Goal: Entertainment & Leisure: Browse casually

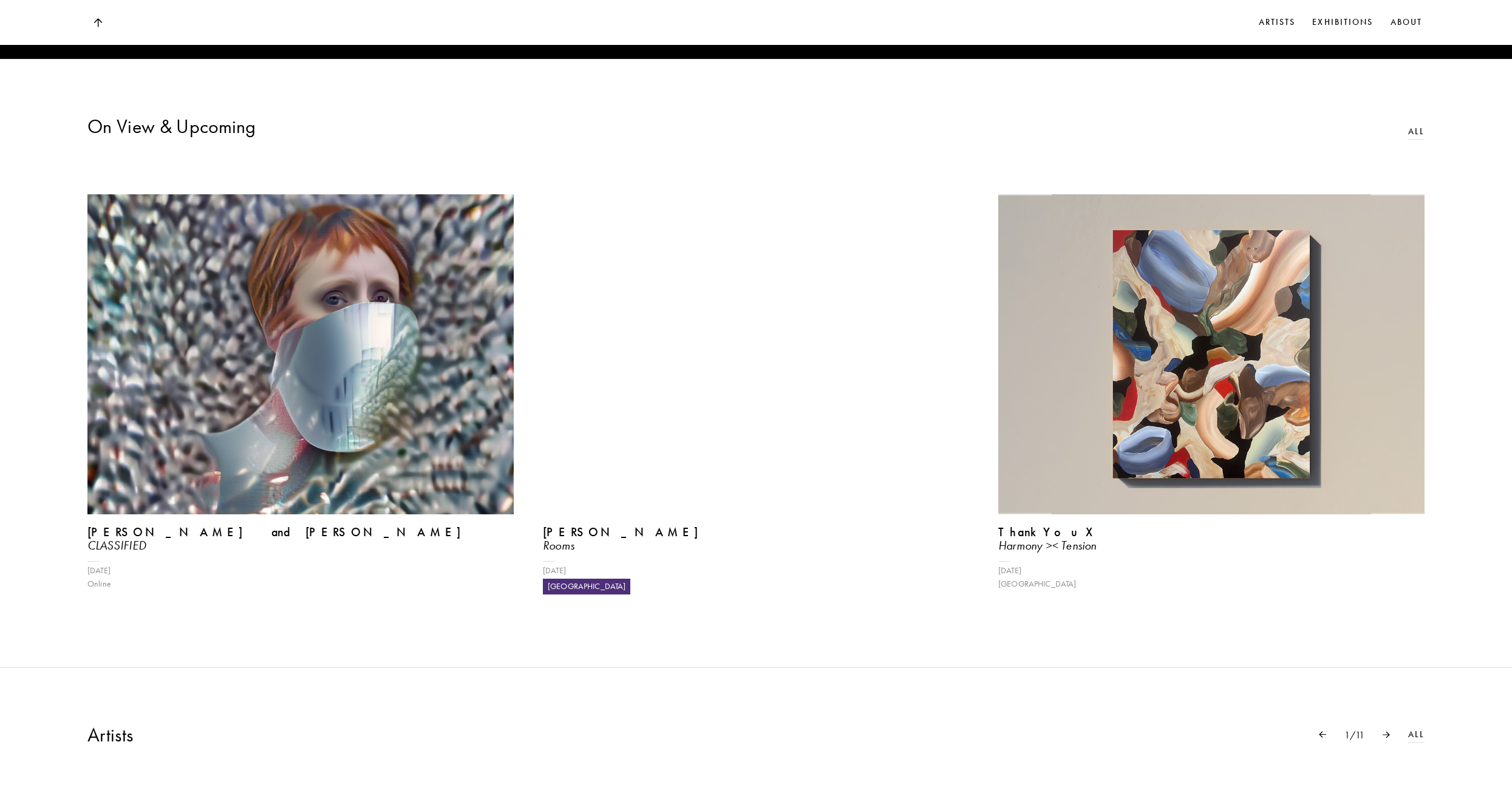
scroll to position [735, 0]
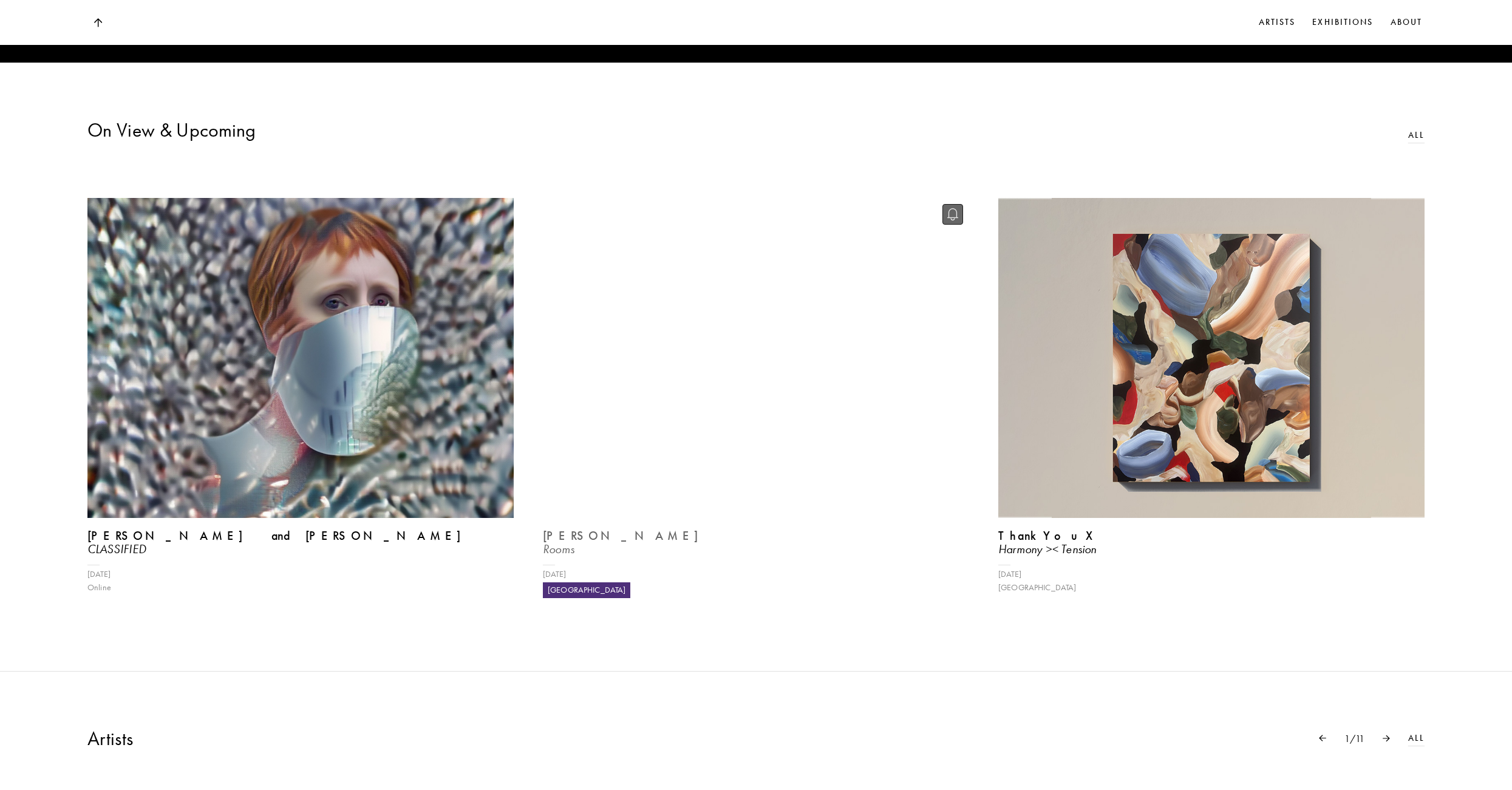
click at [592, 543] on b "[PERSON_NAME]" at bounding box center [631, 535] width 176 height 14
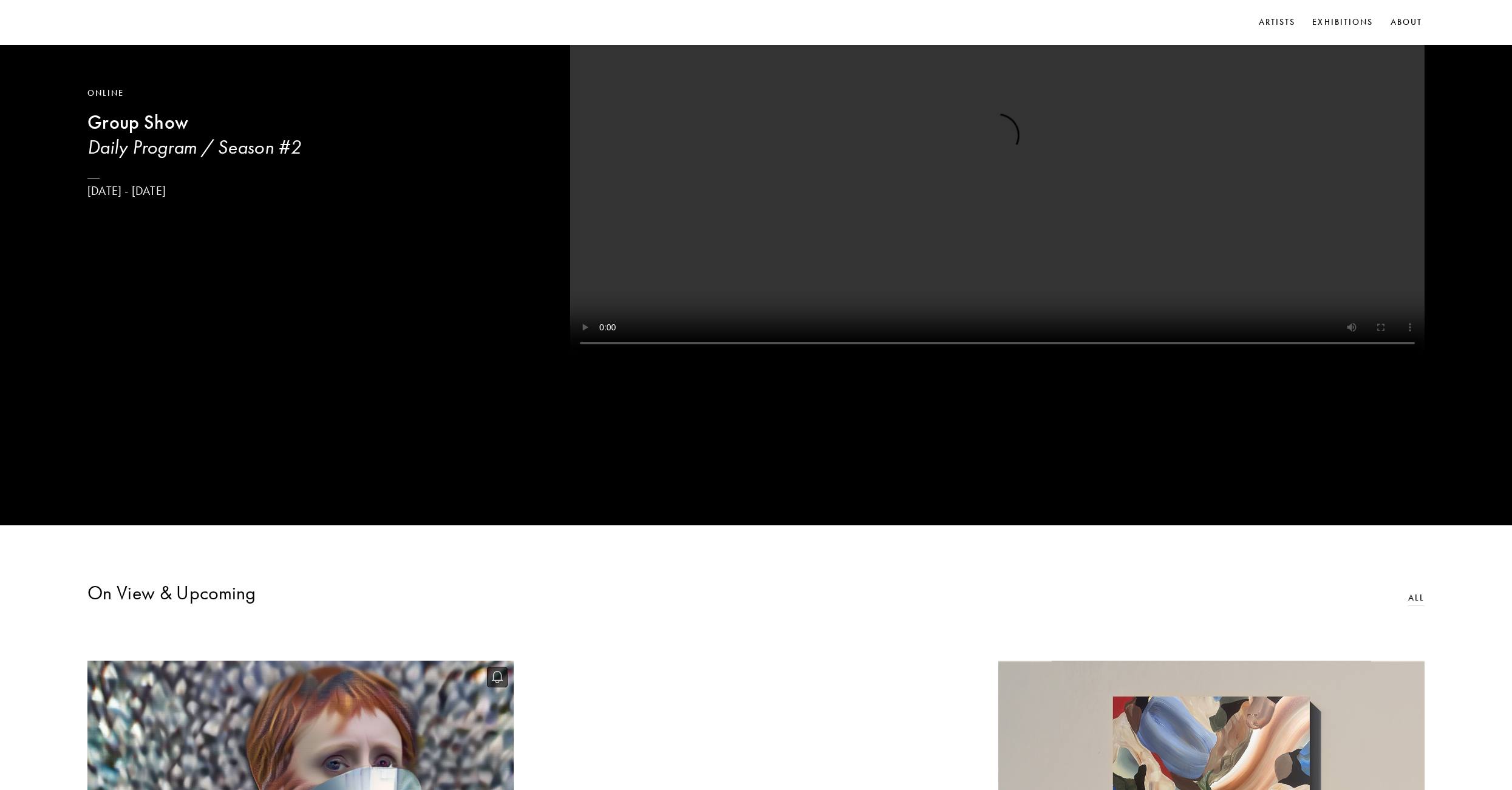
scroll to position [249, 0]
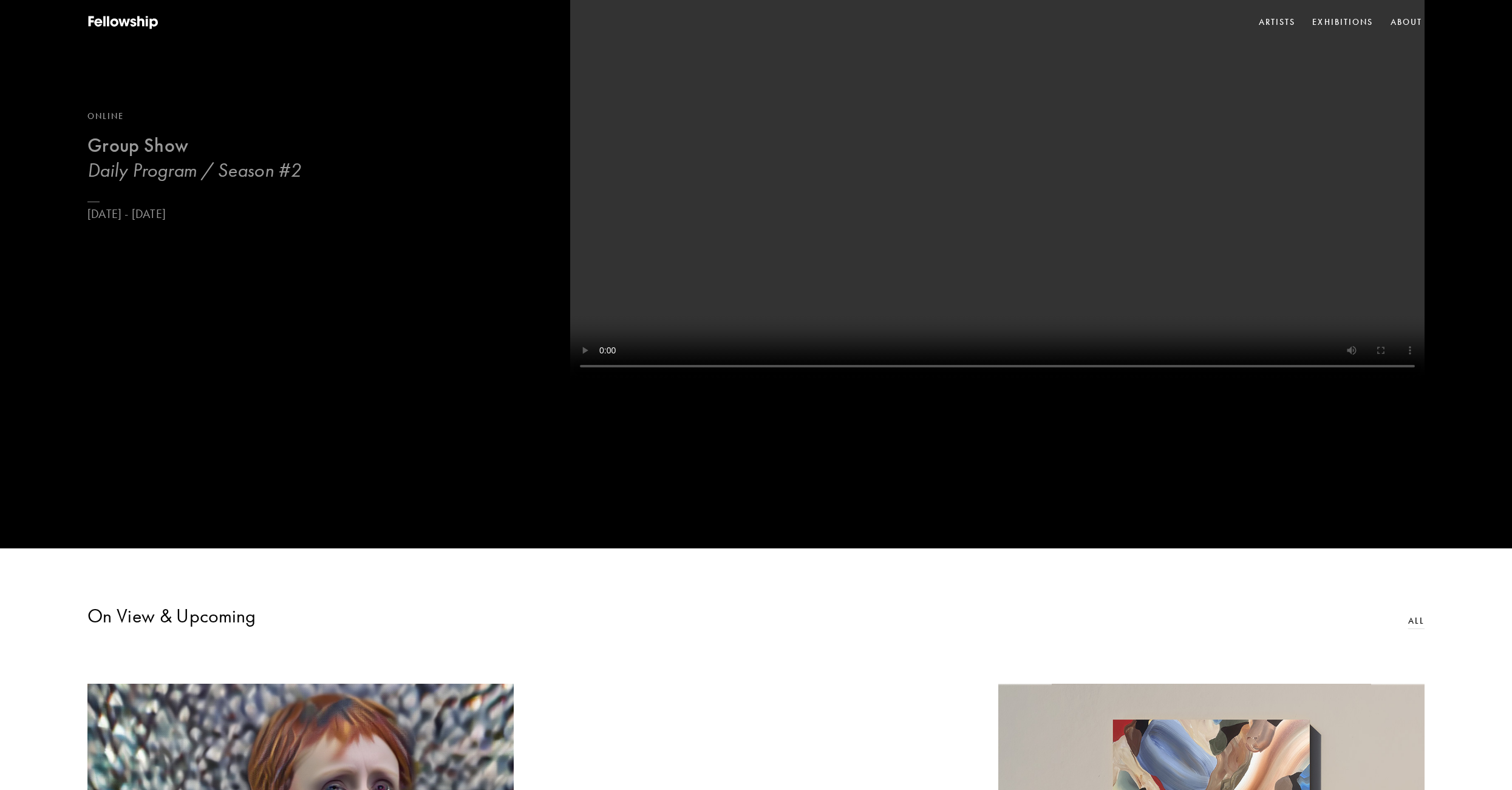
click at [160, 153] on b "Group Show" at bounding box center [138, 145] width 101 height 24
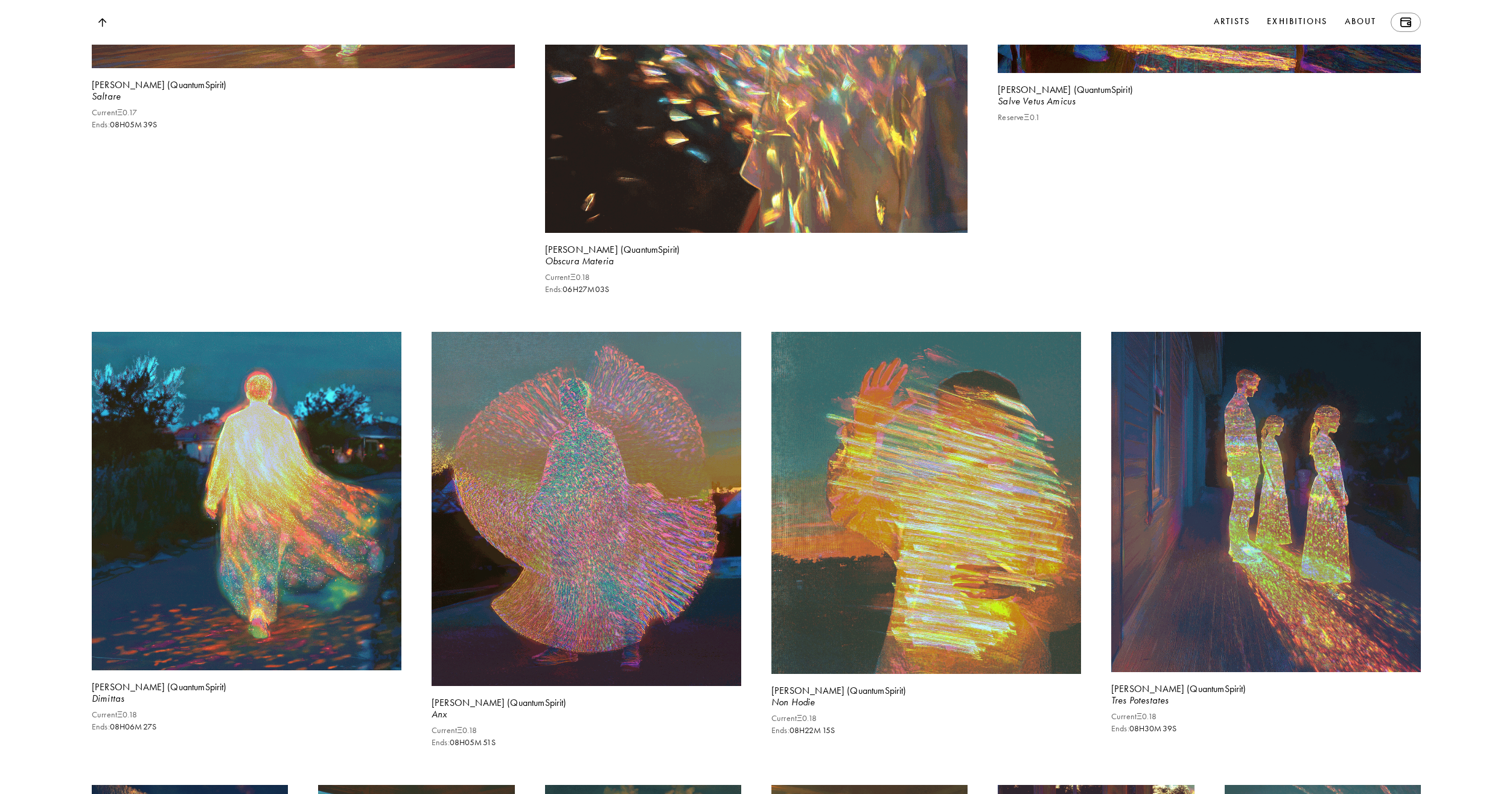
scroll to position [1508, 0]
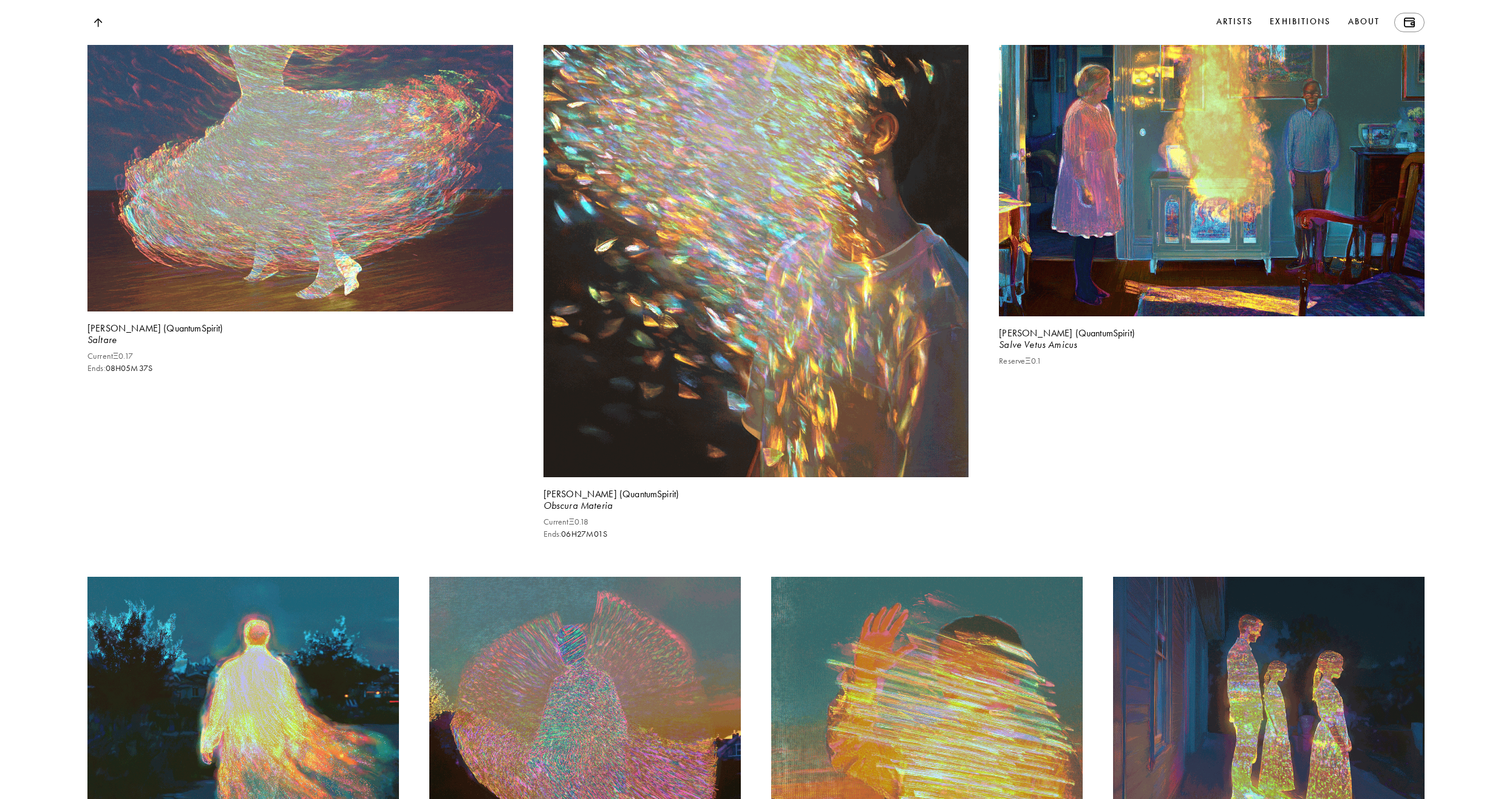
click at [475, 296] on img at bounding box center [301, 128] width 426 height 367
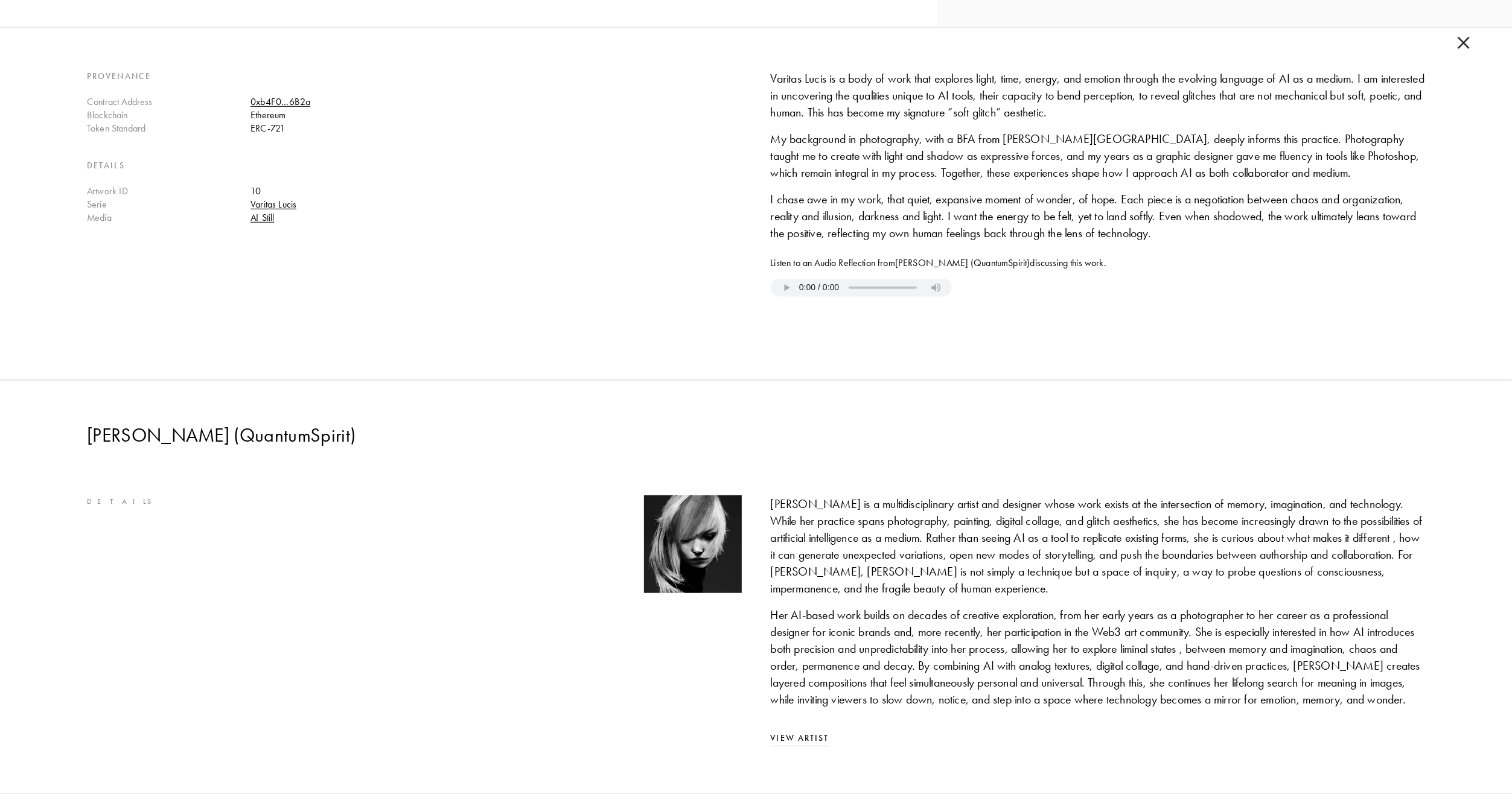
scroll to position [791, 0]
click at [114, 495] on p "Details" at bounding box center [124, 502] width 74 height 13
click at [806, 732] on link "View Artist" at bounding box center [1098, 739] width 655 height 13
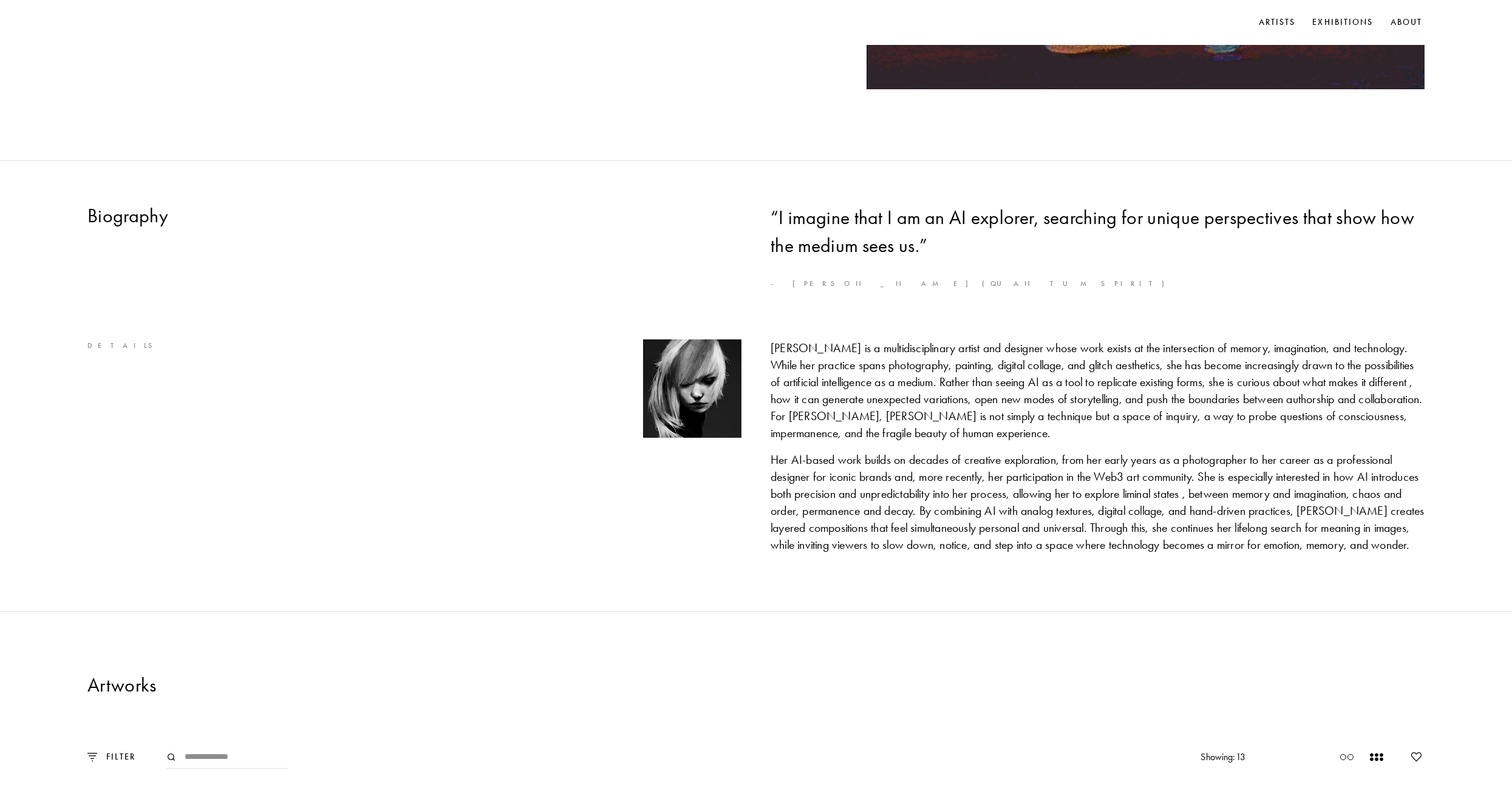
scroll to position [485, 0]
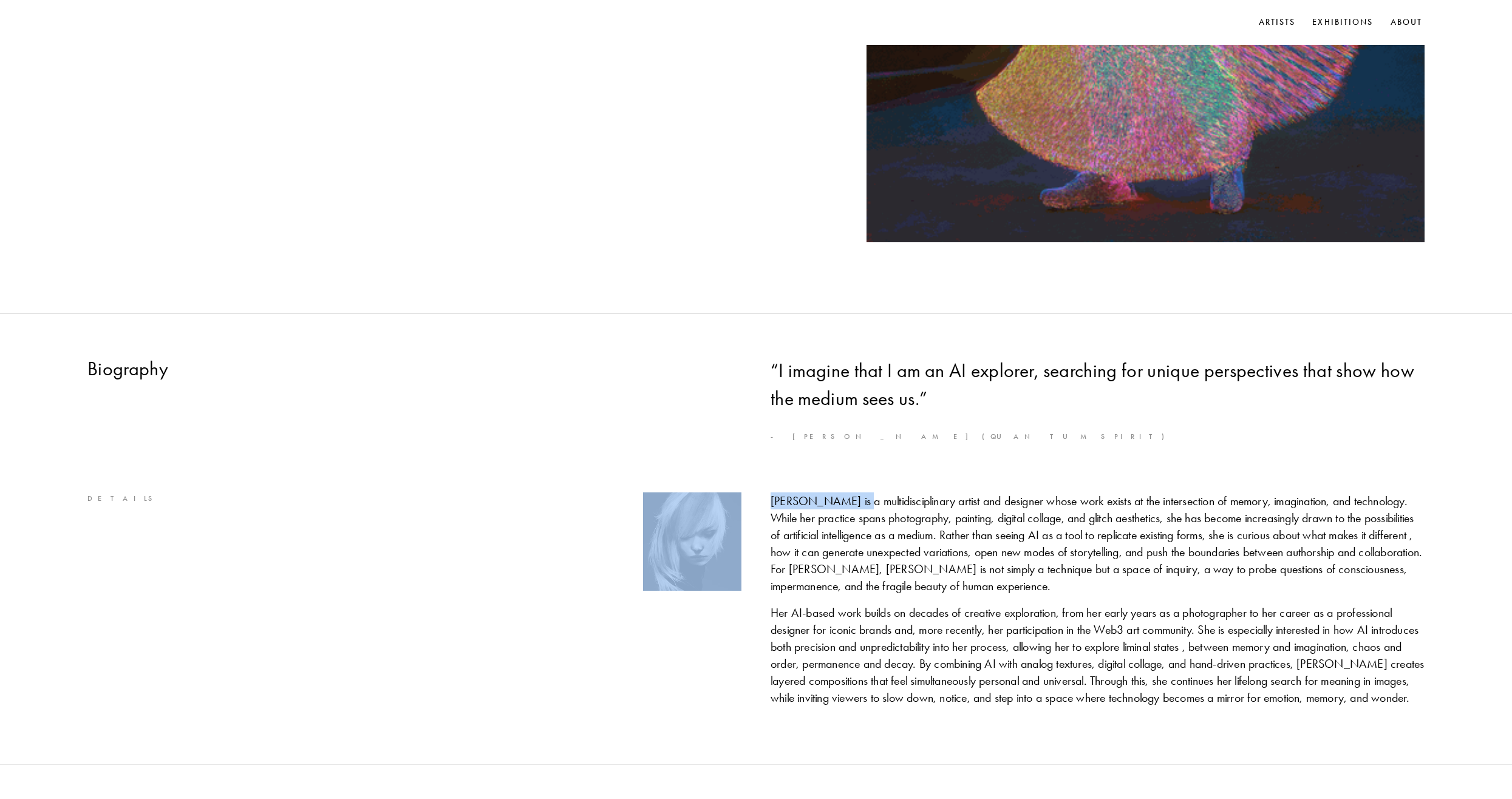
drag, startPoint x: 855, startPoint y: 502, endPoint x: 748, endPoint y: 494, distance: 107.3
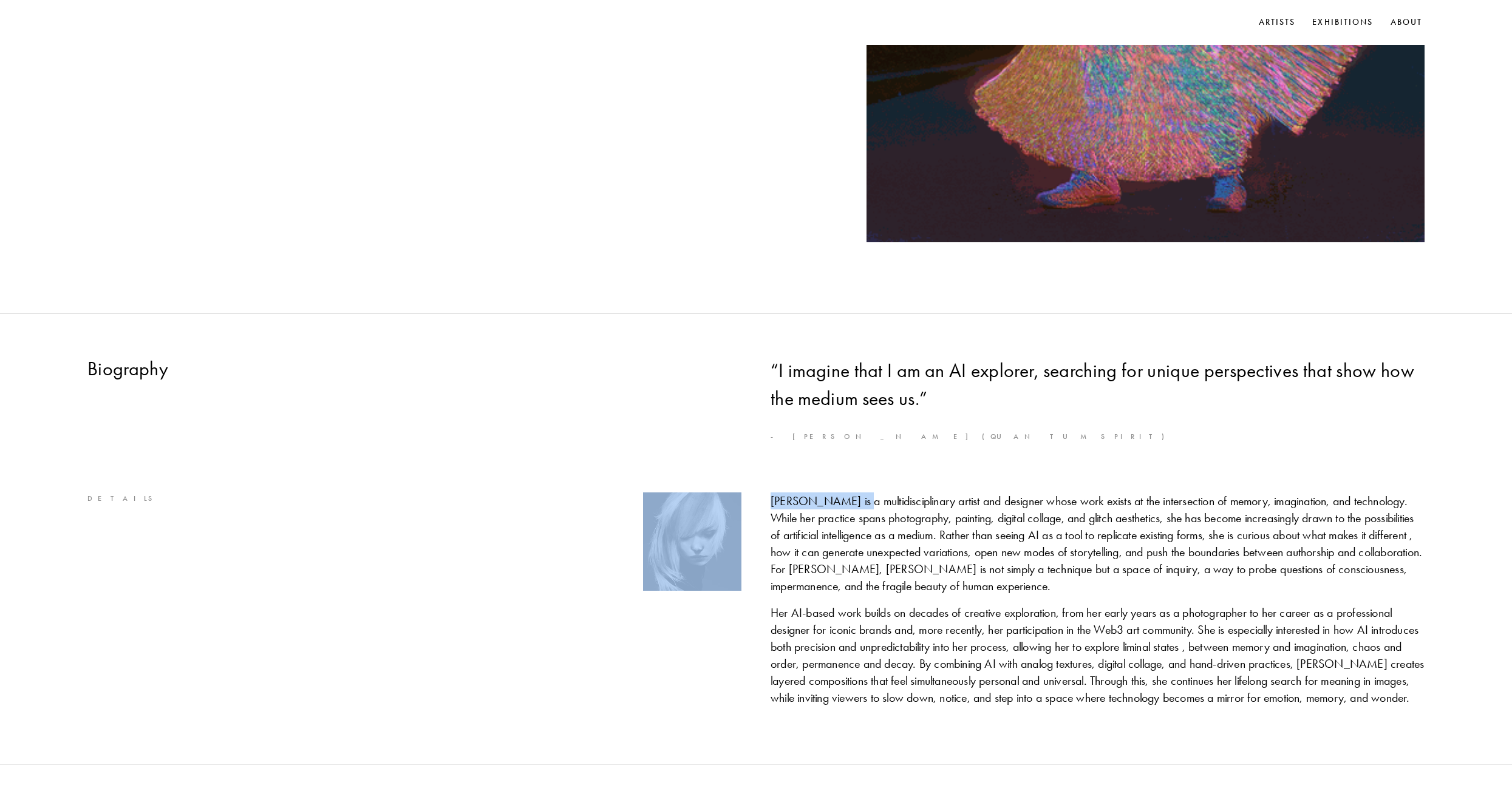
click at [748, 494] on div "Details [PERSON_NAME] is a multidisciplinary artist and designer whose work exi…" at bounding box center [756, 604] width 1512 height 223
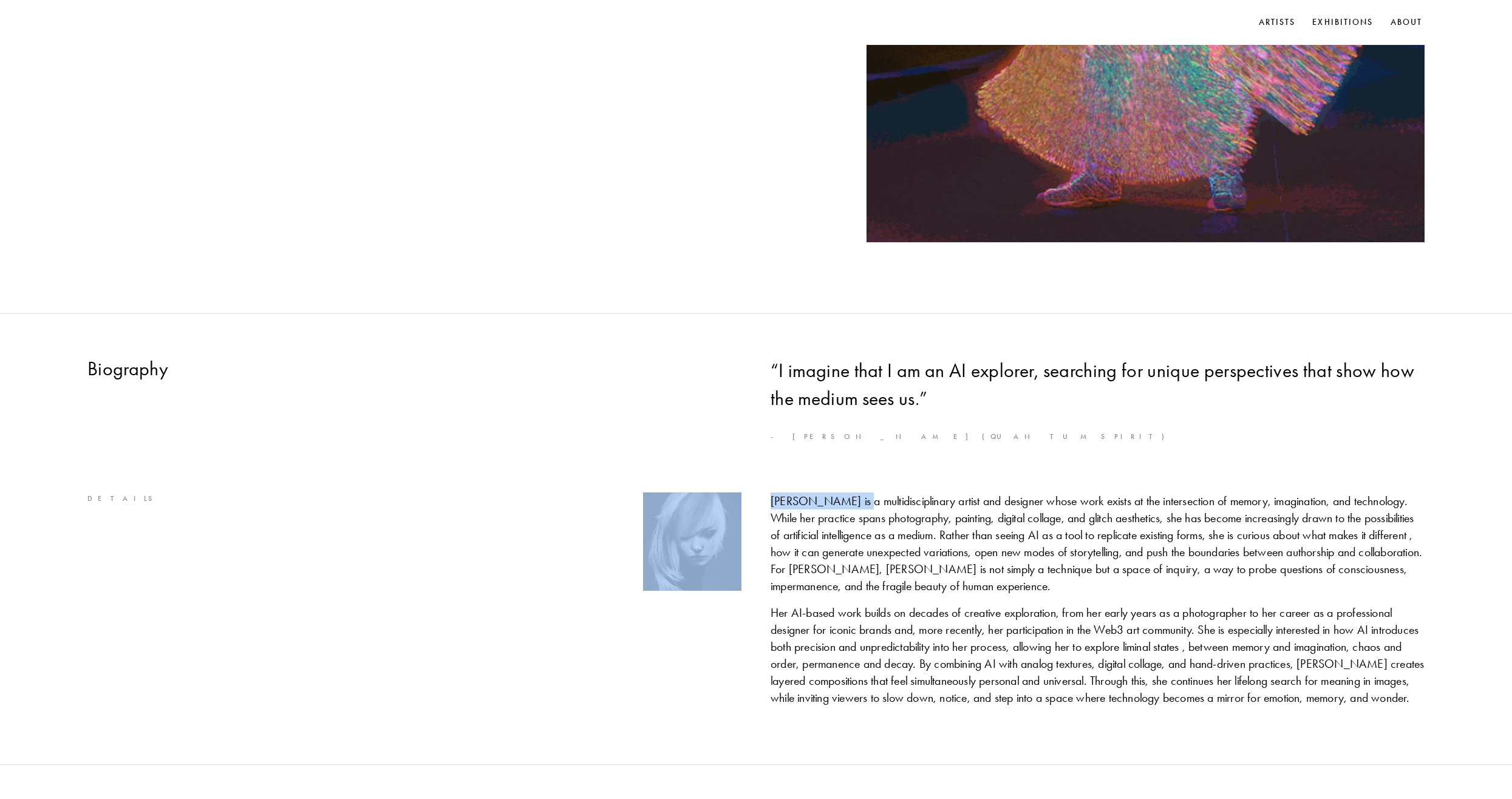
drag, startPoint x: 748, startPoint y: 494, endPoint x: 824, endPoint y: 501, distance: 76.3
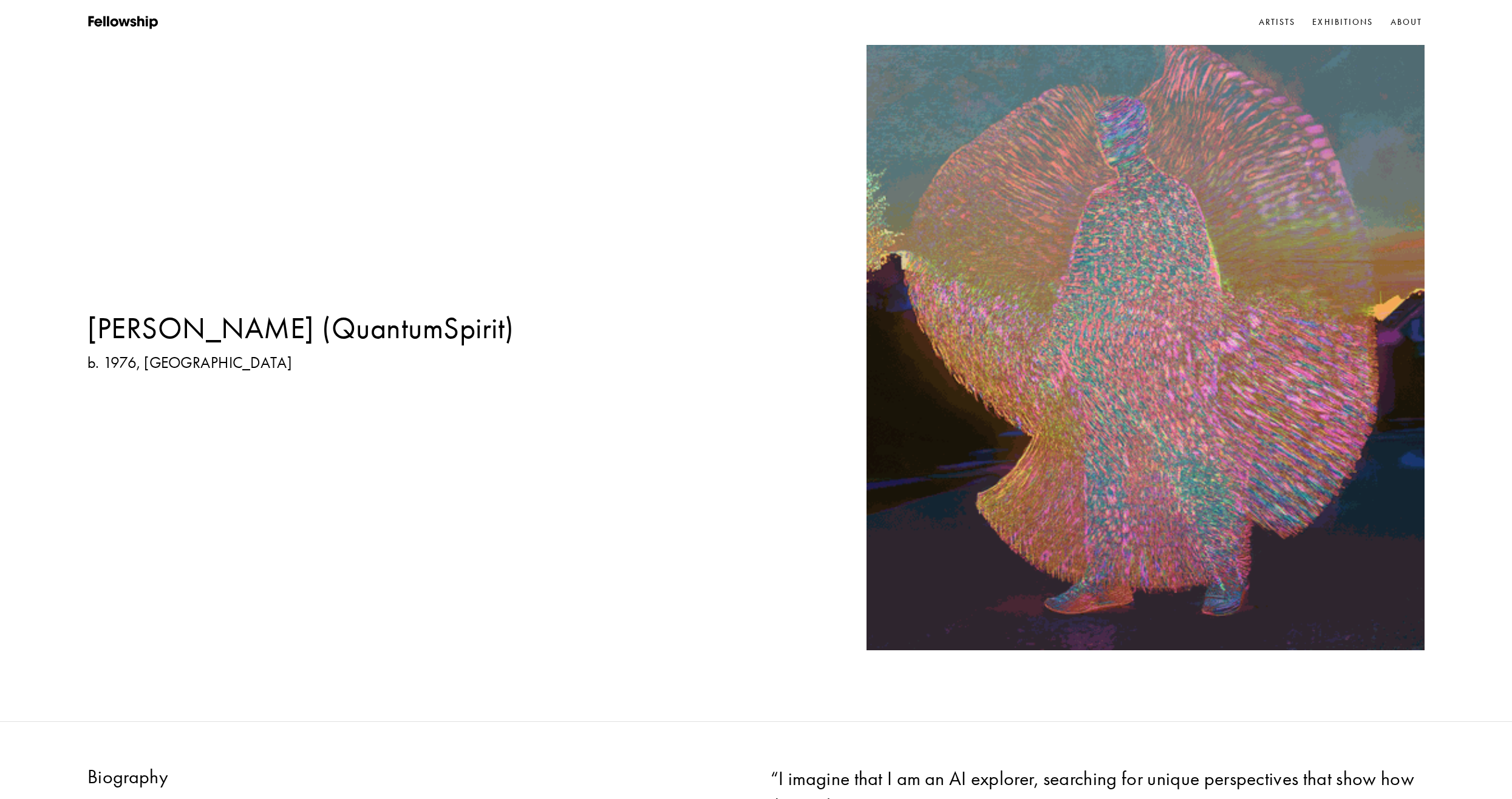
scroll to position [0, 0]
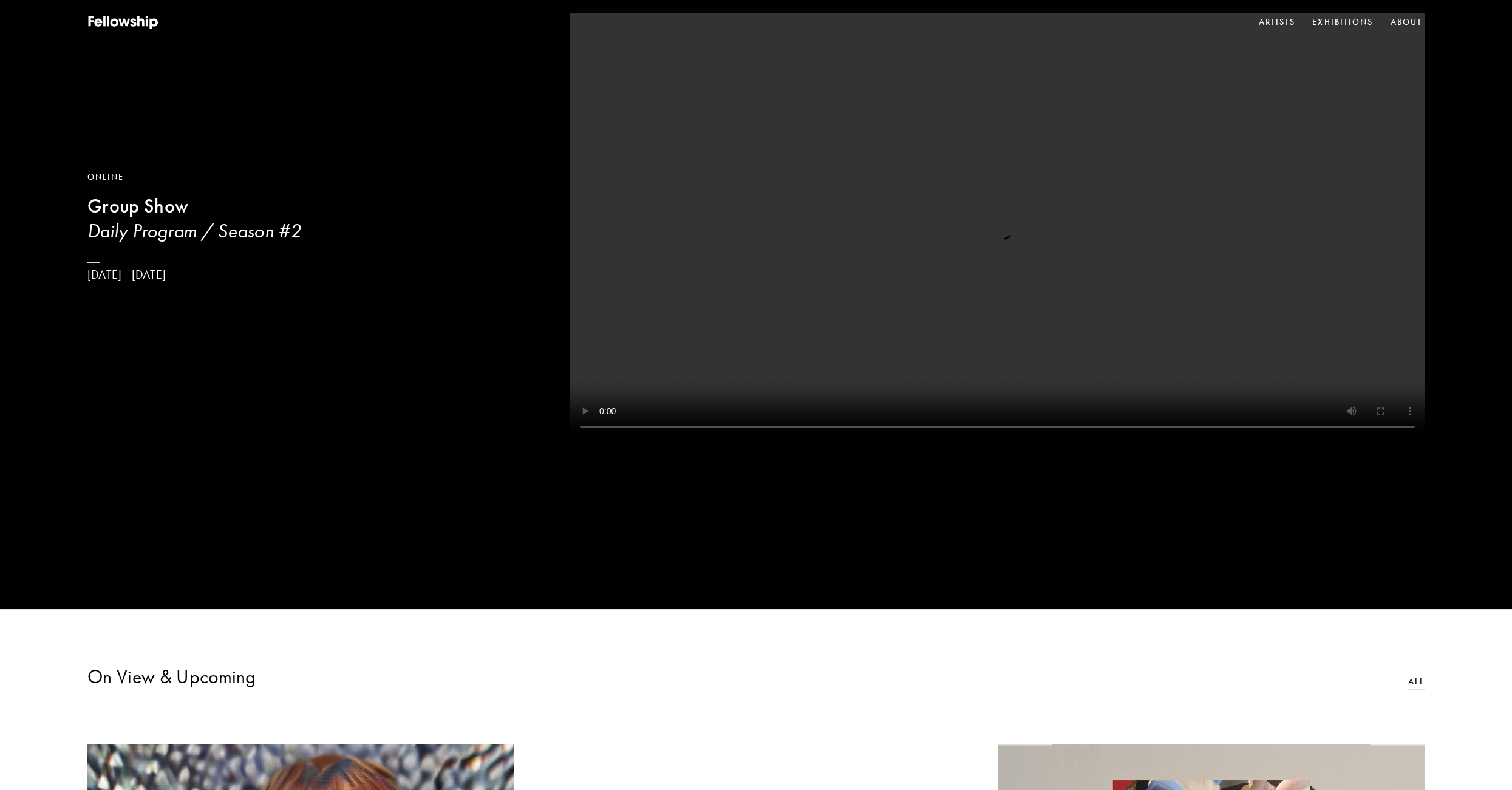
scroll to position [189, 0]
click at [142, 230] on h3 "Daily Program / Season #2" at bounding box center [194, 231] width 214 height 25
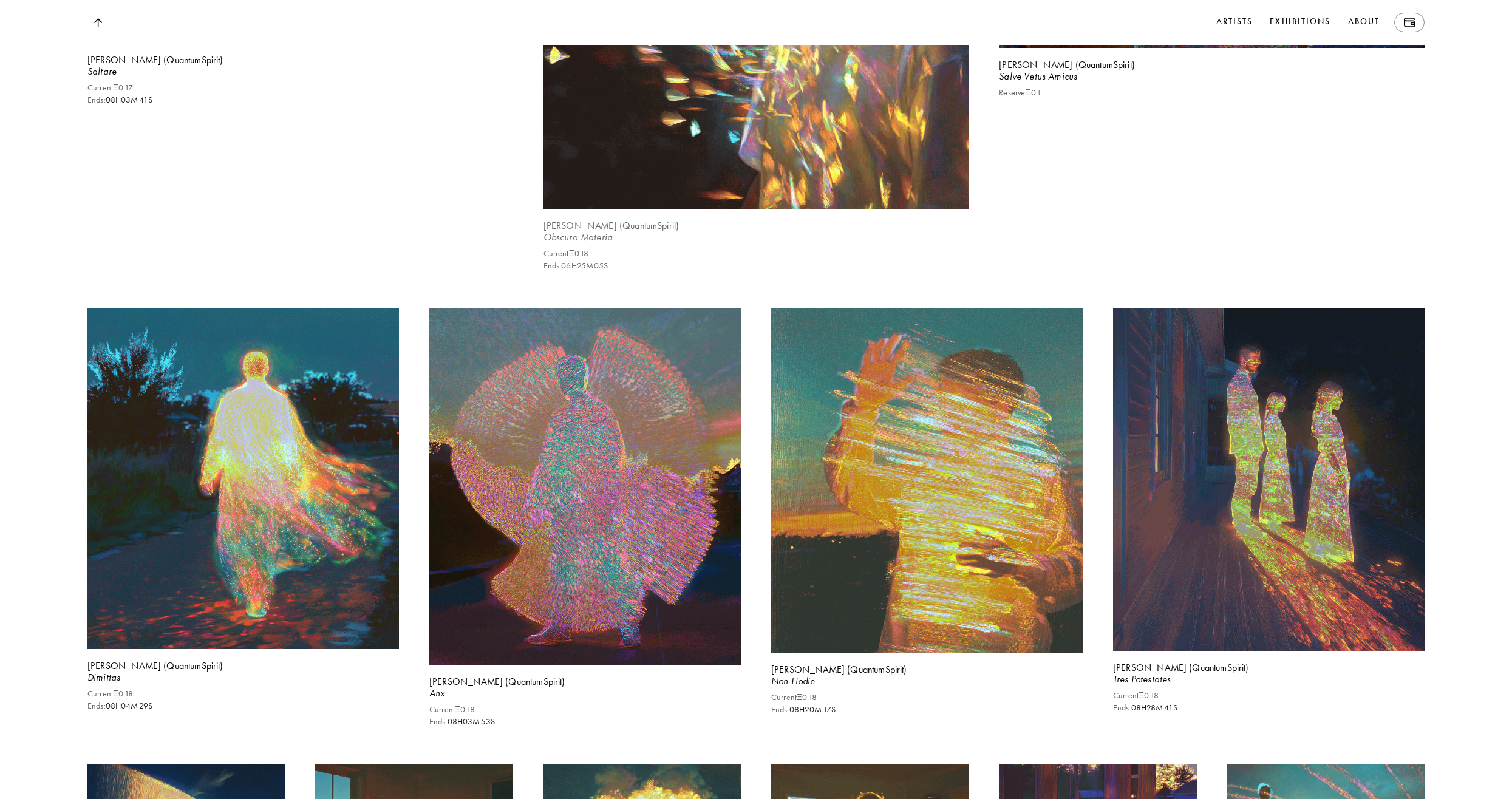
scroll to position [1882, 0]
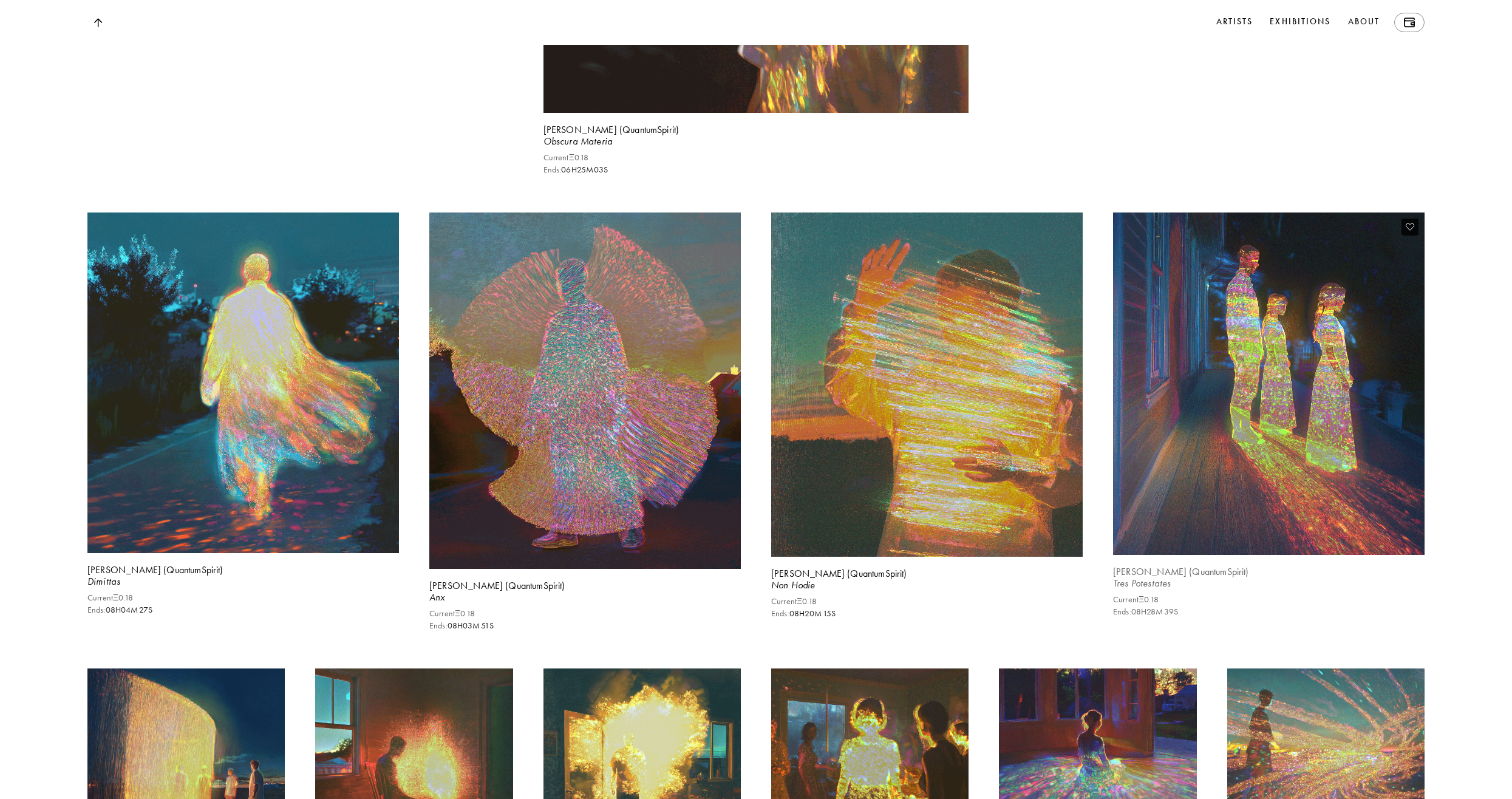
click at [1205, 455] on img at bounding box center [1269, 383] width 320 height 352
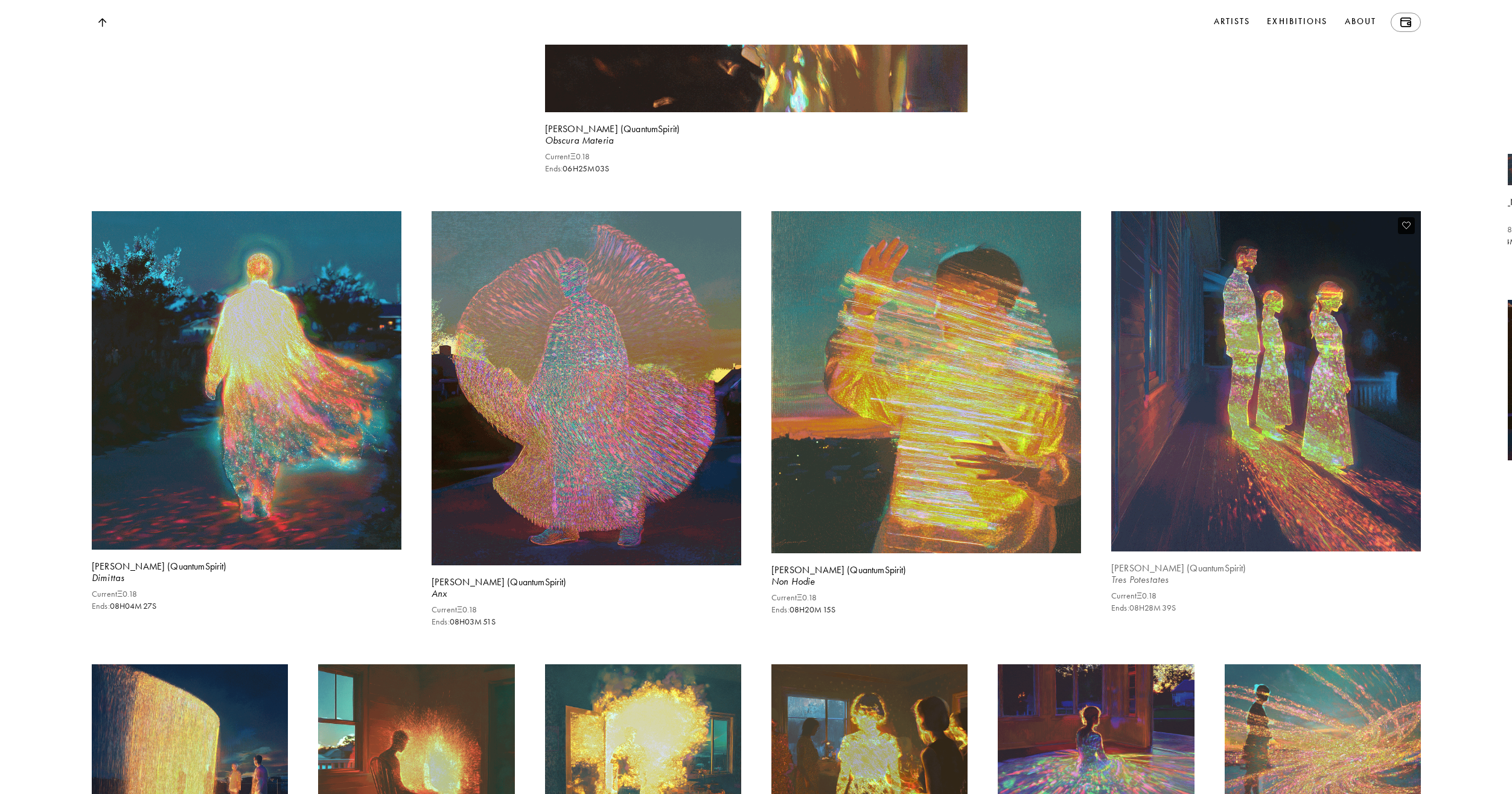
scroll to position [1873, 0]
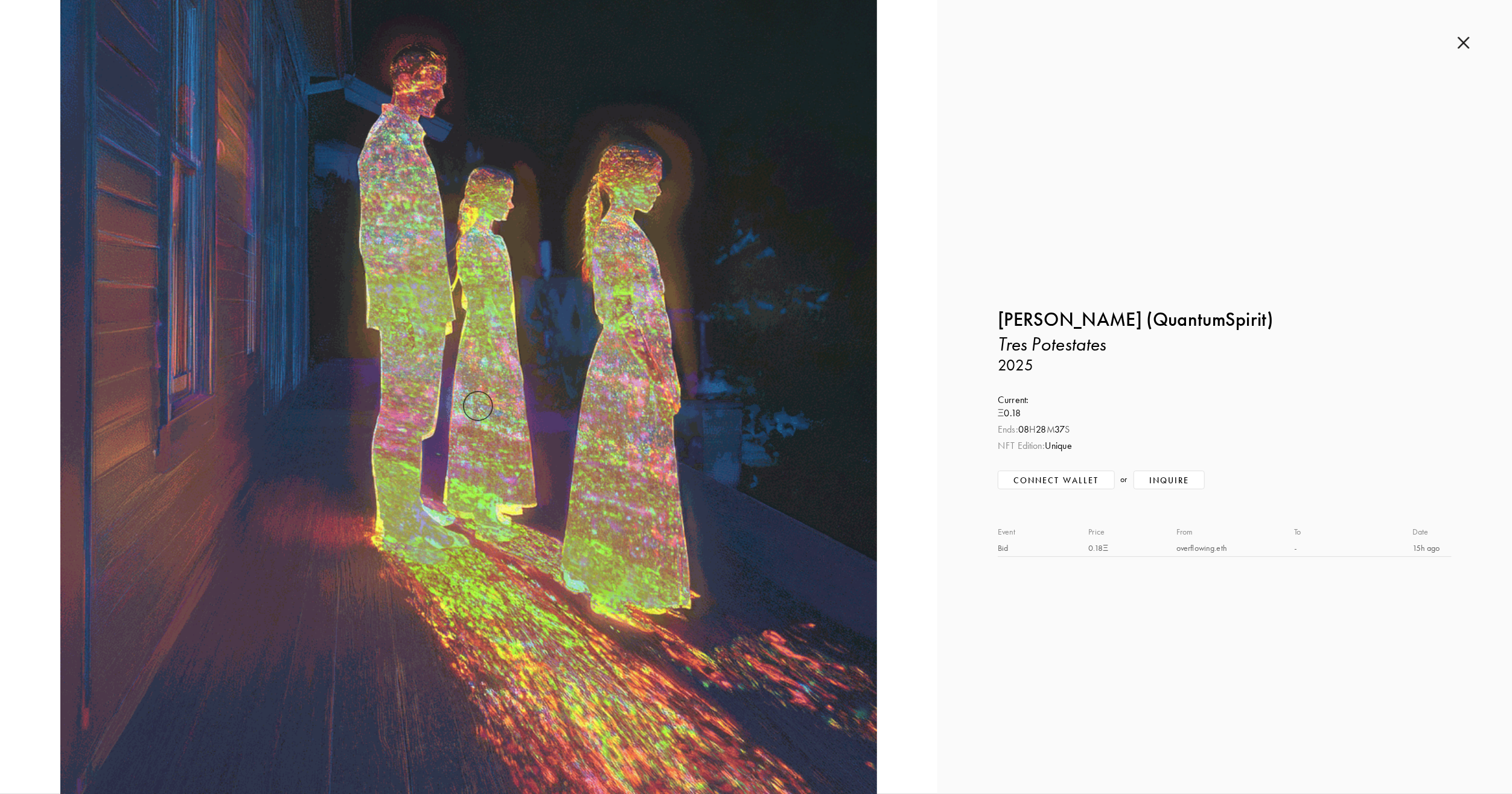
click at [1463, 43] on img at bounding box center [1463, 43] width 12 height 13
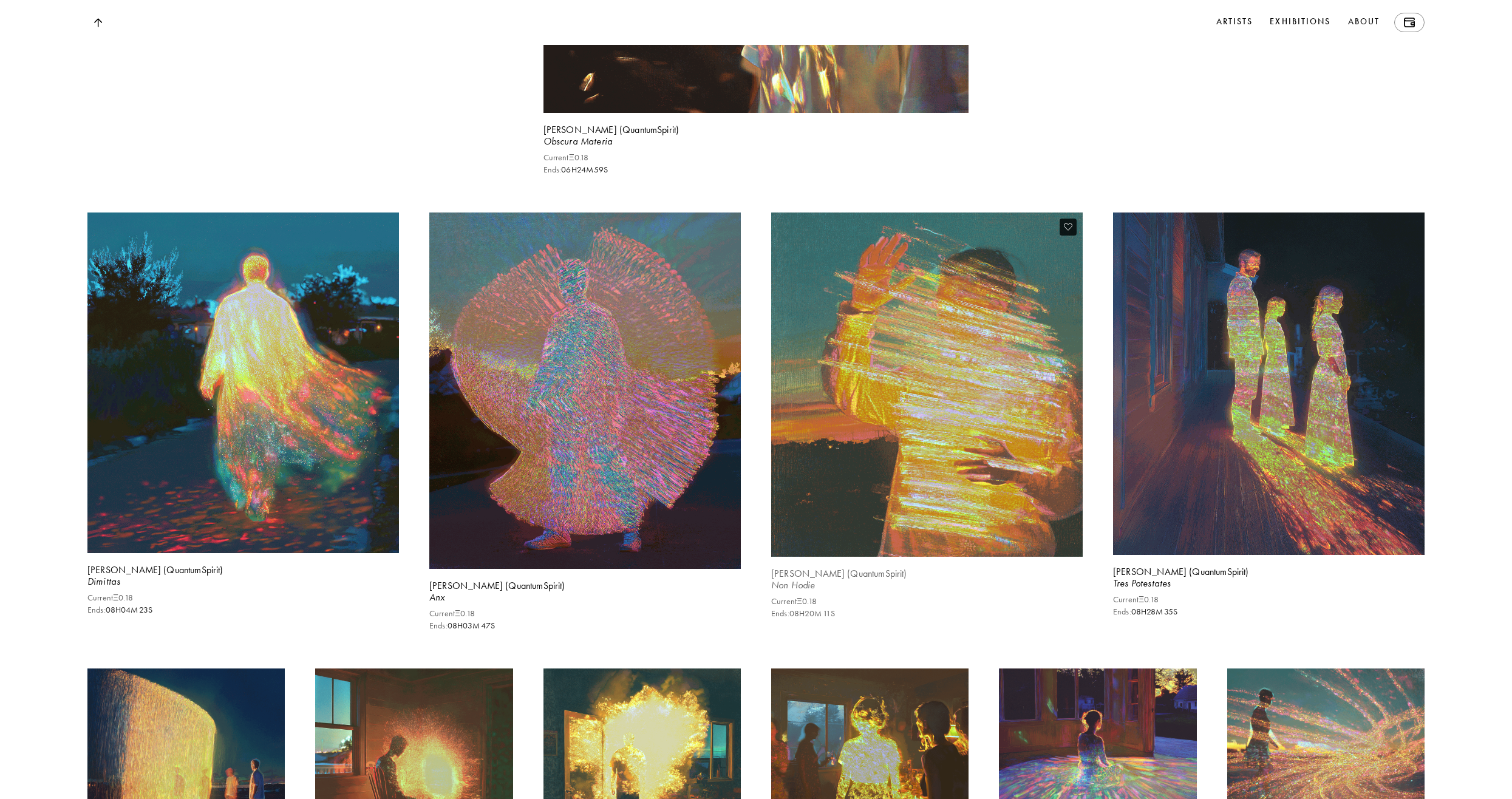
click at [937, 438] on img at bounding box center [927, 384] width 320 height 354
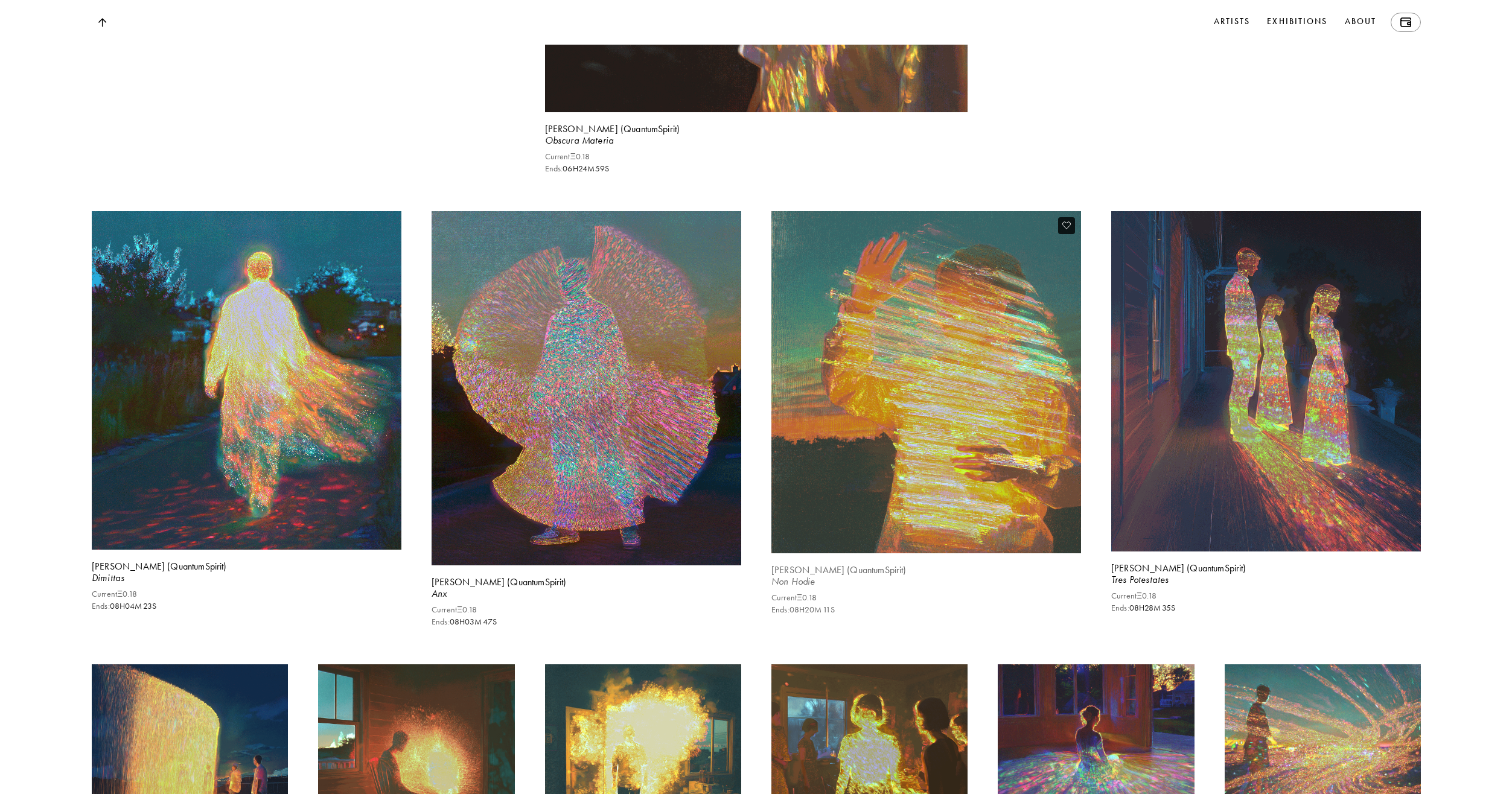
scroll to position [1873, 0]
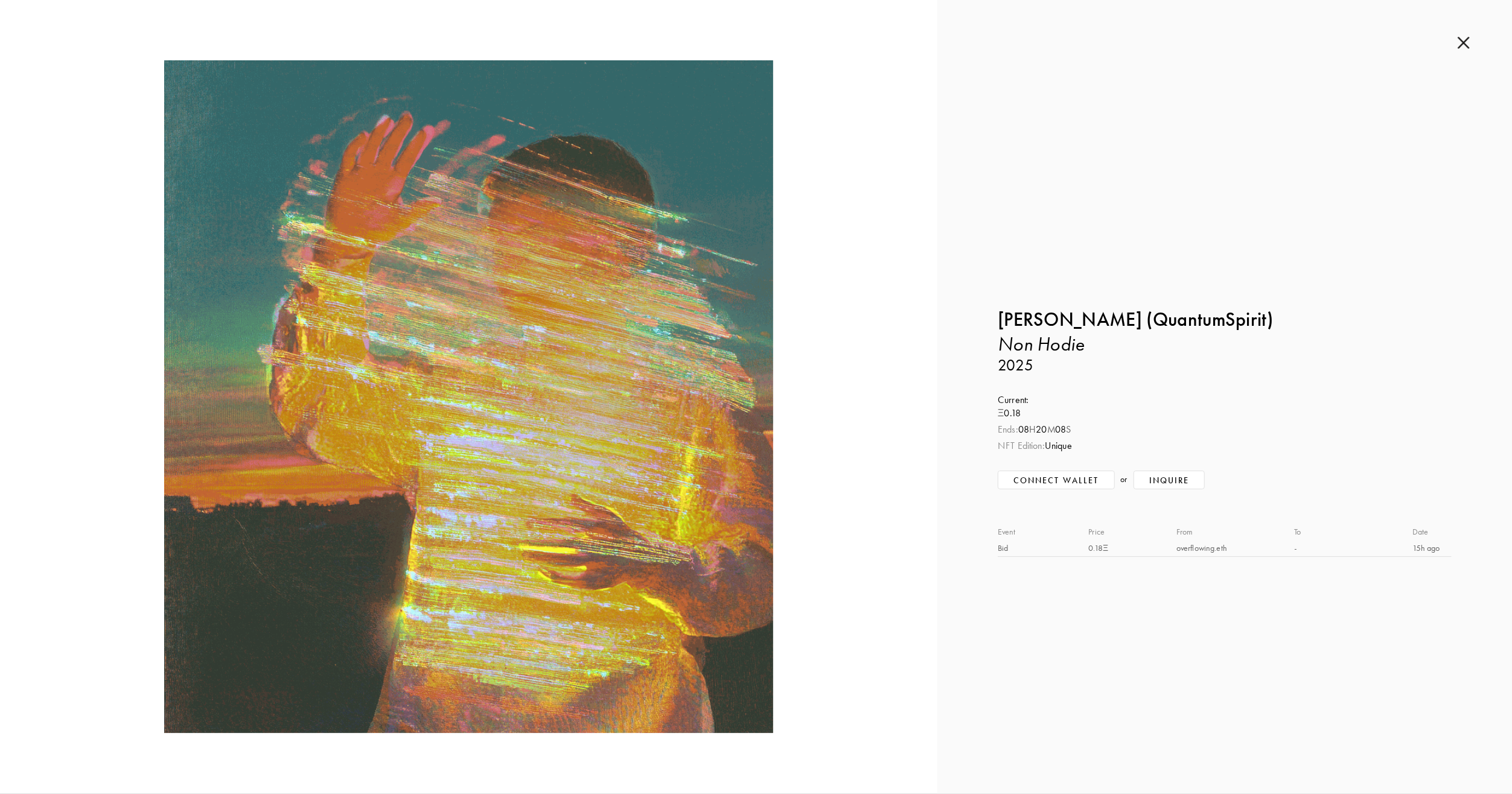
click at [1463, 47] on img at bounding box center [1463, 43] width 12 height 13
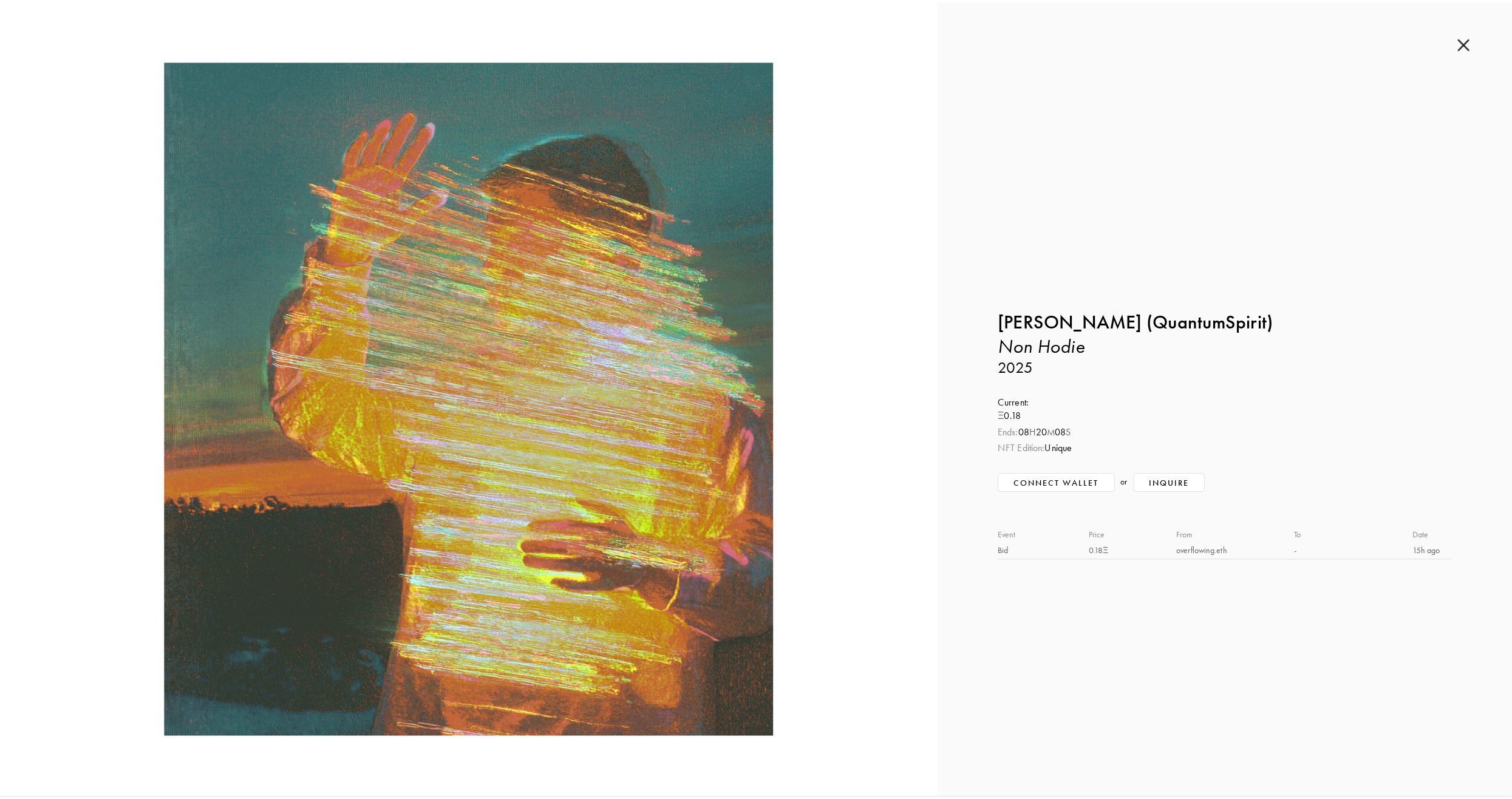
scroll to position [1882, 0]
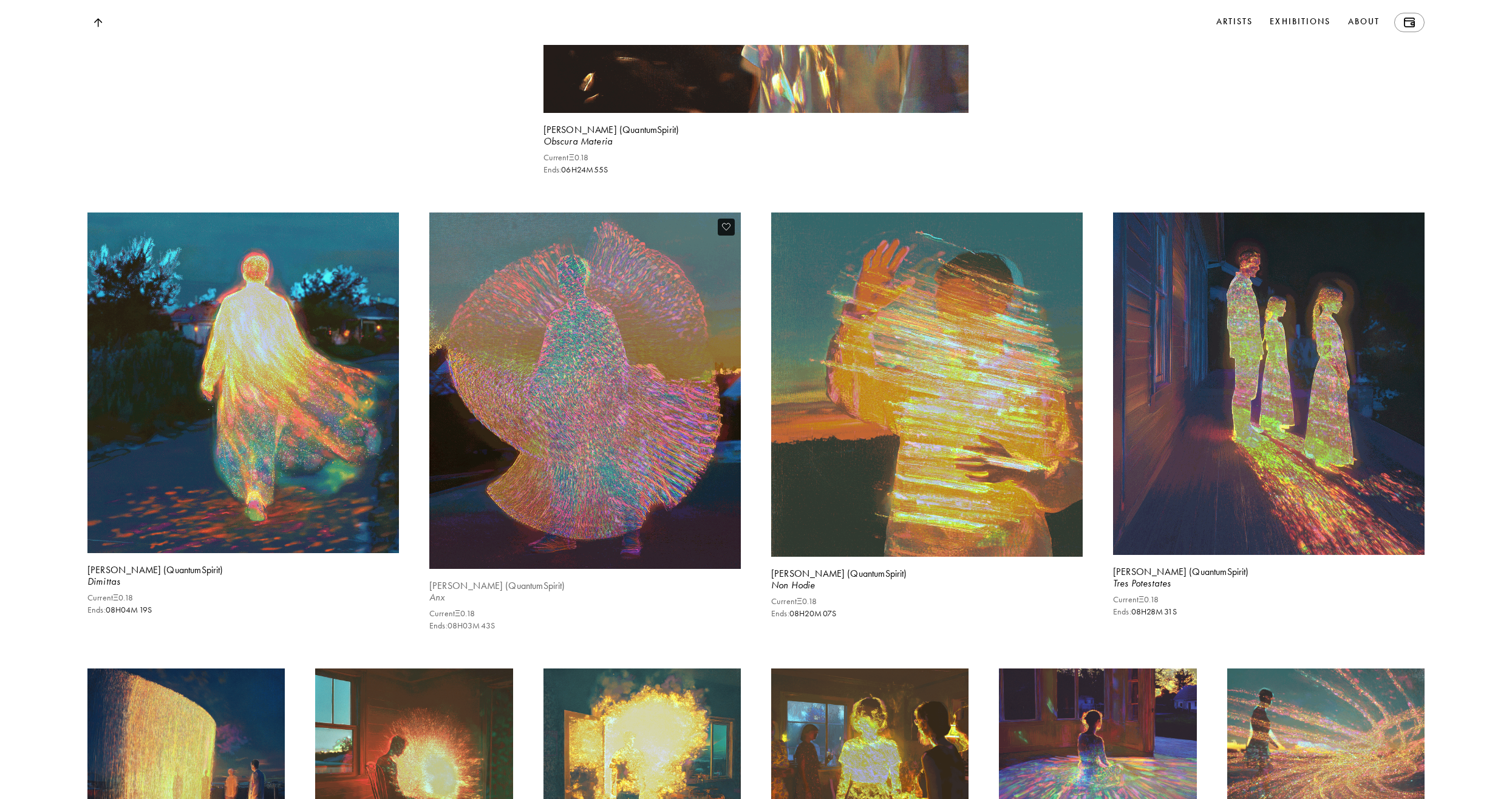
click at [569, 432] on img at bounding box center [584, 391] width 320 height 367
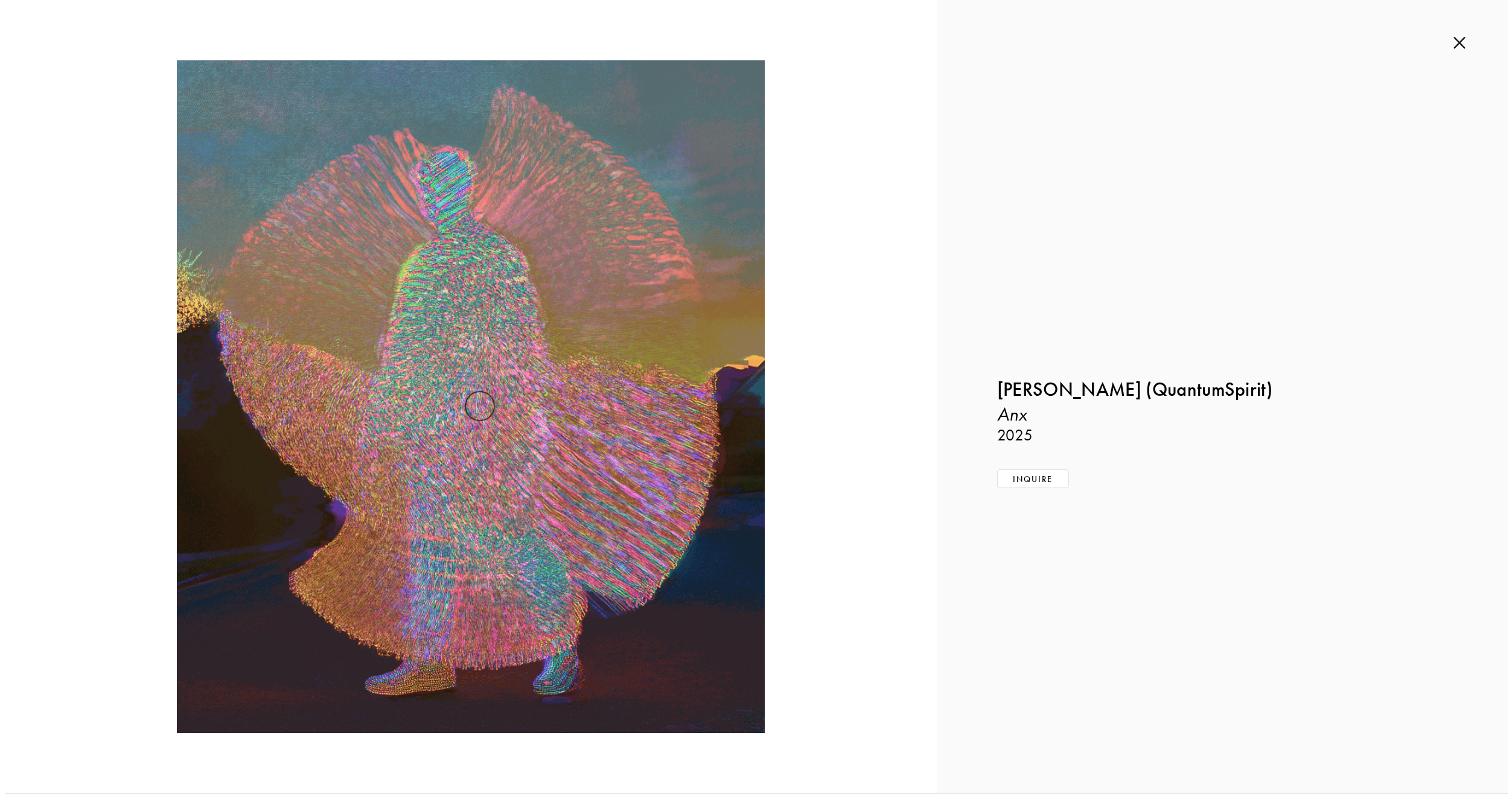
scroll to position [1873, 0]
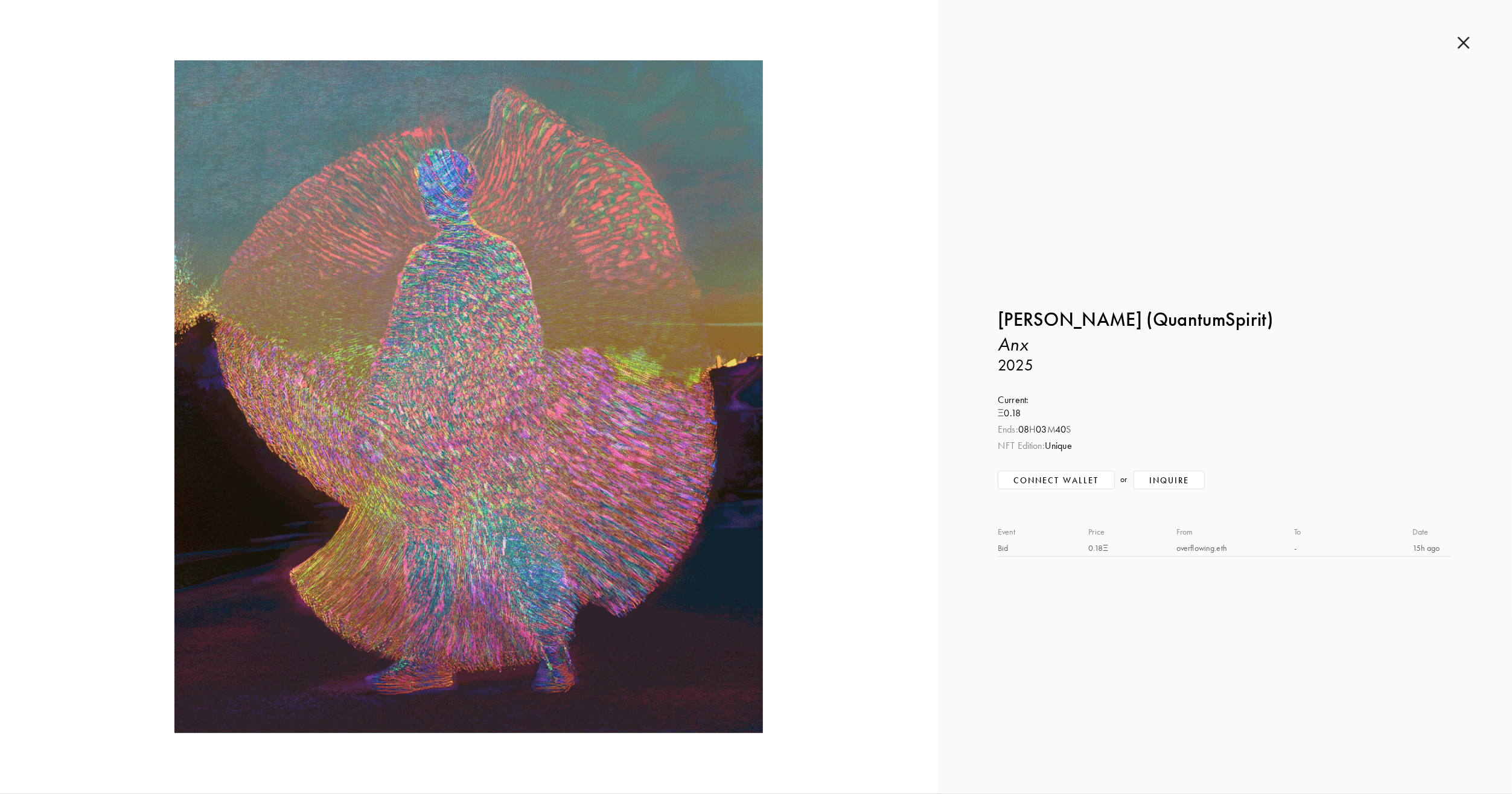
click at [1462, 43] on img at bounding box center [1463, 43] width 12 height 13
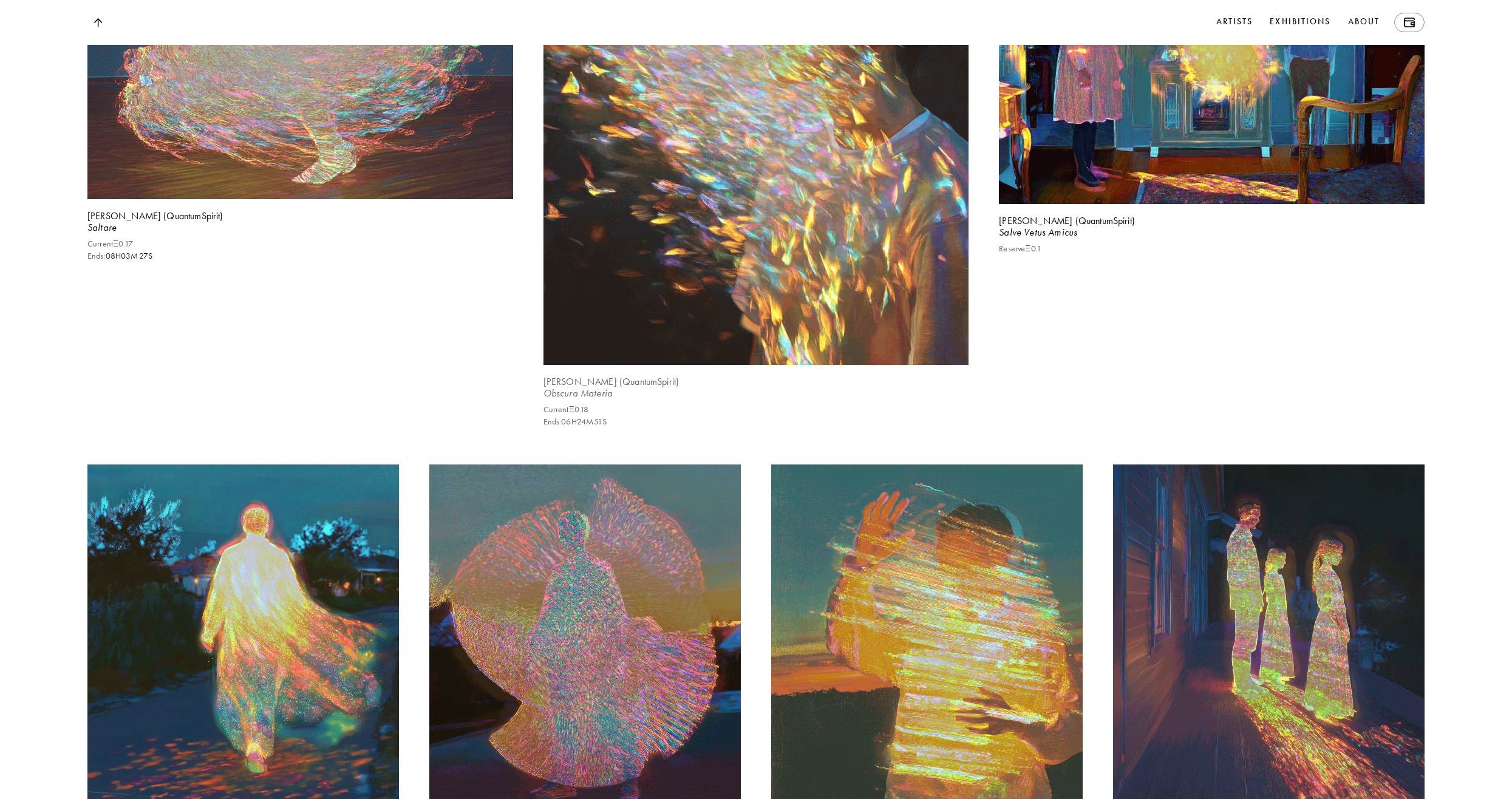
scroll to position [1518, 0]
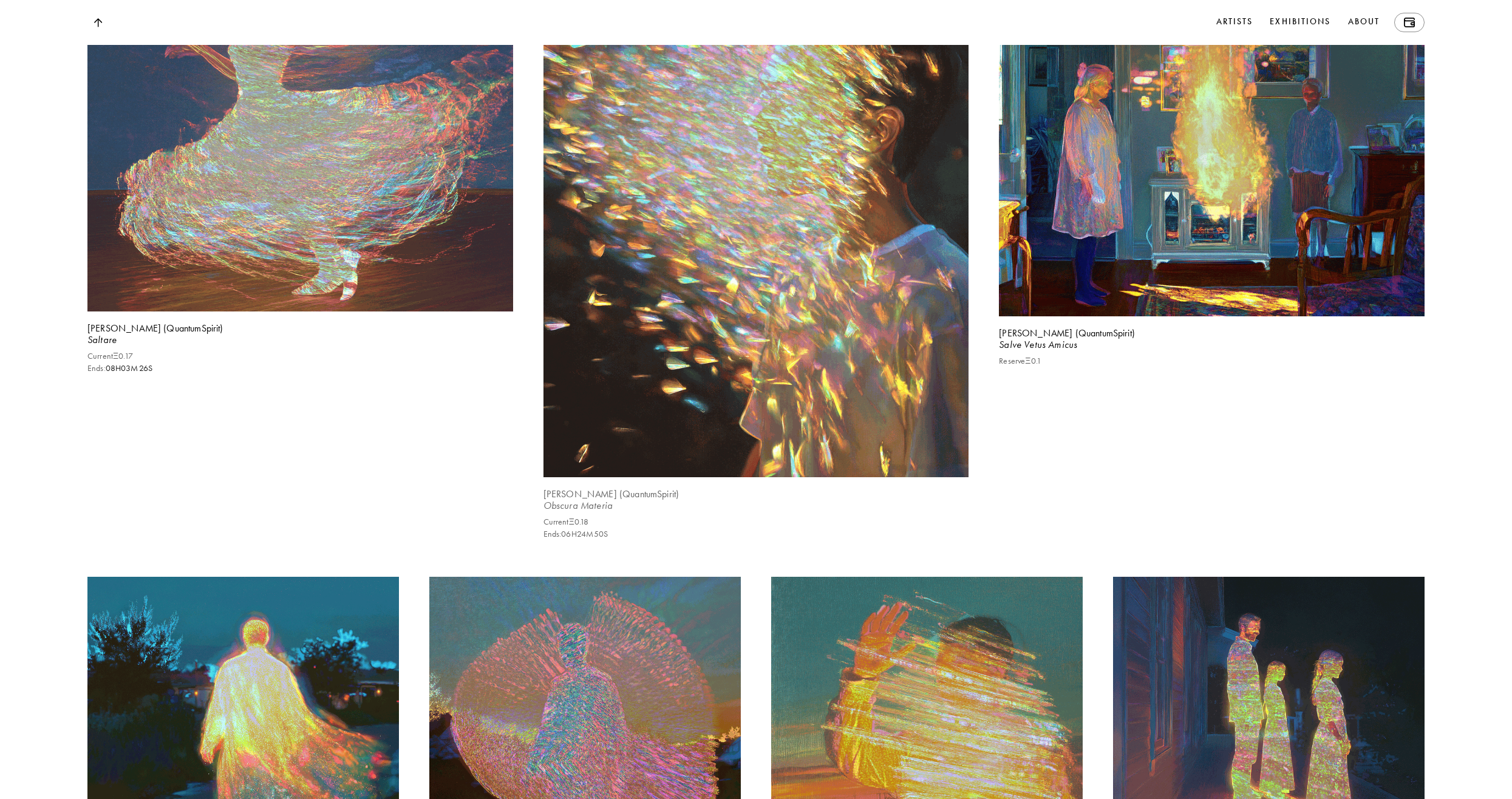
click at [812, 305] on img at bounding box center [756, 211] width 438 height 547
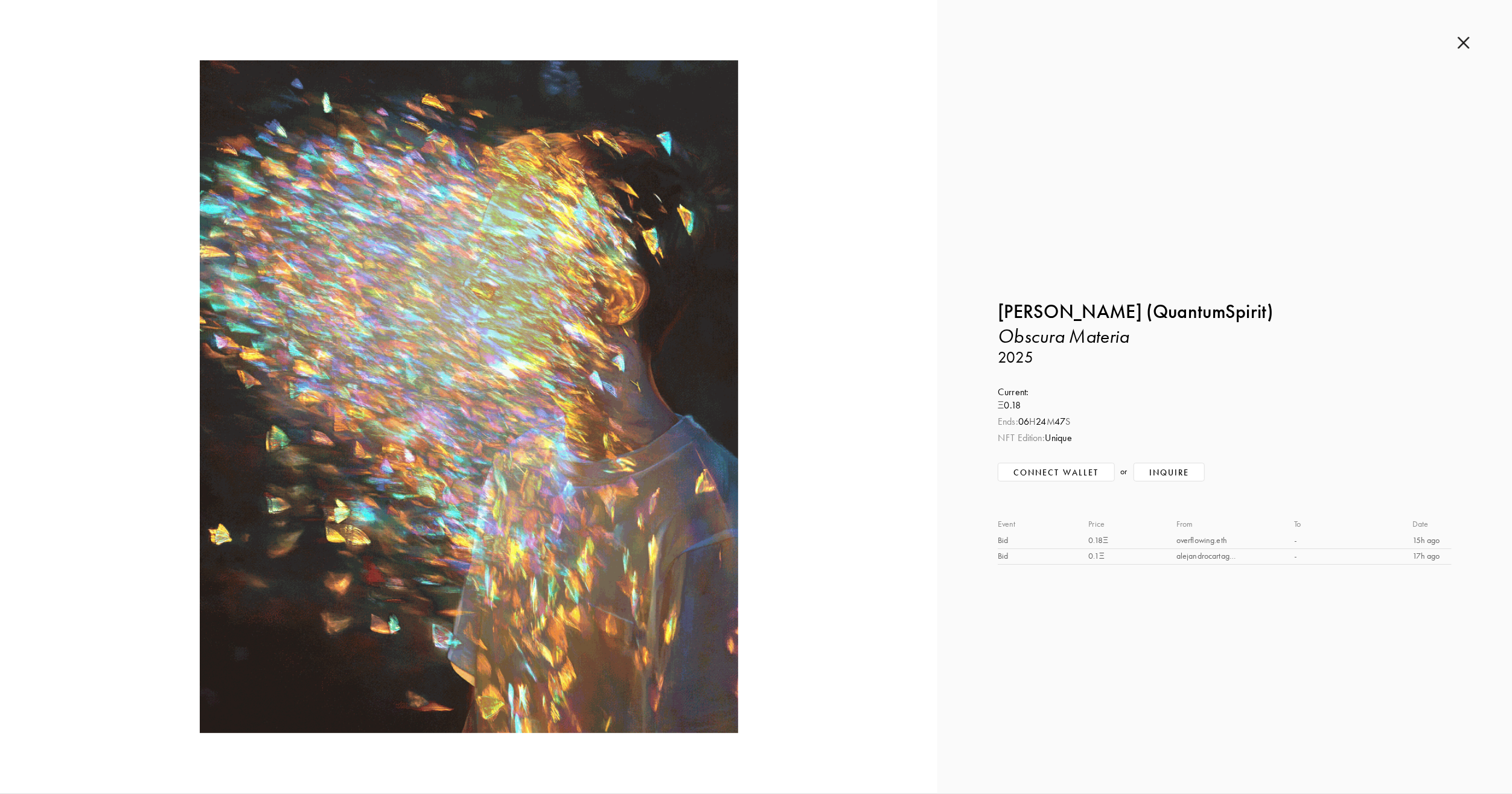
click at [1466, 49] on img at bounding box center [1463, 43] width 12 height 13
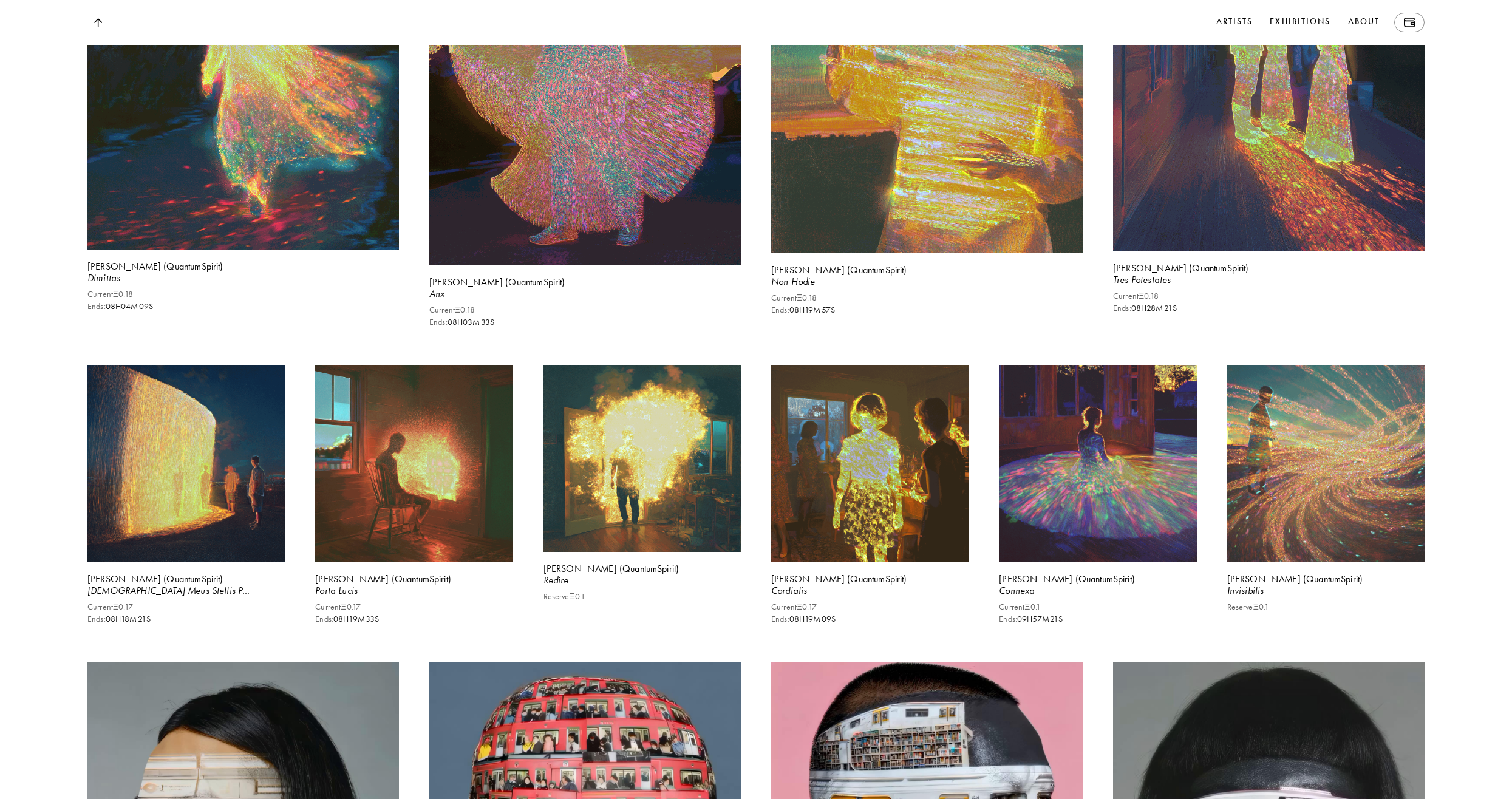
scroll to position [2368, 0]
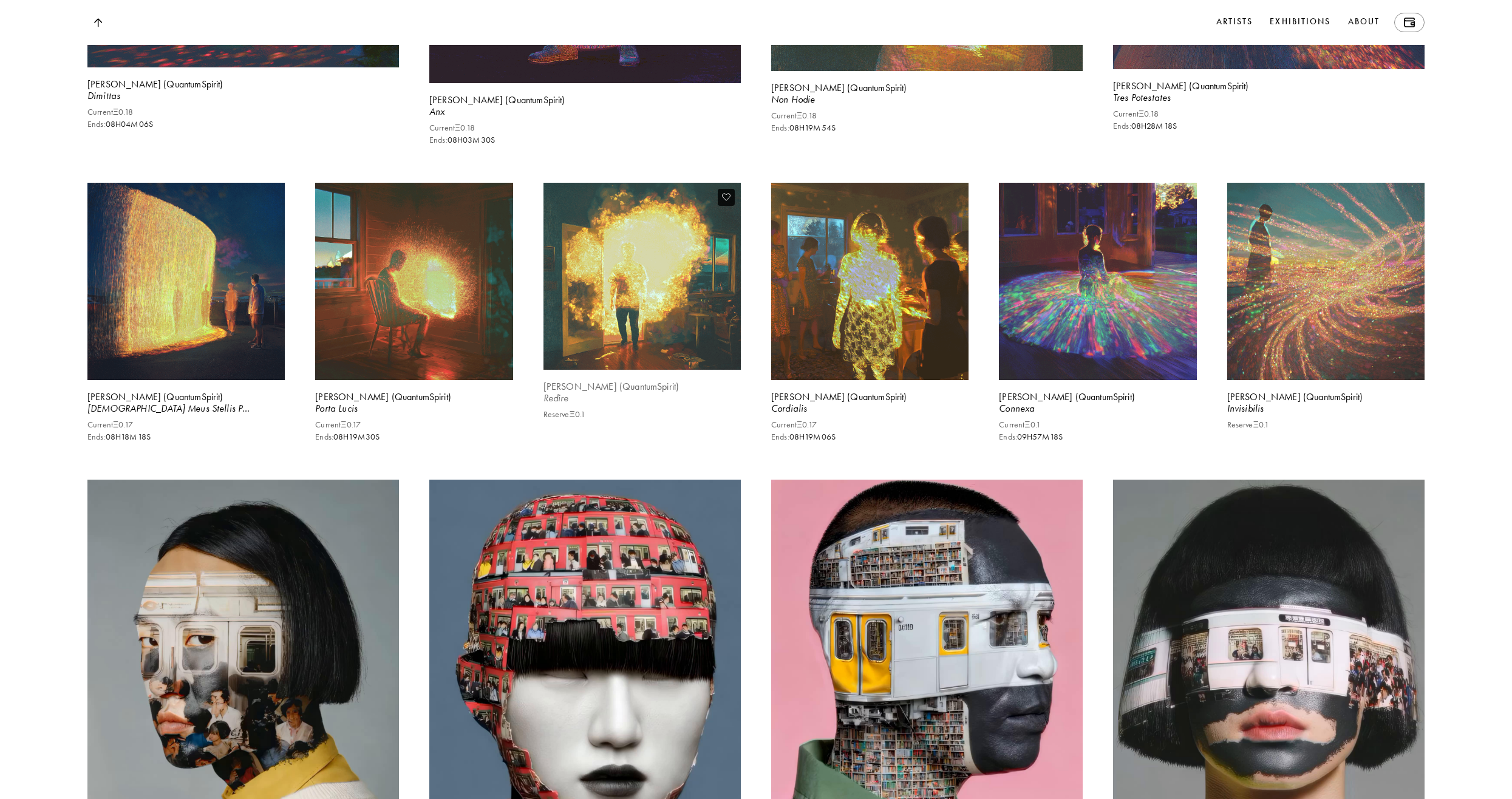
click at [658, 326] on img at bounding box center [642, 276] width 204 height 192
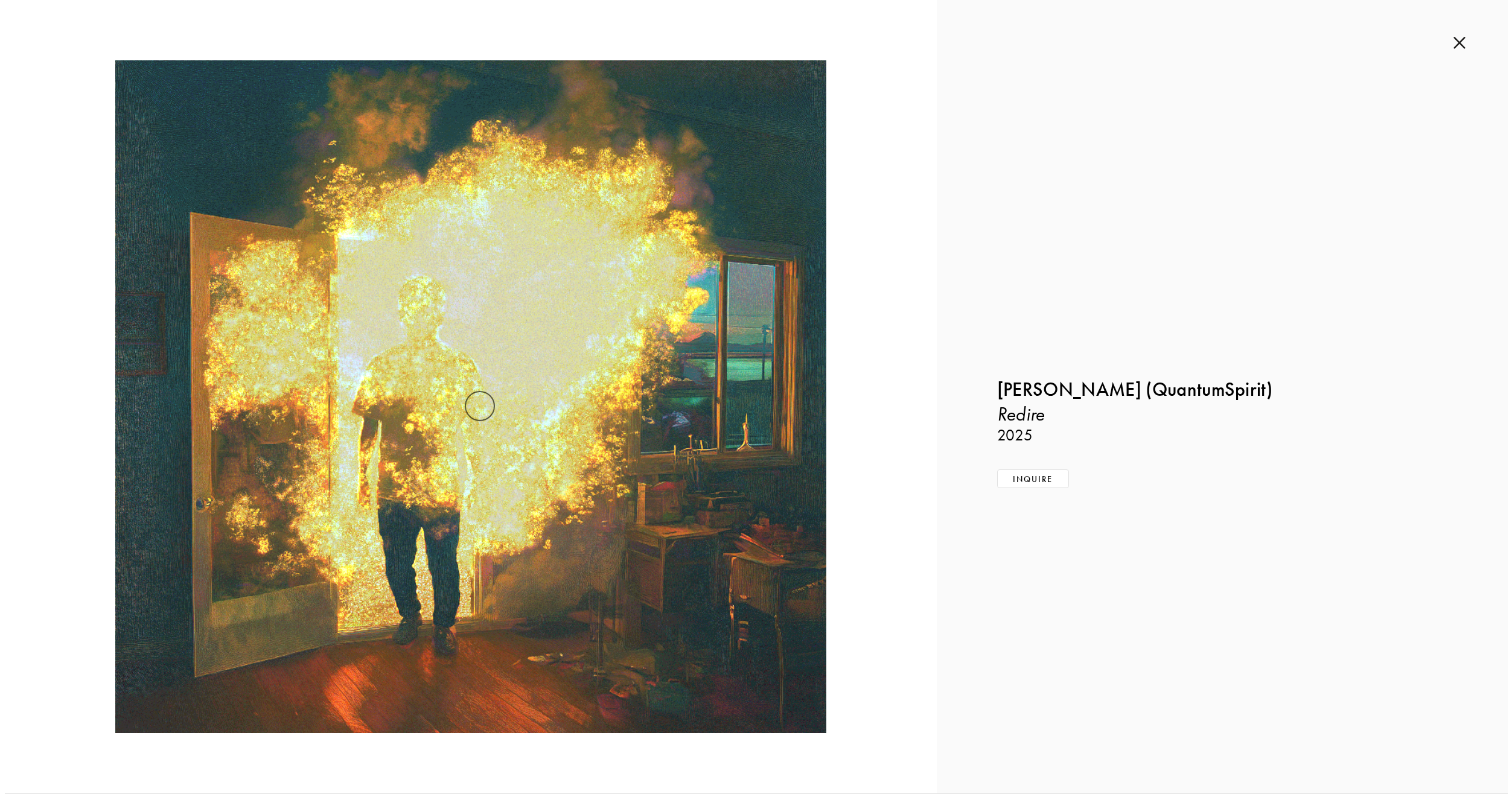
scroll to position [2357, 0]
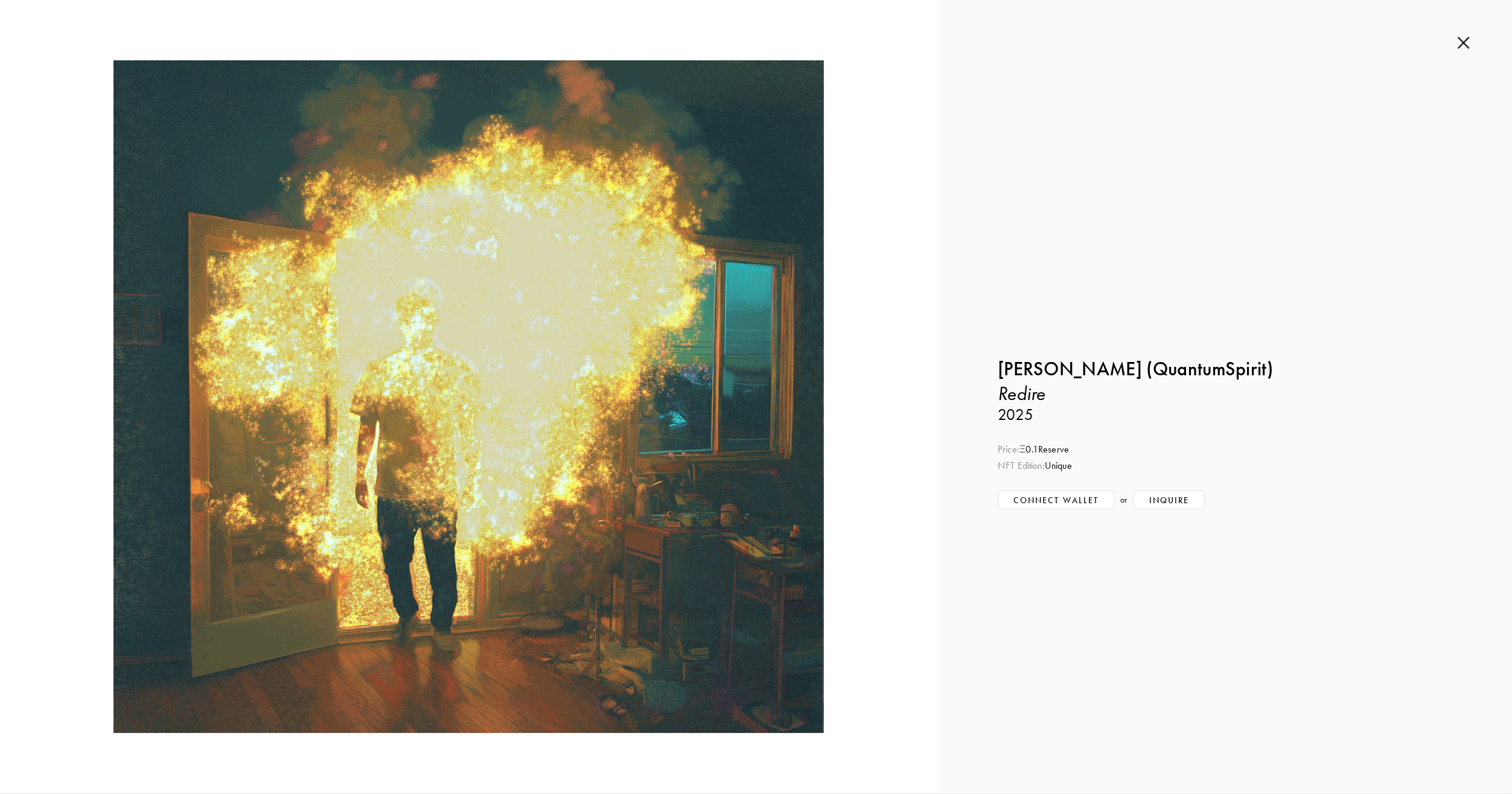
click at [1460, 47] on img at bounding box center [1463, 43] width 12 height 13
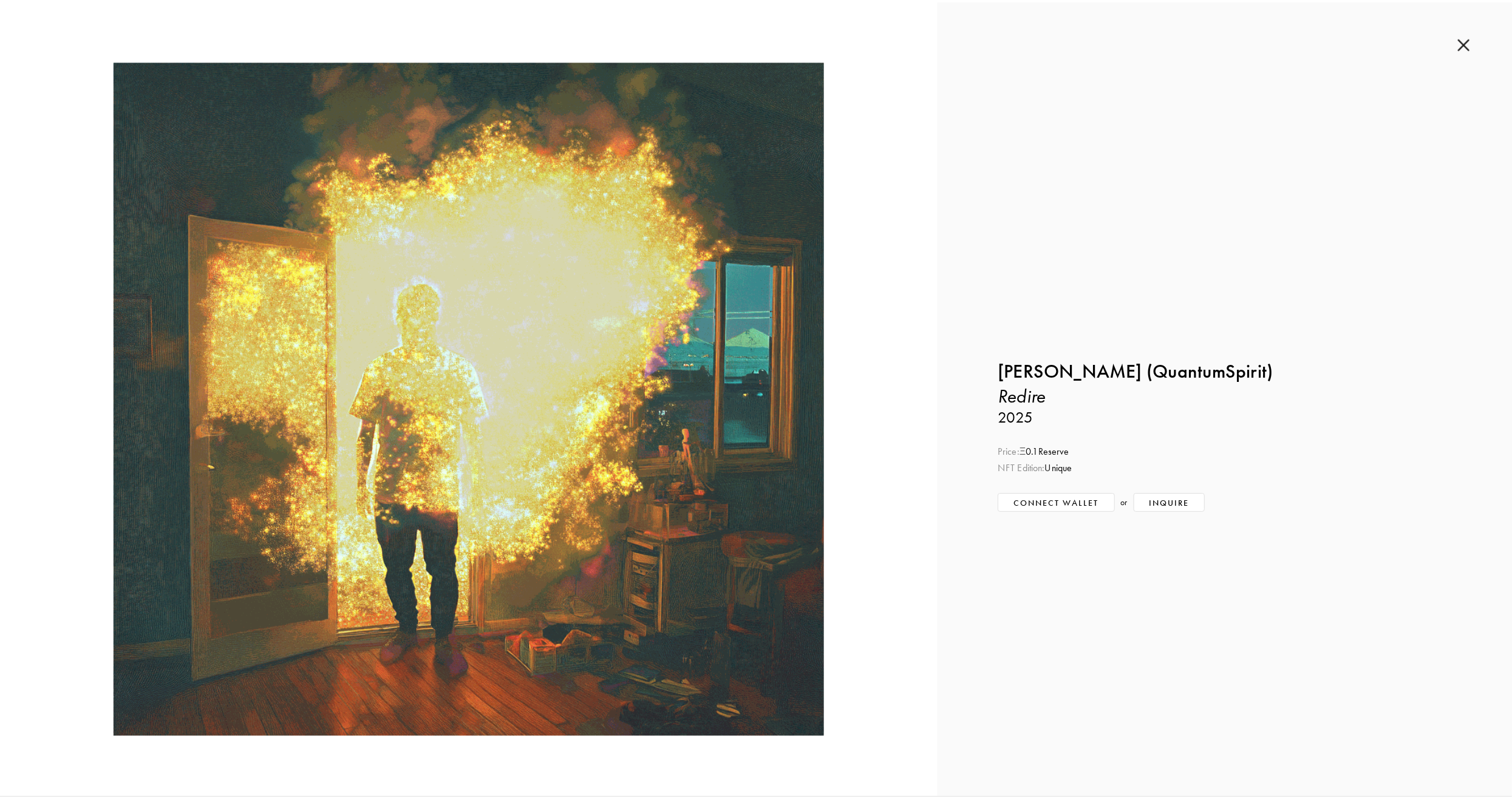
scroll to position [2368, 0]
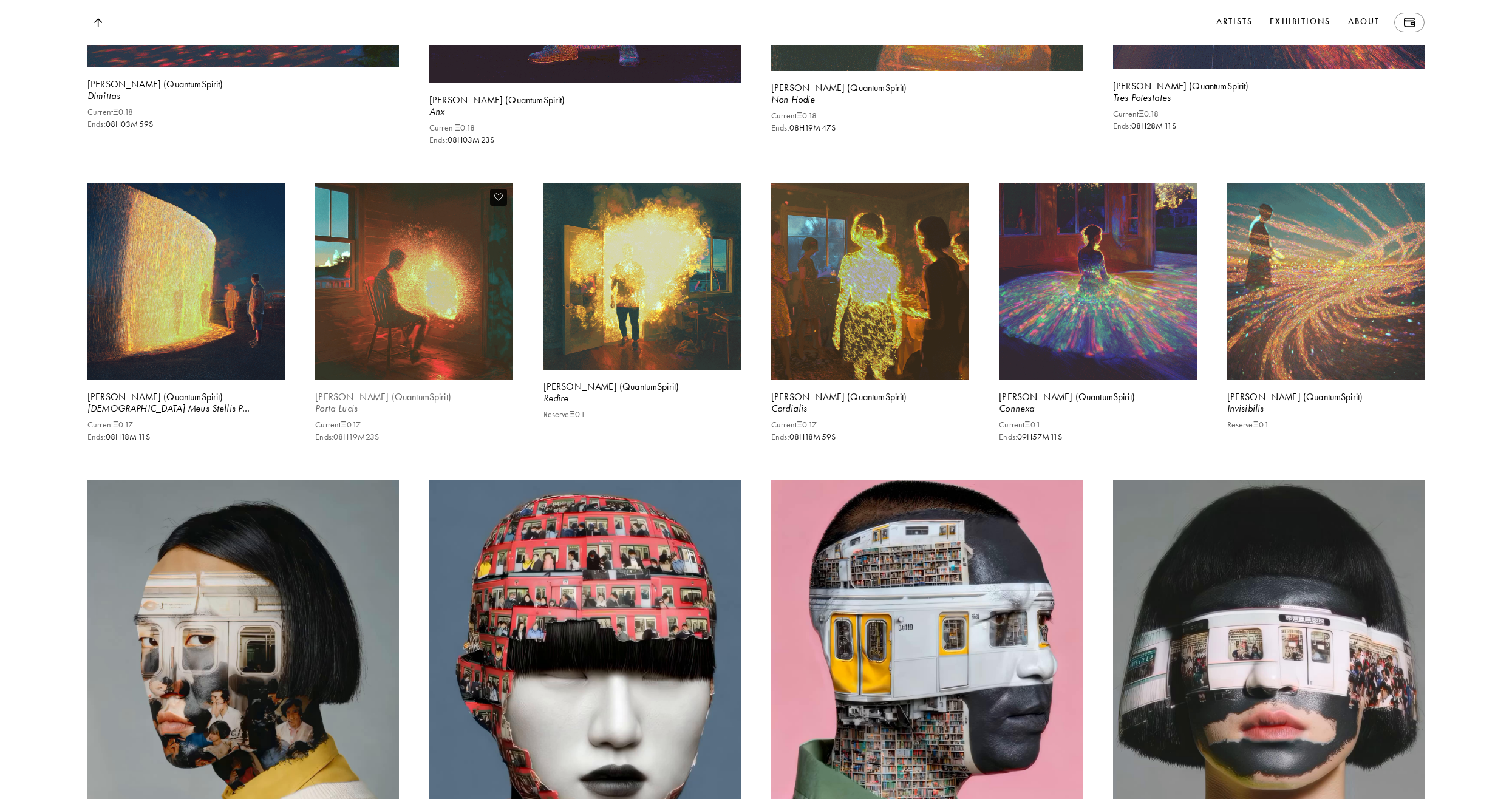
click at [422, 287] on img at bounding box center [414, 282] width 204 height 204
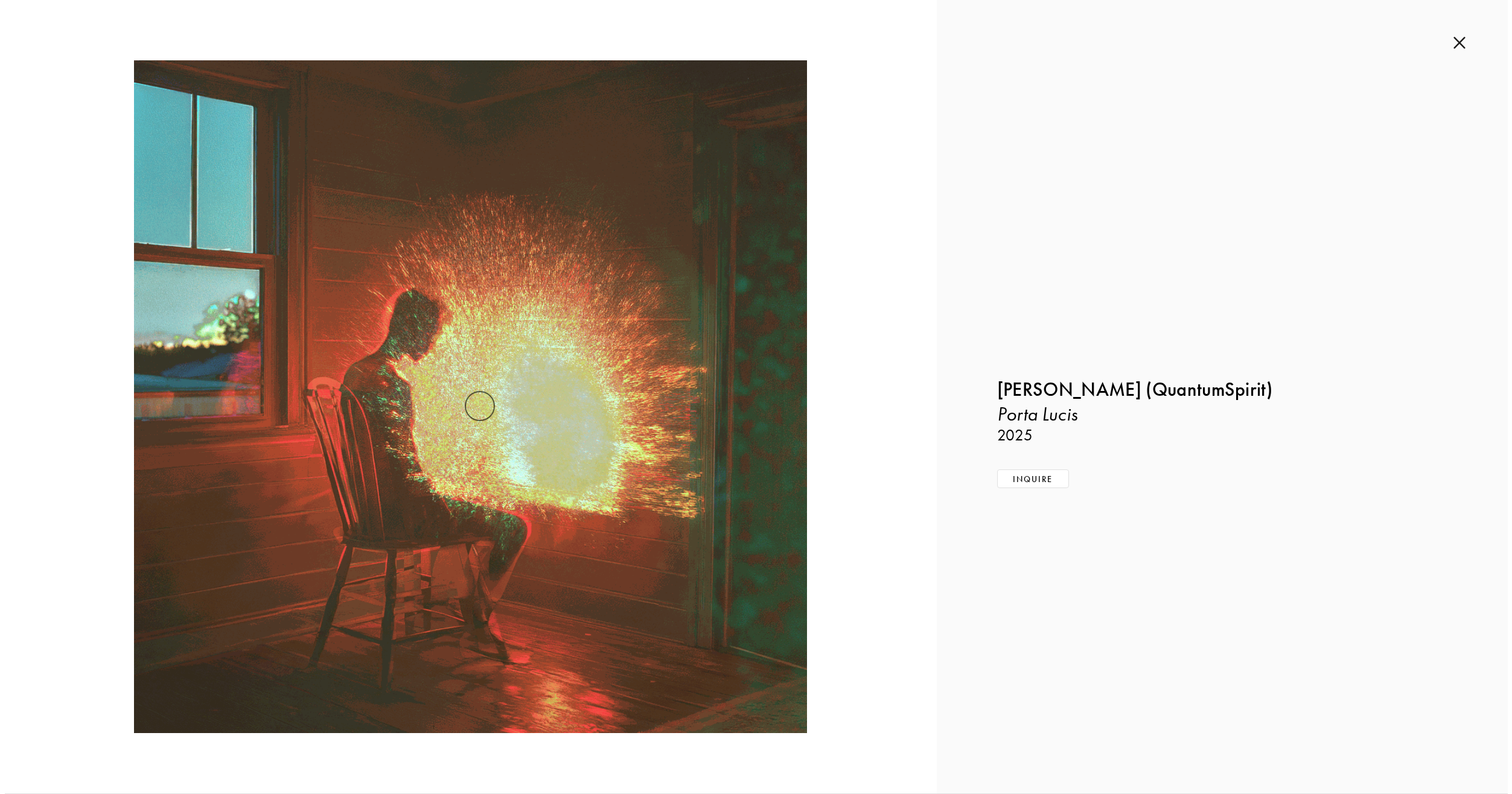
scroll to position [2357, 0]
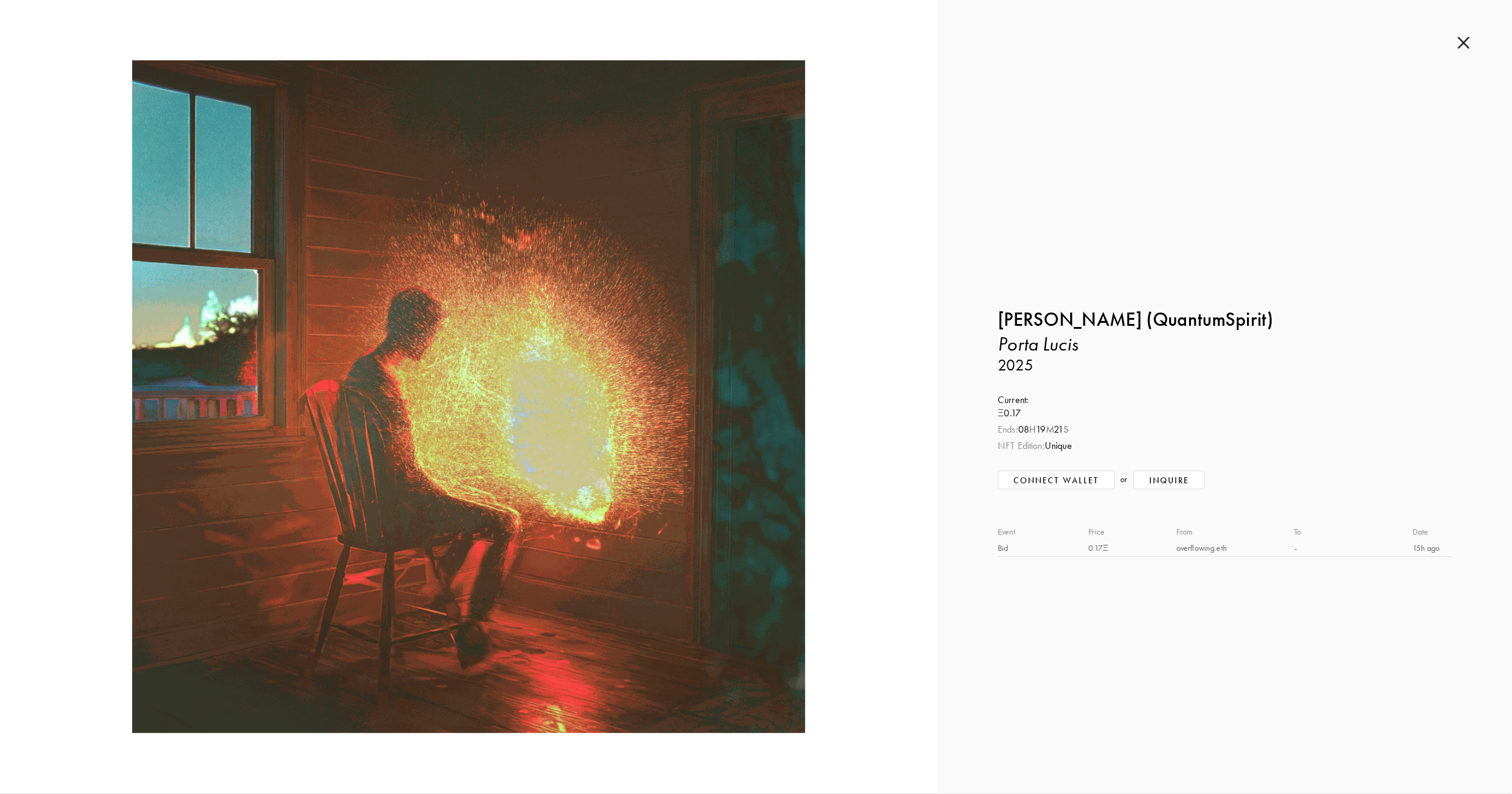
drag, startPoint x: 1466, startPoint y: 45, endPoint x: 1173, endPoint y: 196, distance: 329.6
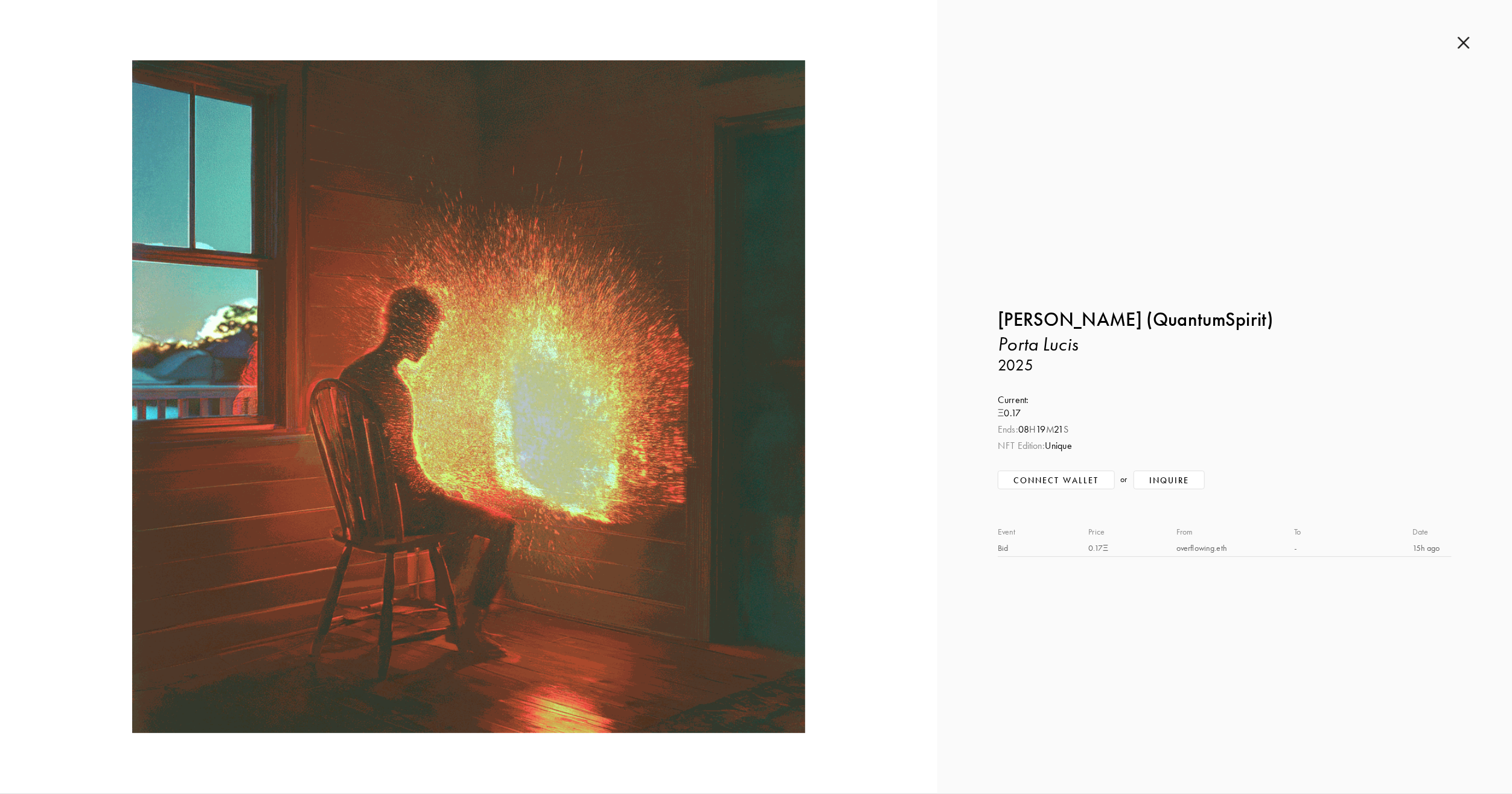
click at [1465, 47] on img at bounding box center [1463, 43] width 12 height 13
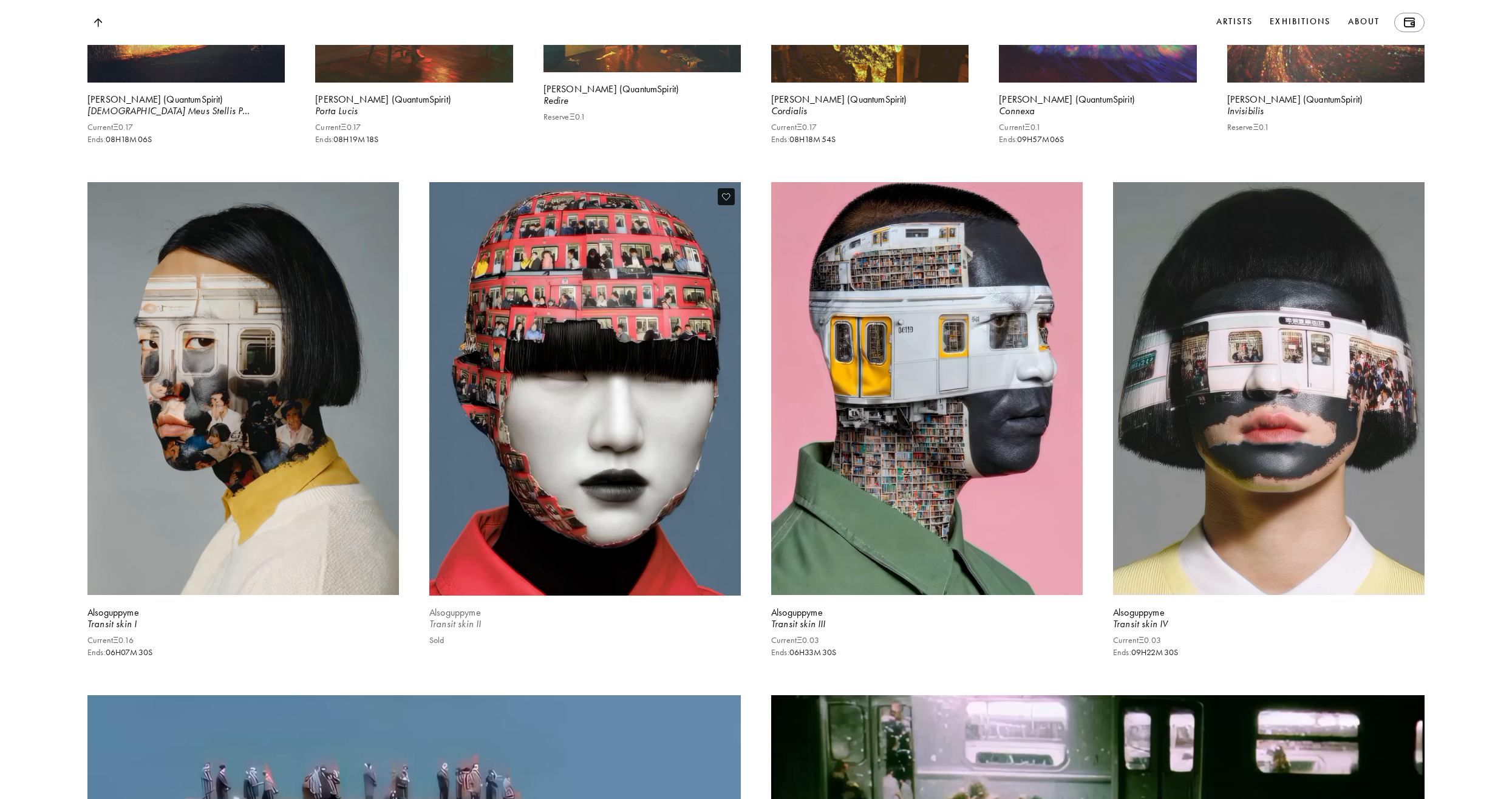
scroll to position [2731, 0]
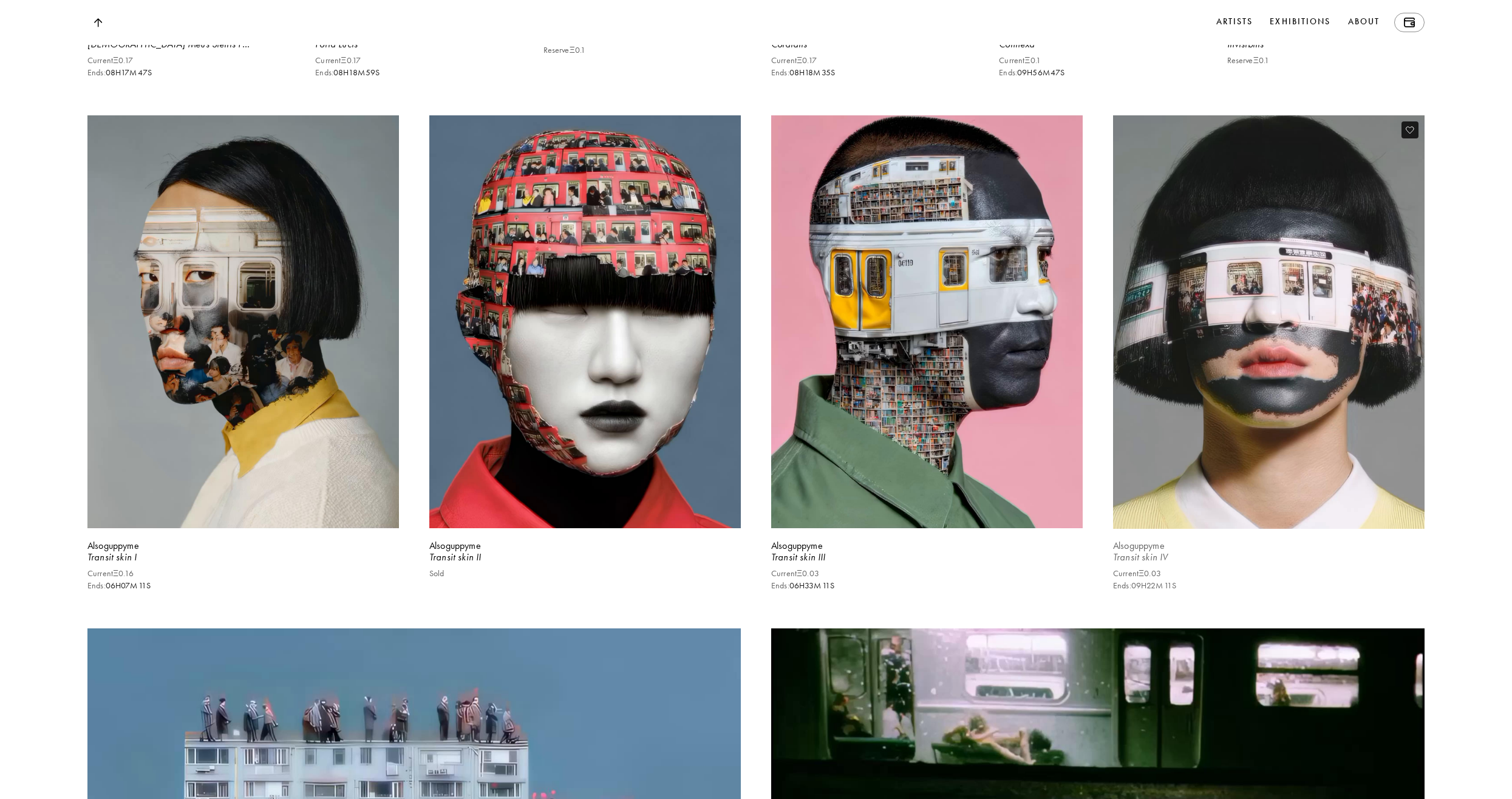
click at [1236, 441] on video at bounding box center [1269, 322] width 320 height 426
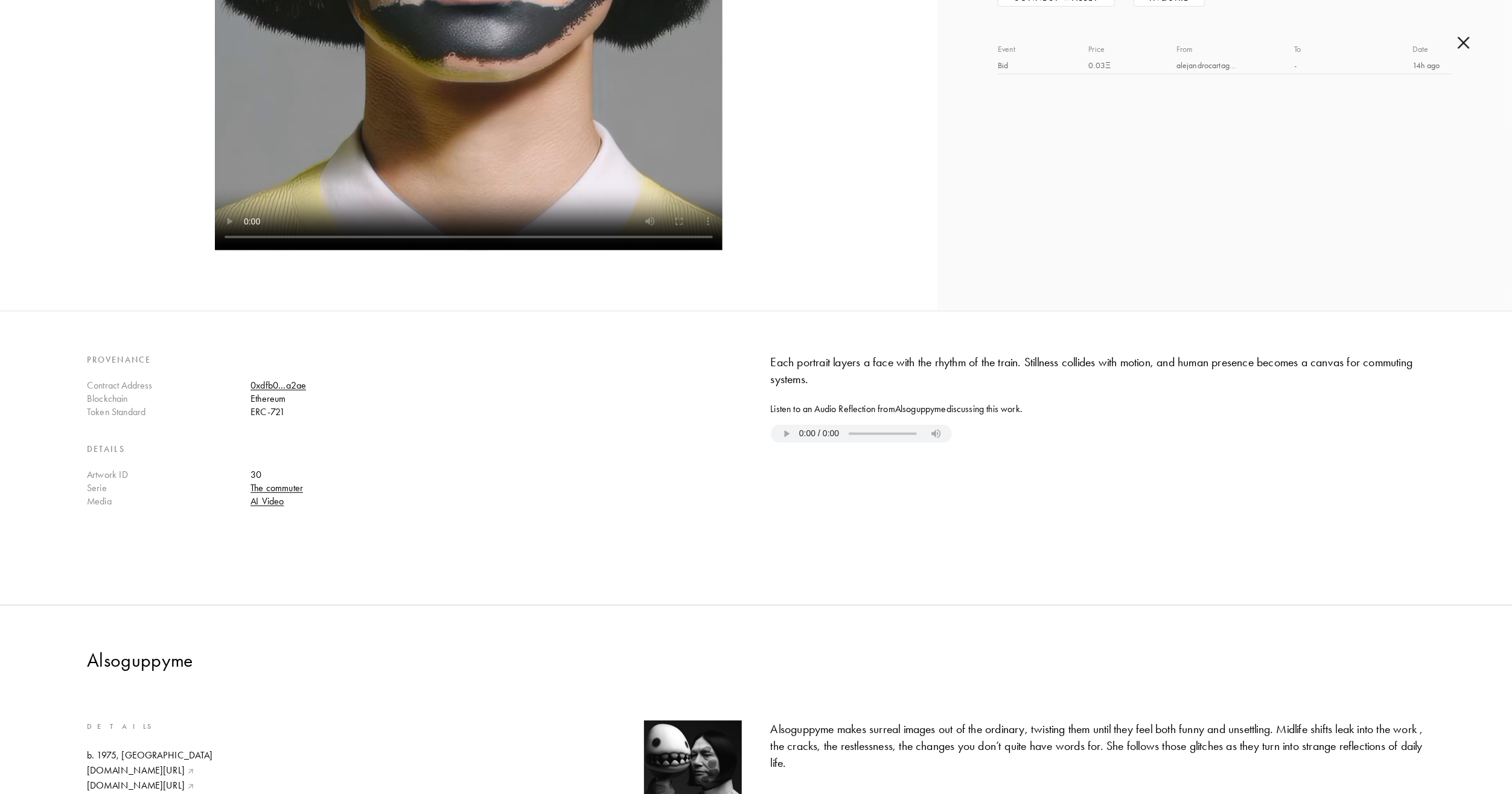
scroll to position [564, 0]
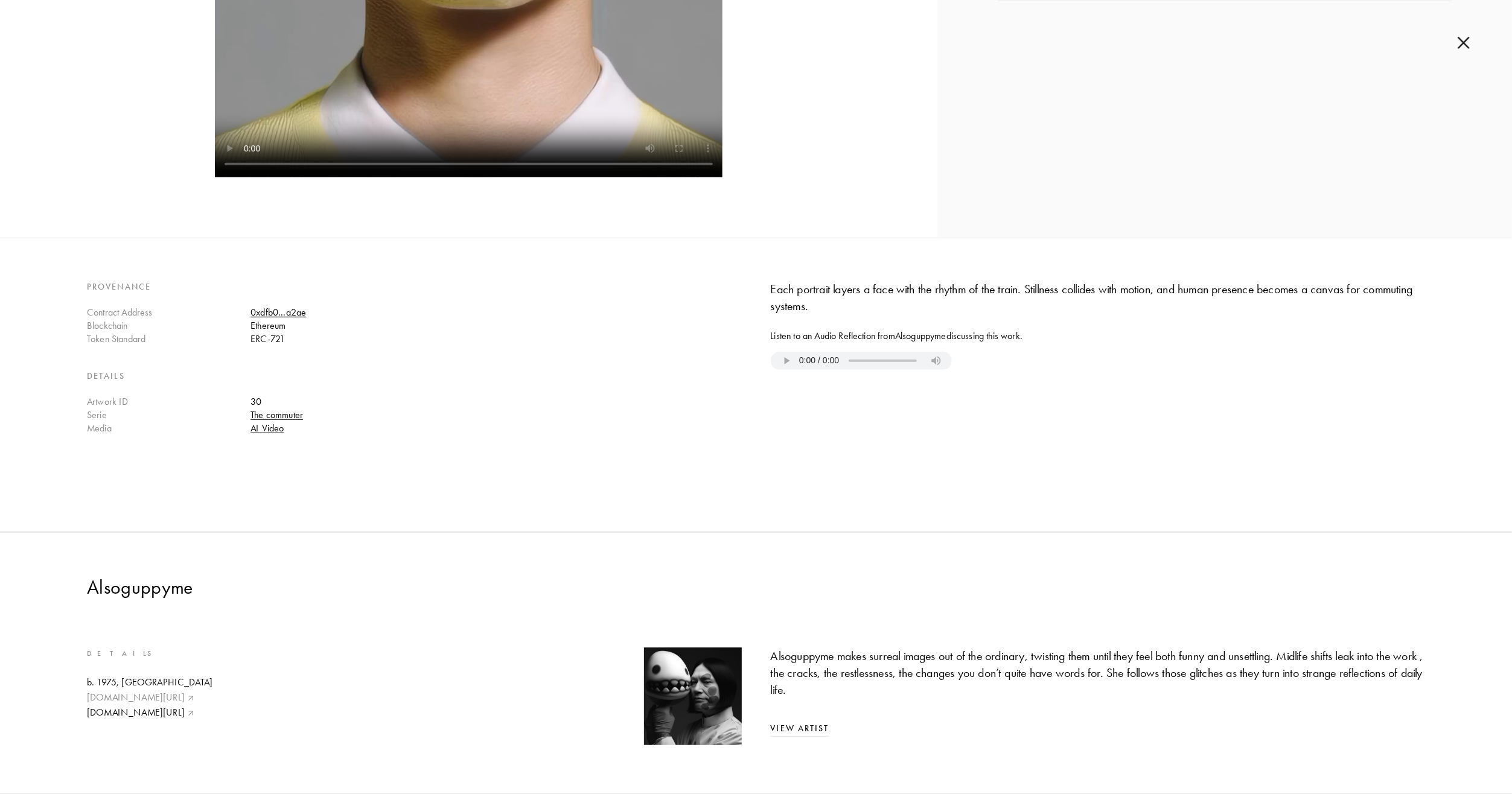
click at [145, 691] on link "[DOMAIN_NAME][URL]" at bounding box center [150, 698] width 126 height 13
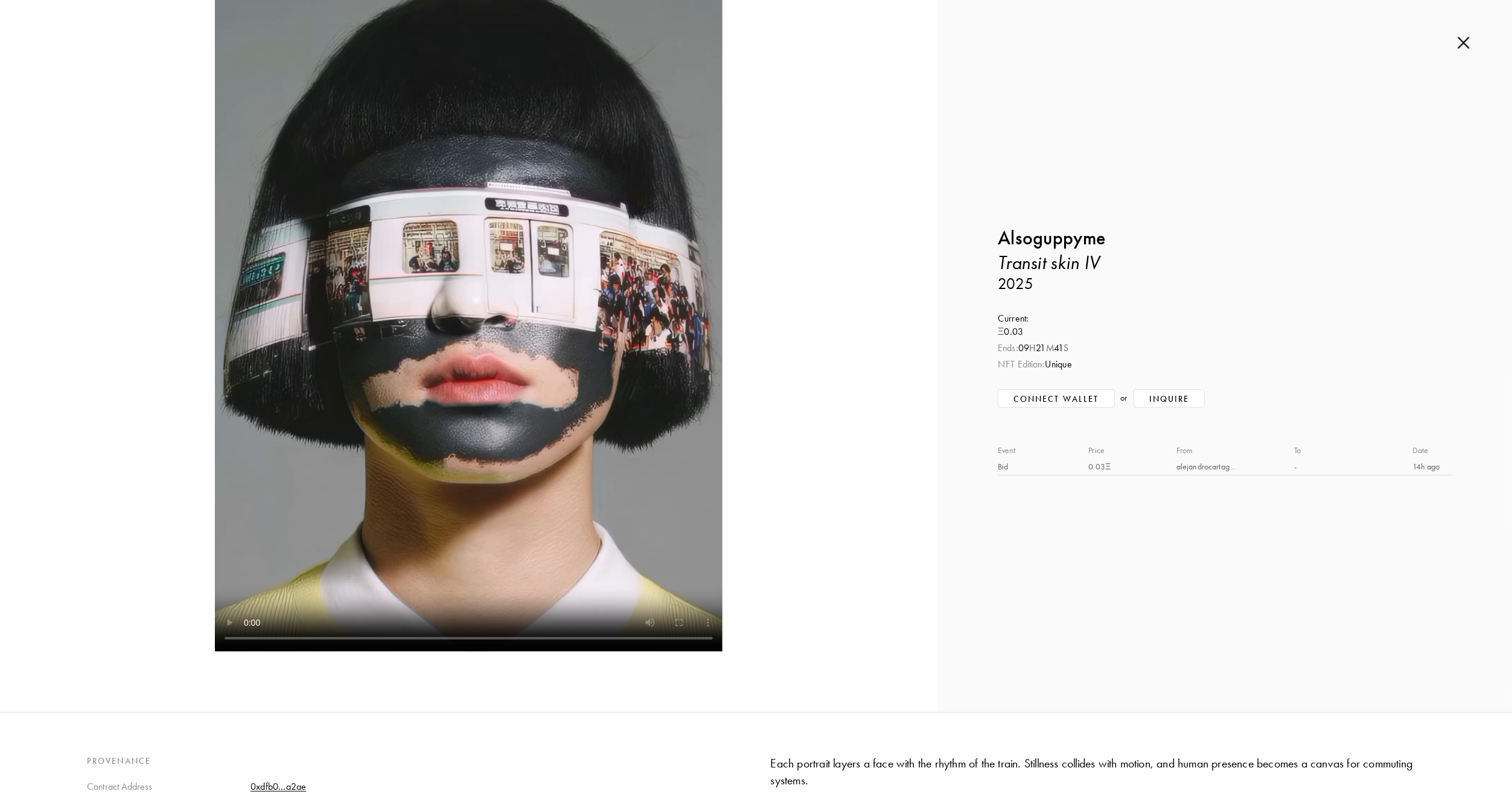
scroll to position [0, 0]
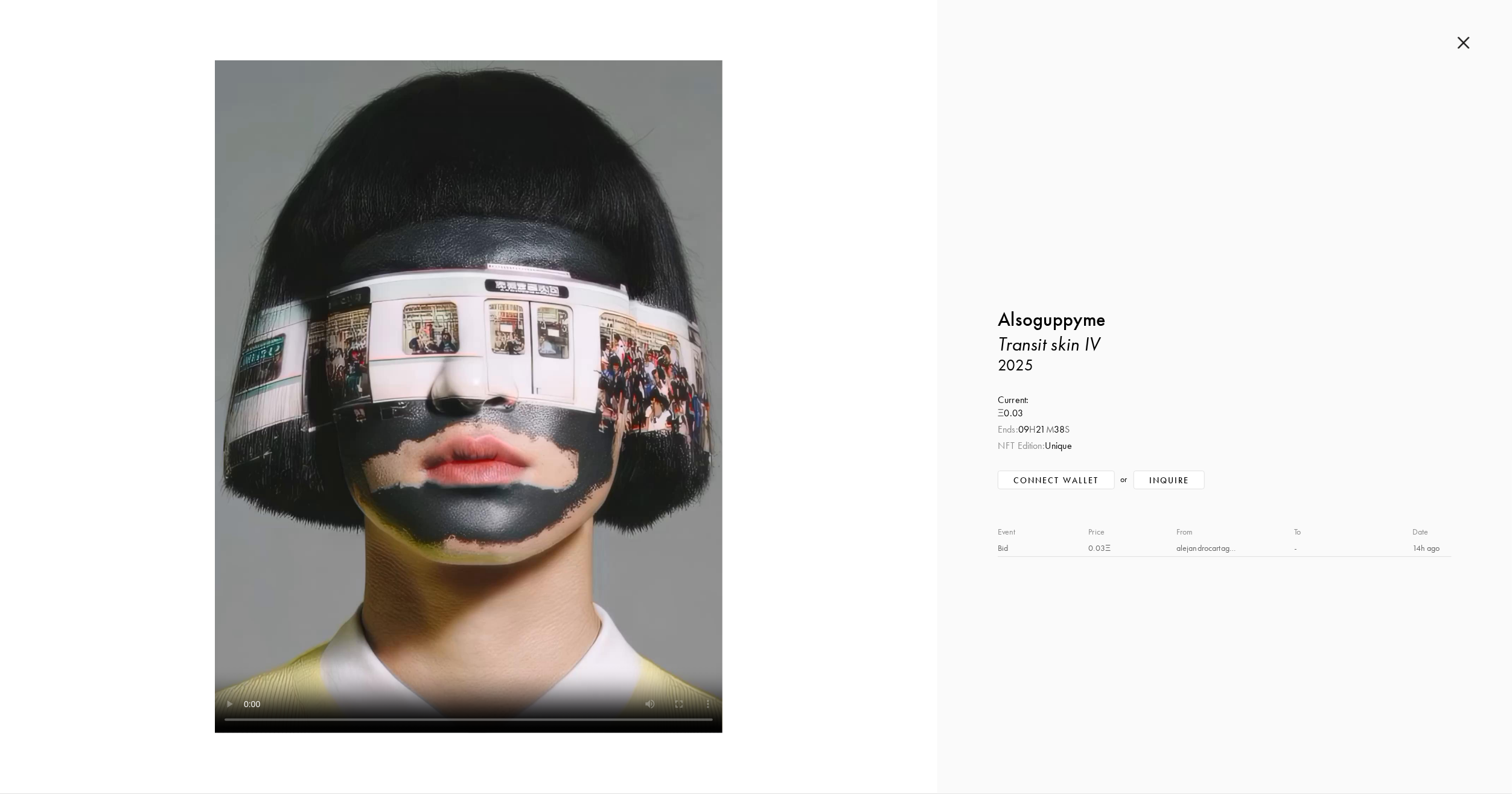
click at [1462, 43] on img at bounding box center [1463, 43] width 12 height 13
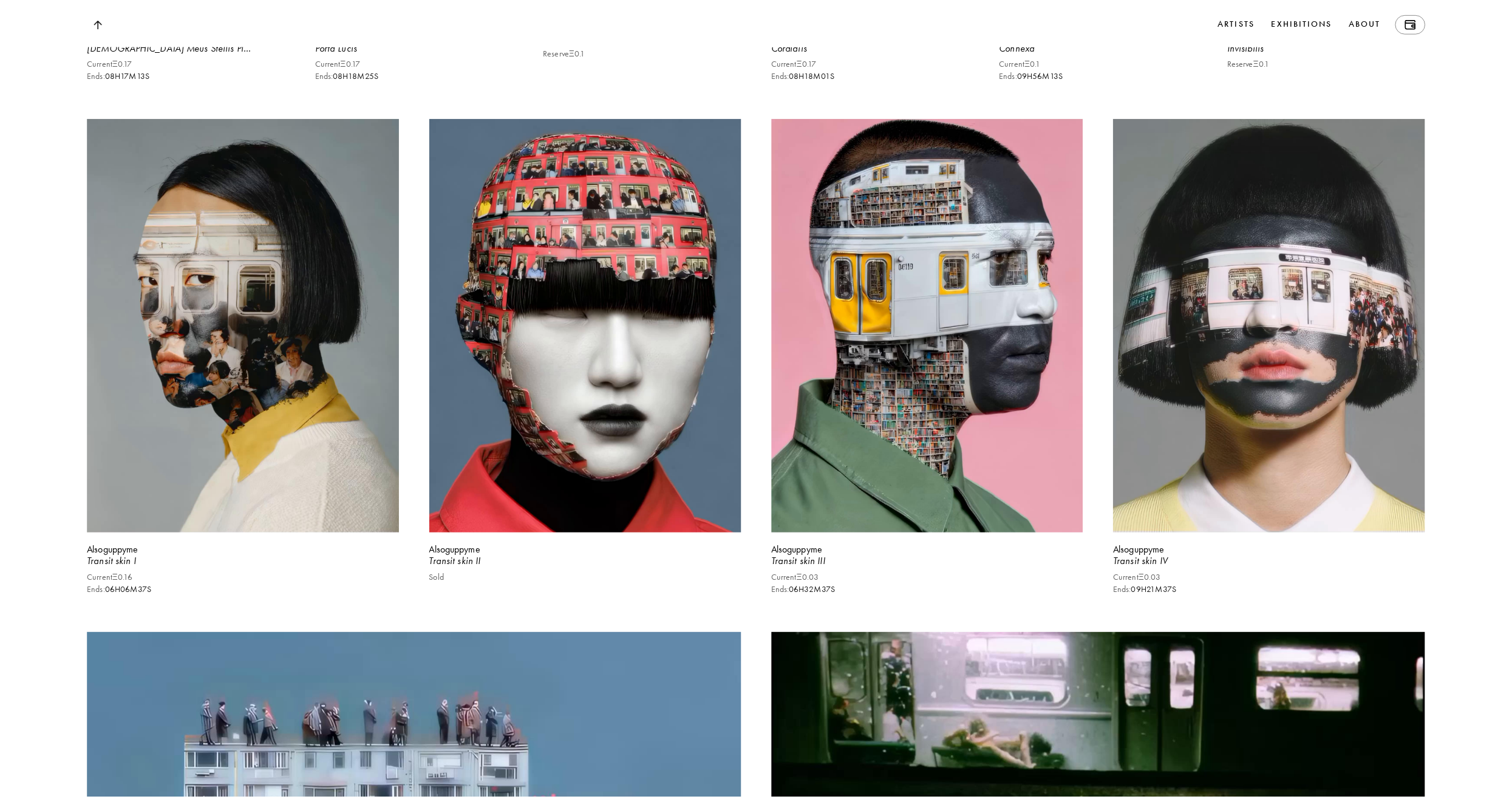
scroll to position [2731, 0]
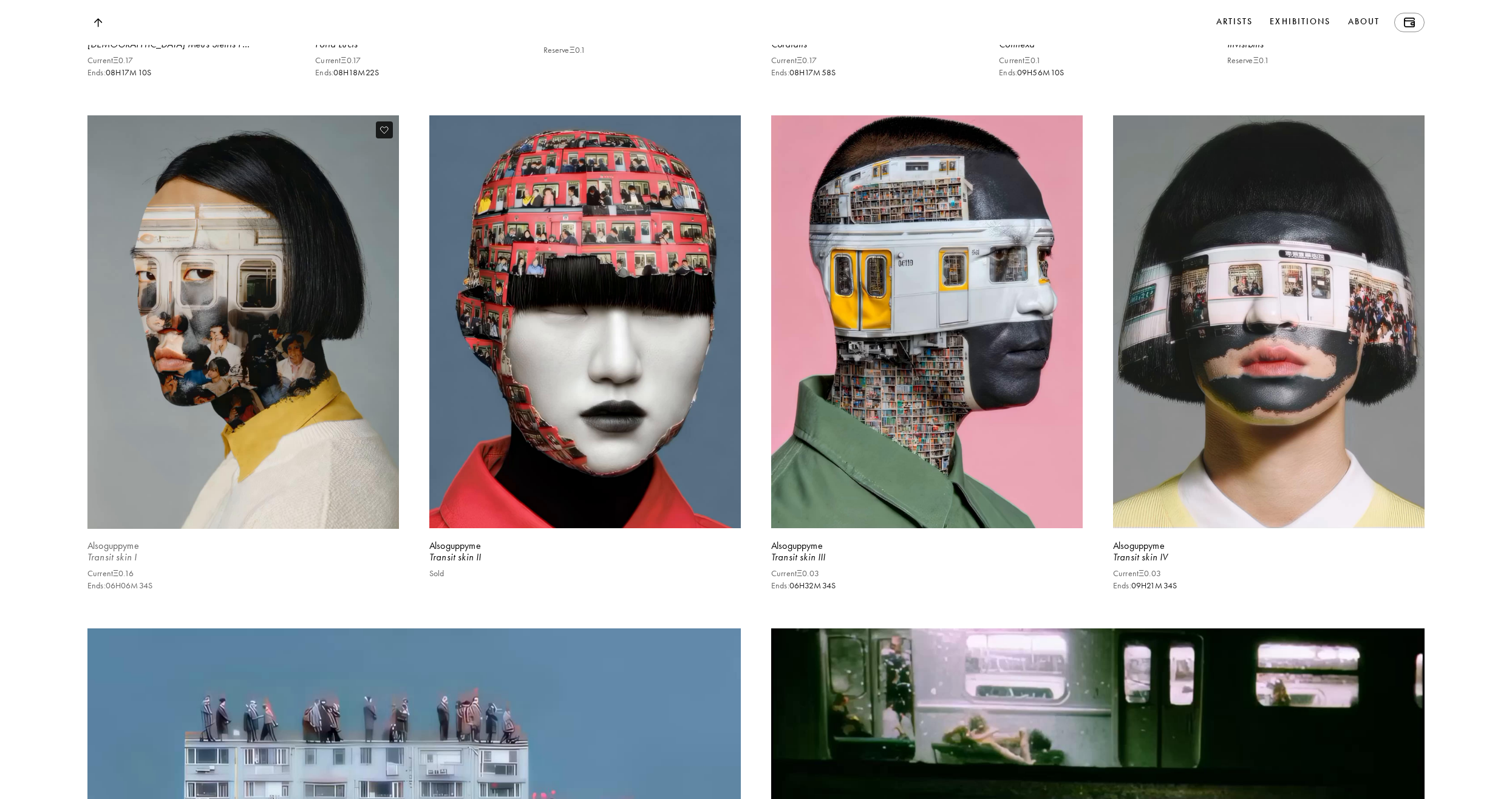
click at [195, 482] on video at bounding box center [243, 322] width 320 height 426
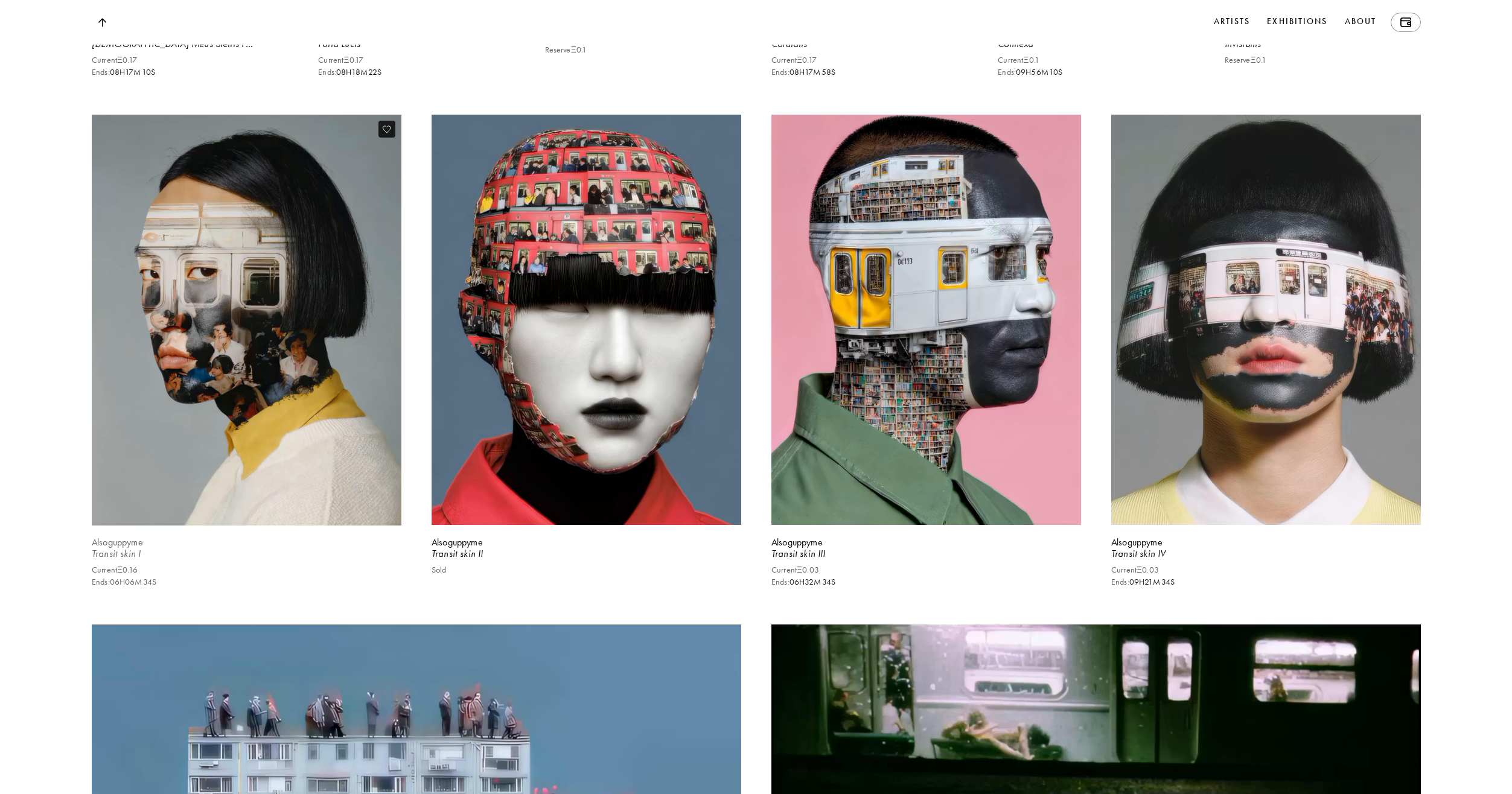
scroll to position [2721, 0]
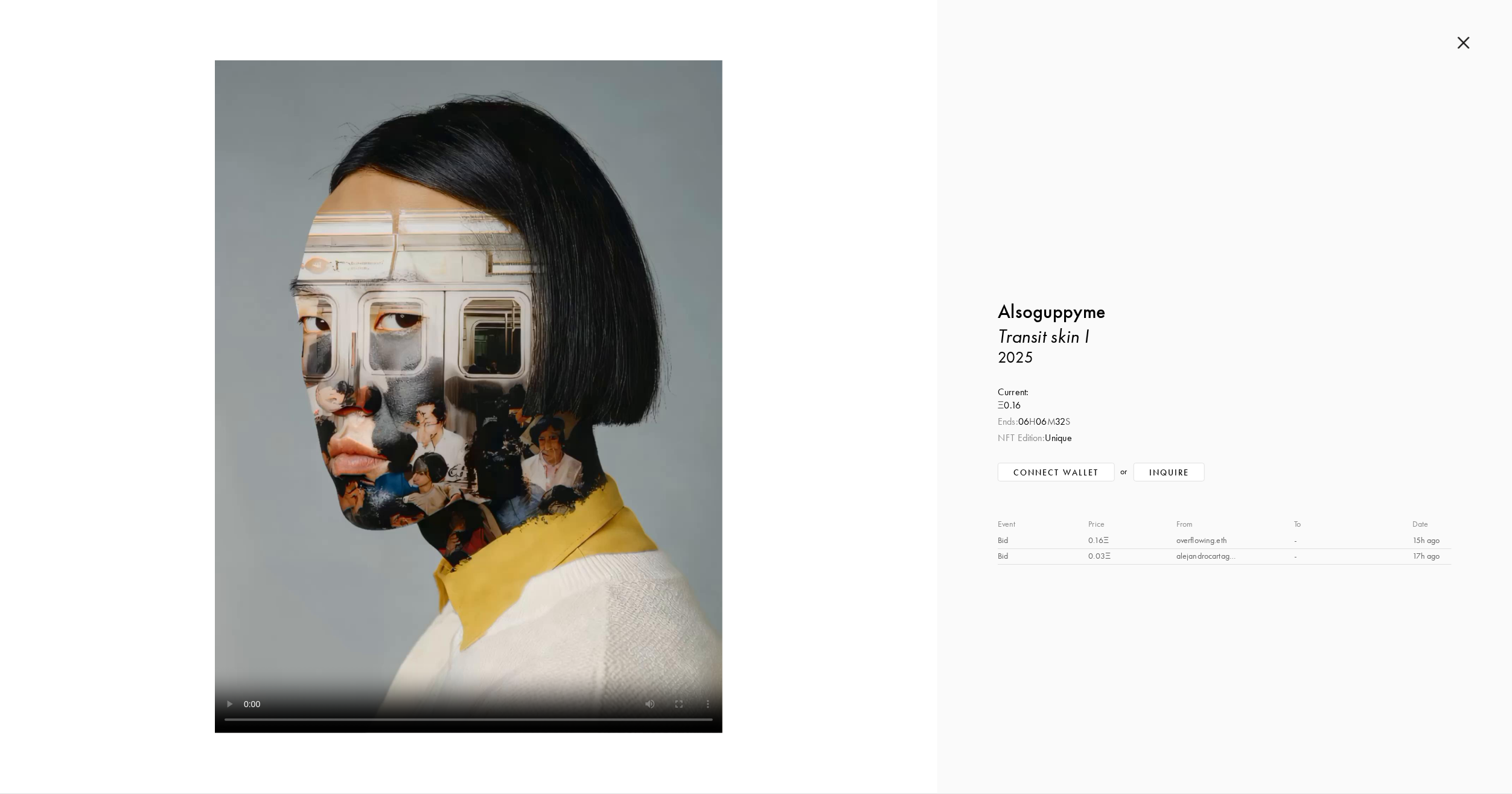
click at [1461, 40] on img at bounding box center [1463, 43] width 12 height 13
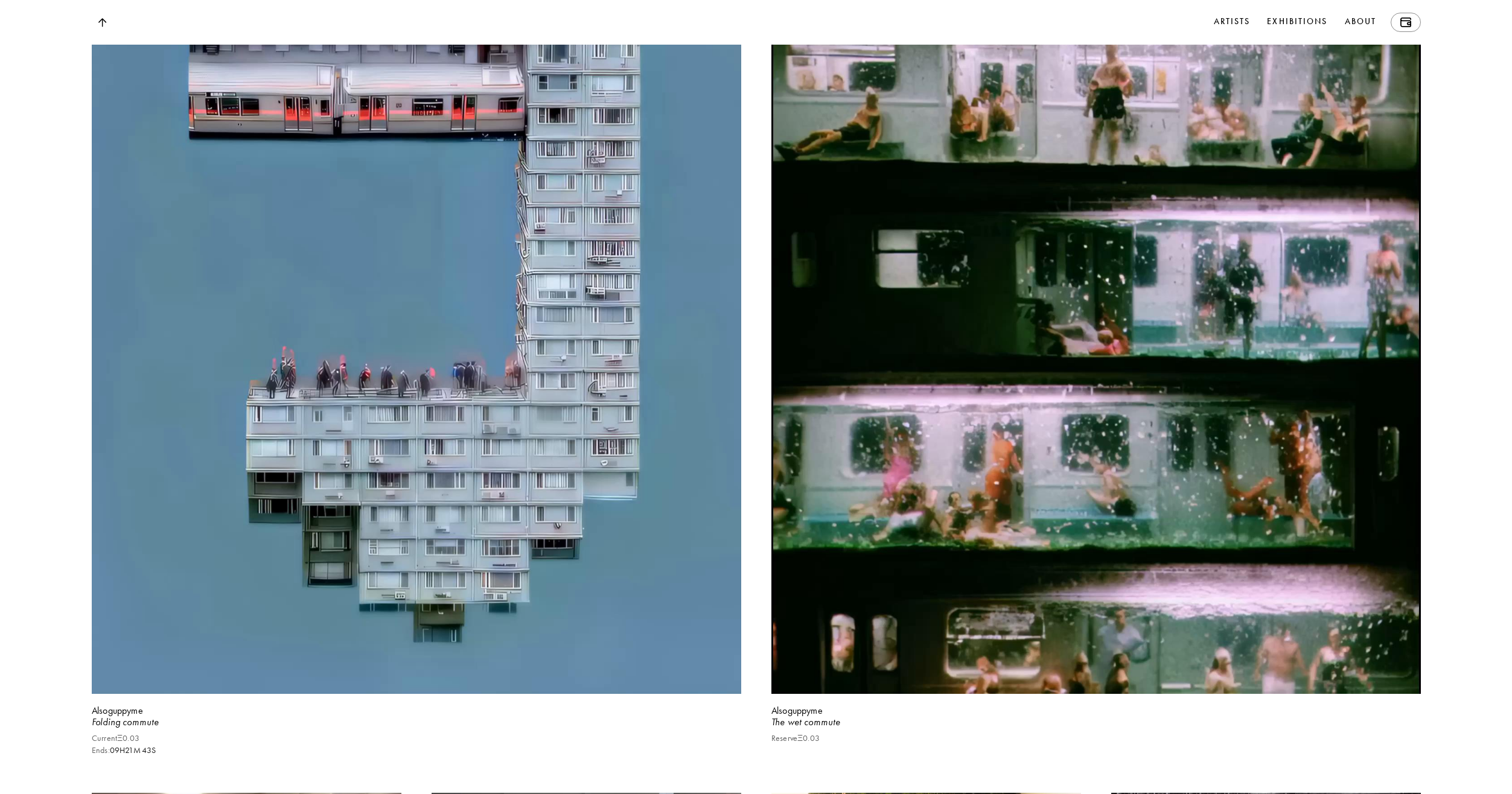
scroll to position [3439, 0]
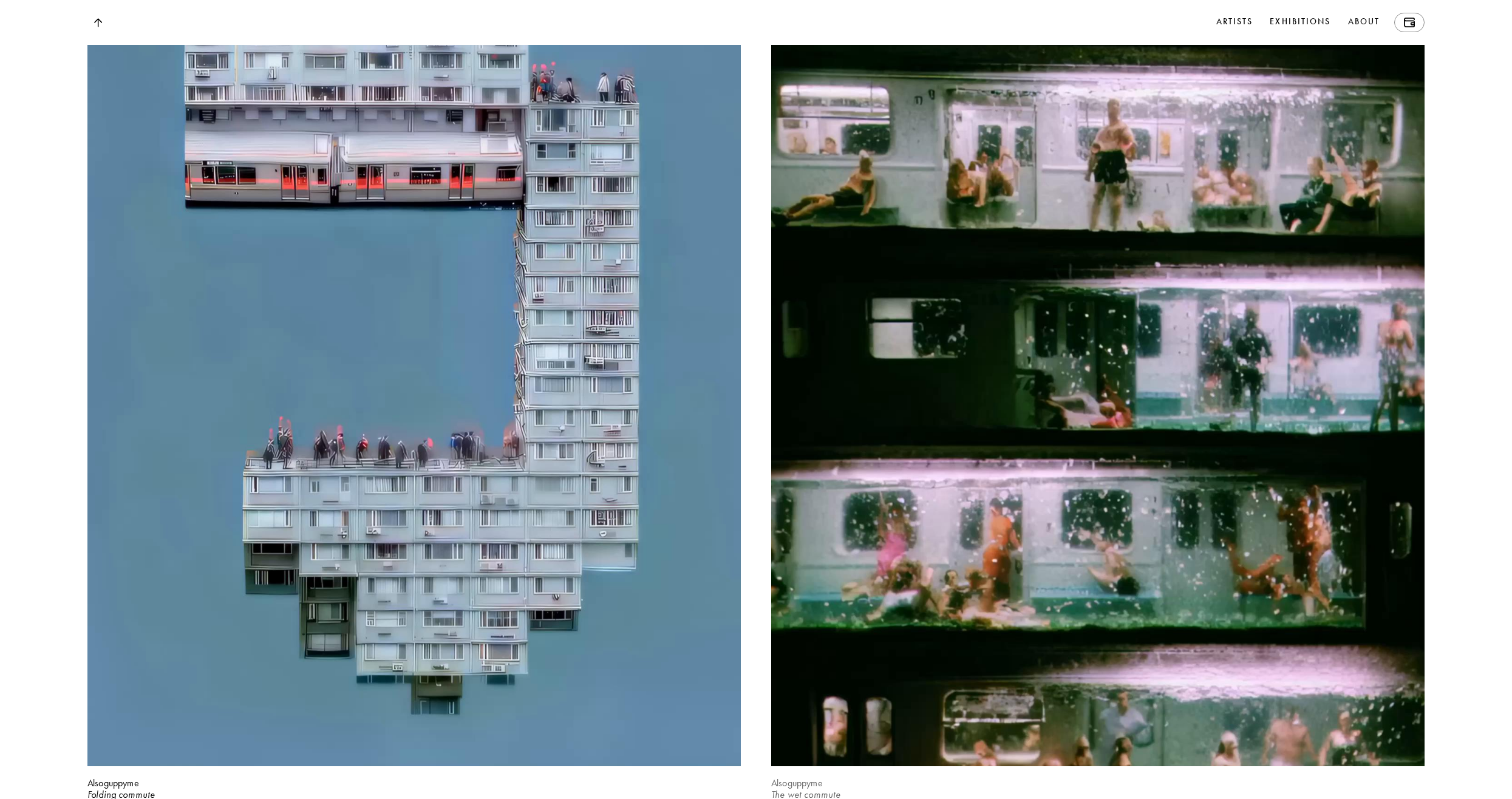
click at [1097, 268] on video at bounding box center [1098, 333] width 673 height 892
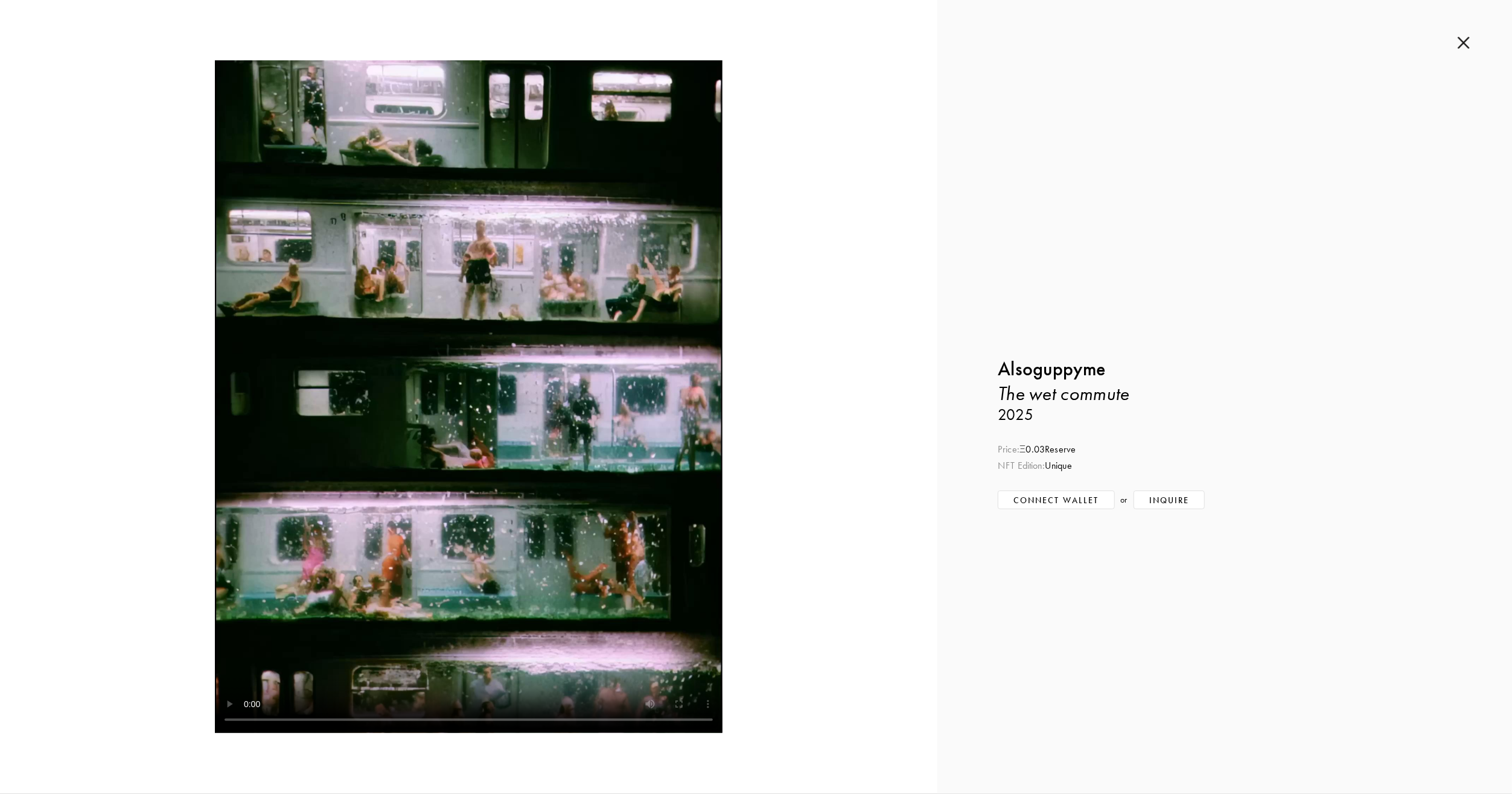
click at [1461, 40] on img at bounding box center [1463, 43] width 12 height 13
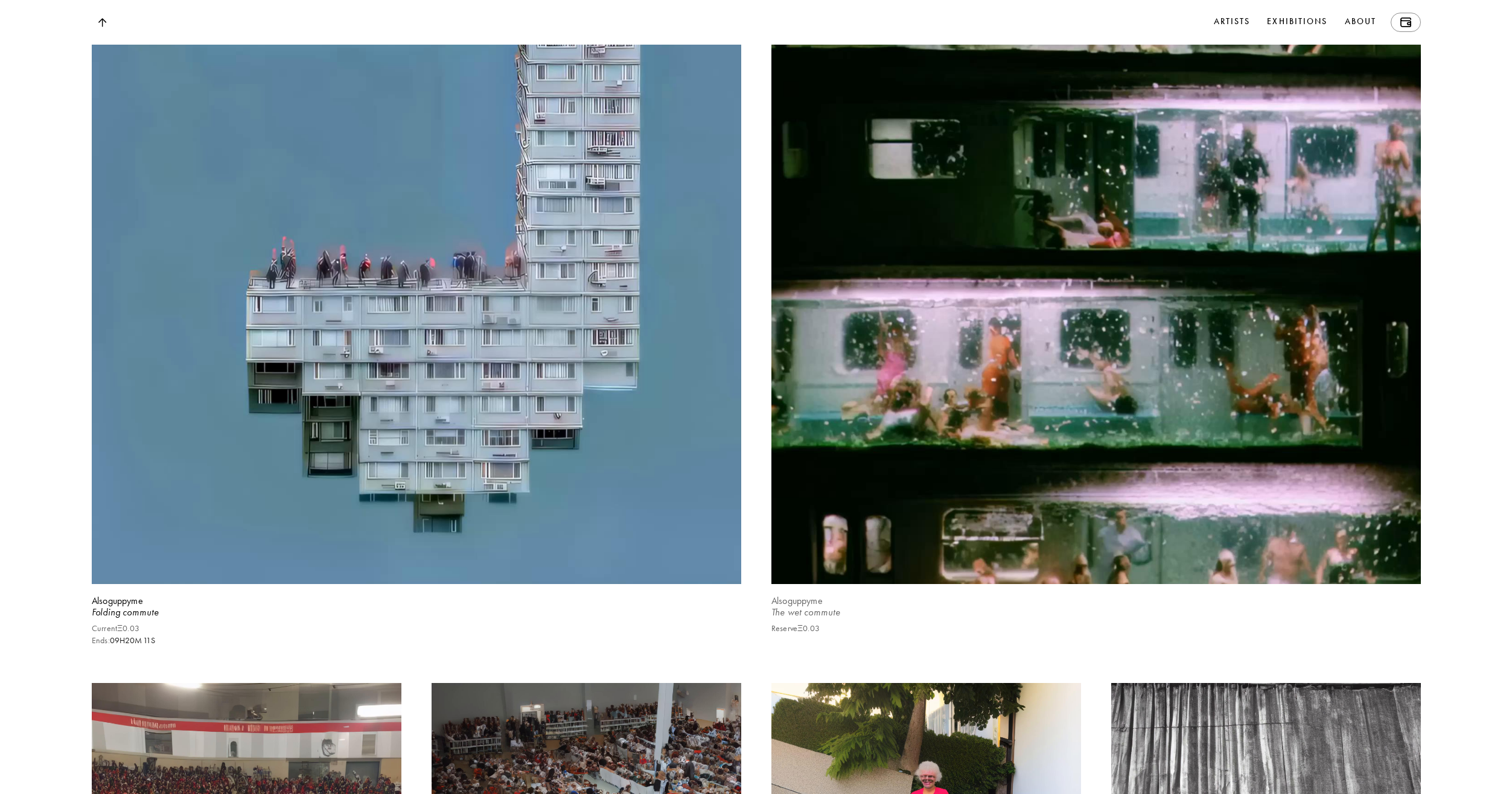
scroll to position [3609, 0]
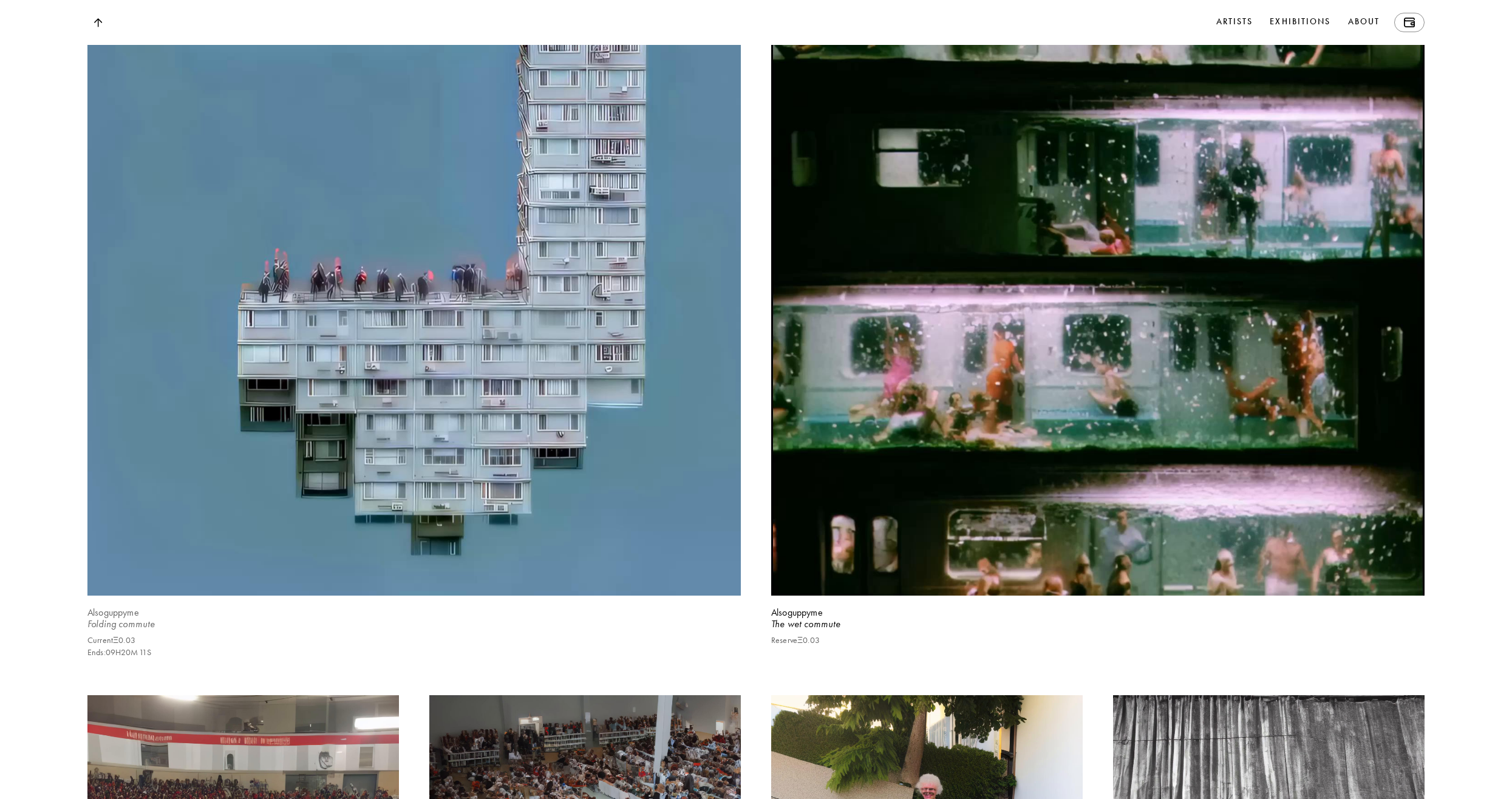
click at [520, 454] on video at bounding box center [414, 161] width 673 height 892
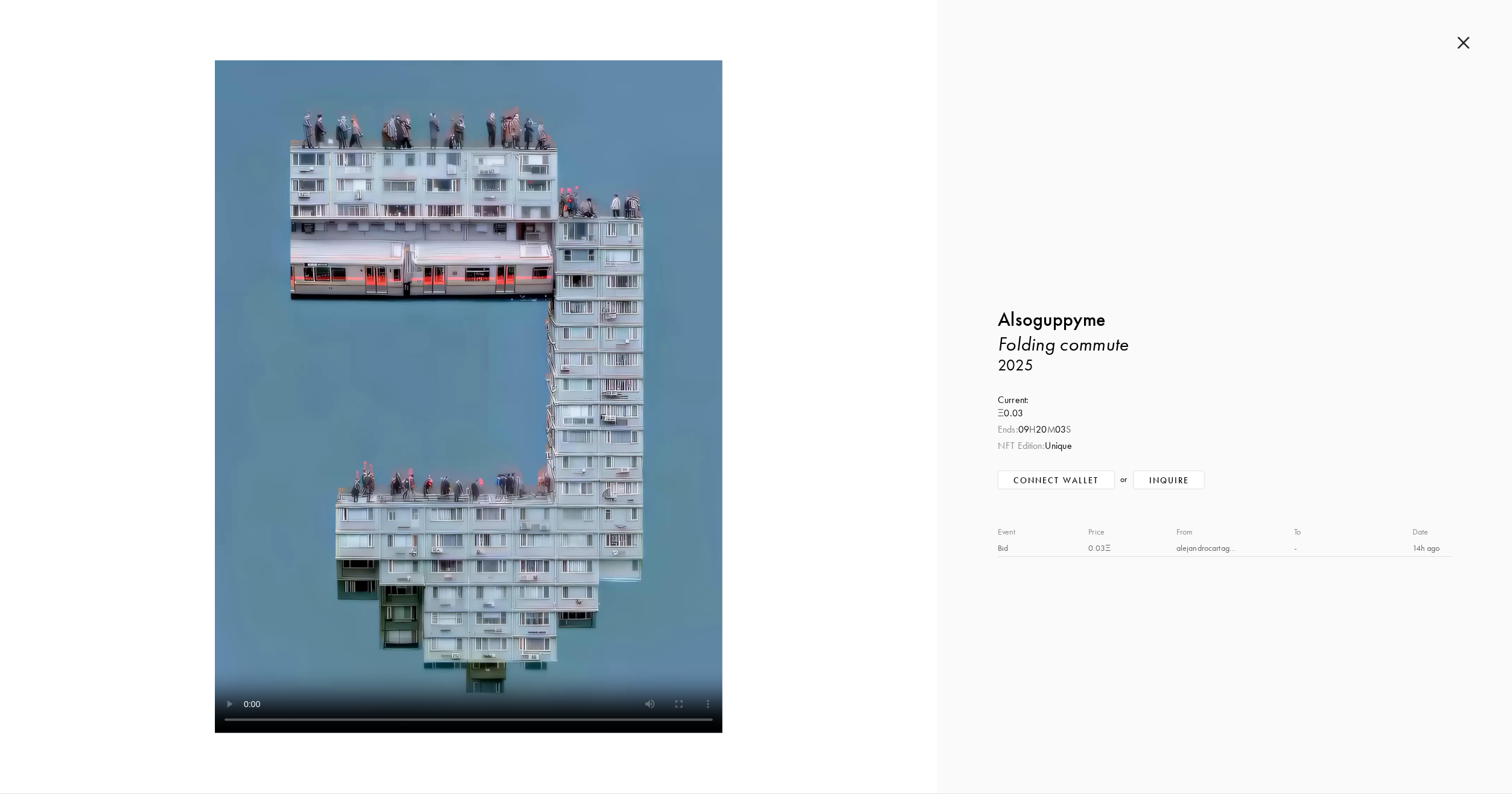
click at [1461, 45] on img at bounding box center [1463, 43] width 12 height 13
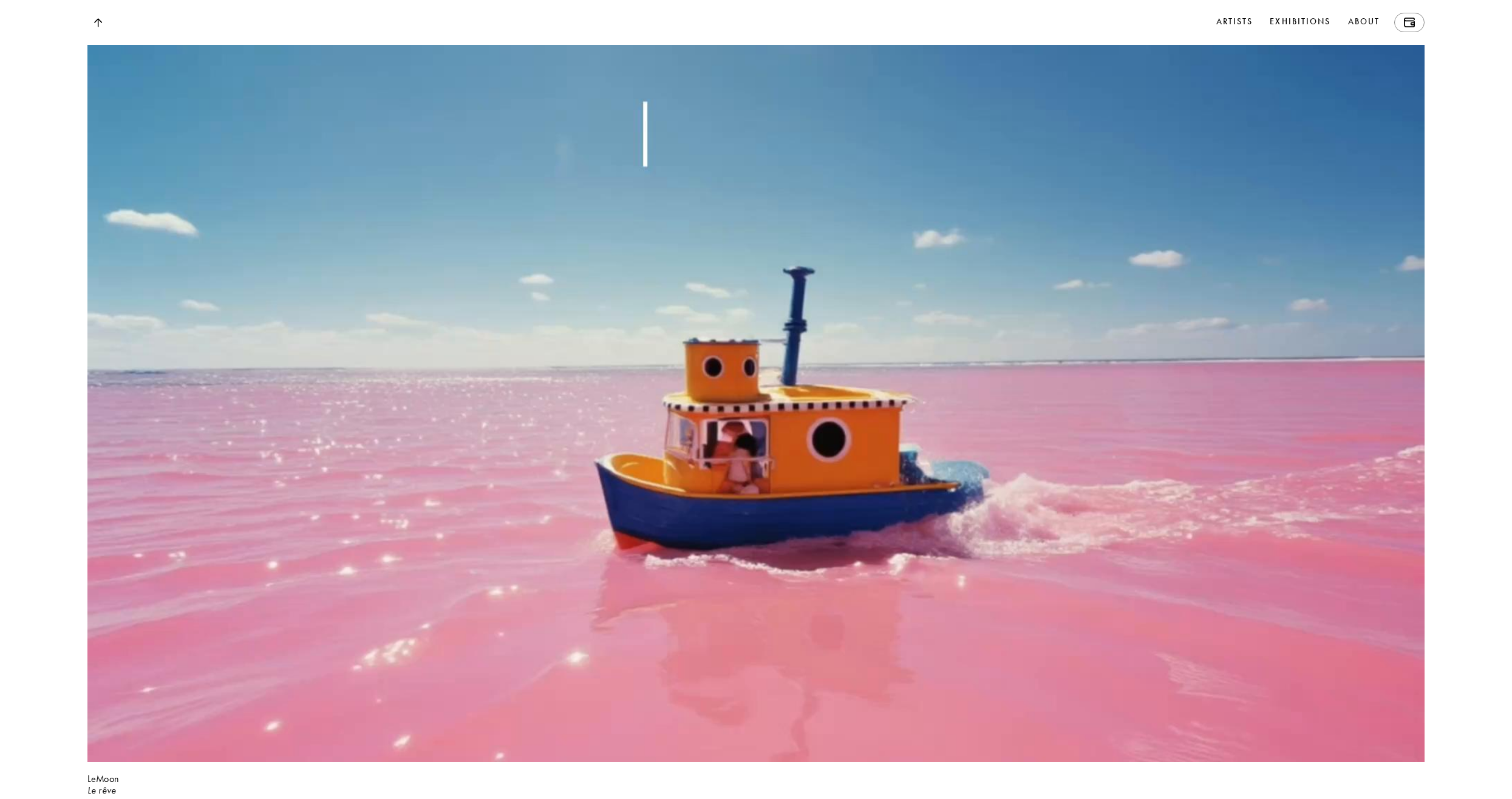
scroll to position [4712, 0]
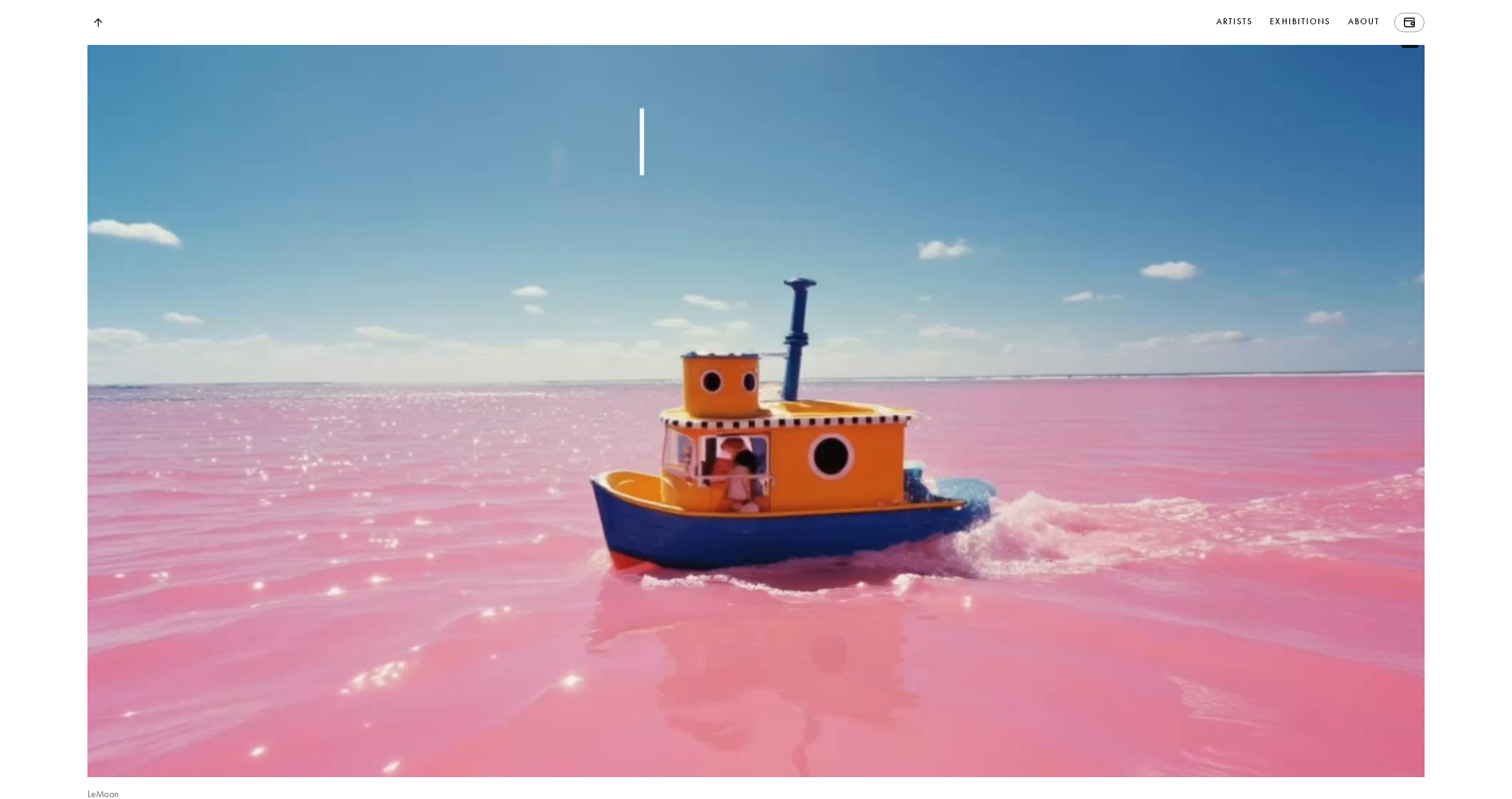
click at [725, 409] on video at bounding box center [756, 400] width 1377 height 775
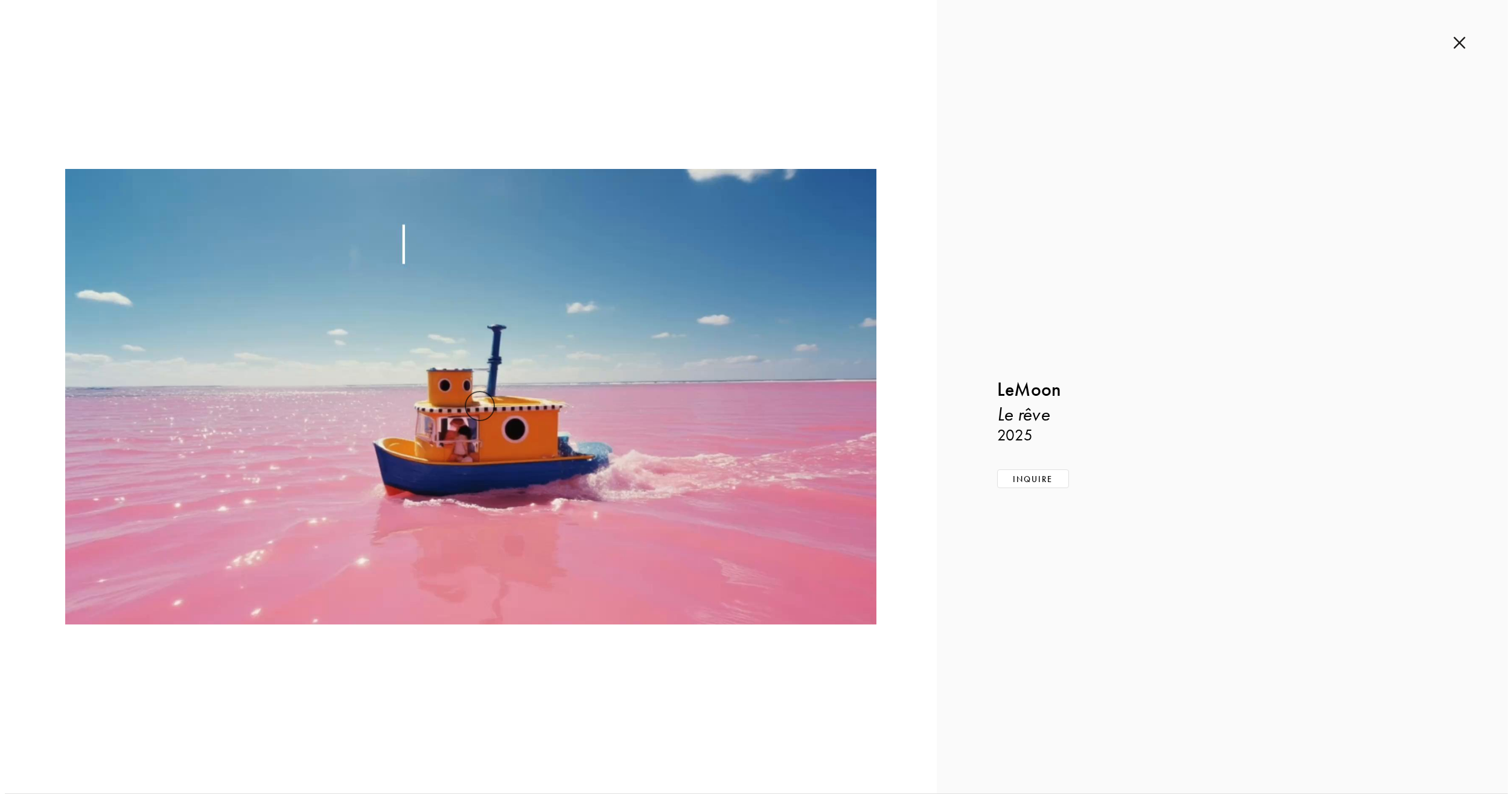
scroll to position [4700, 0]
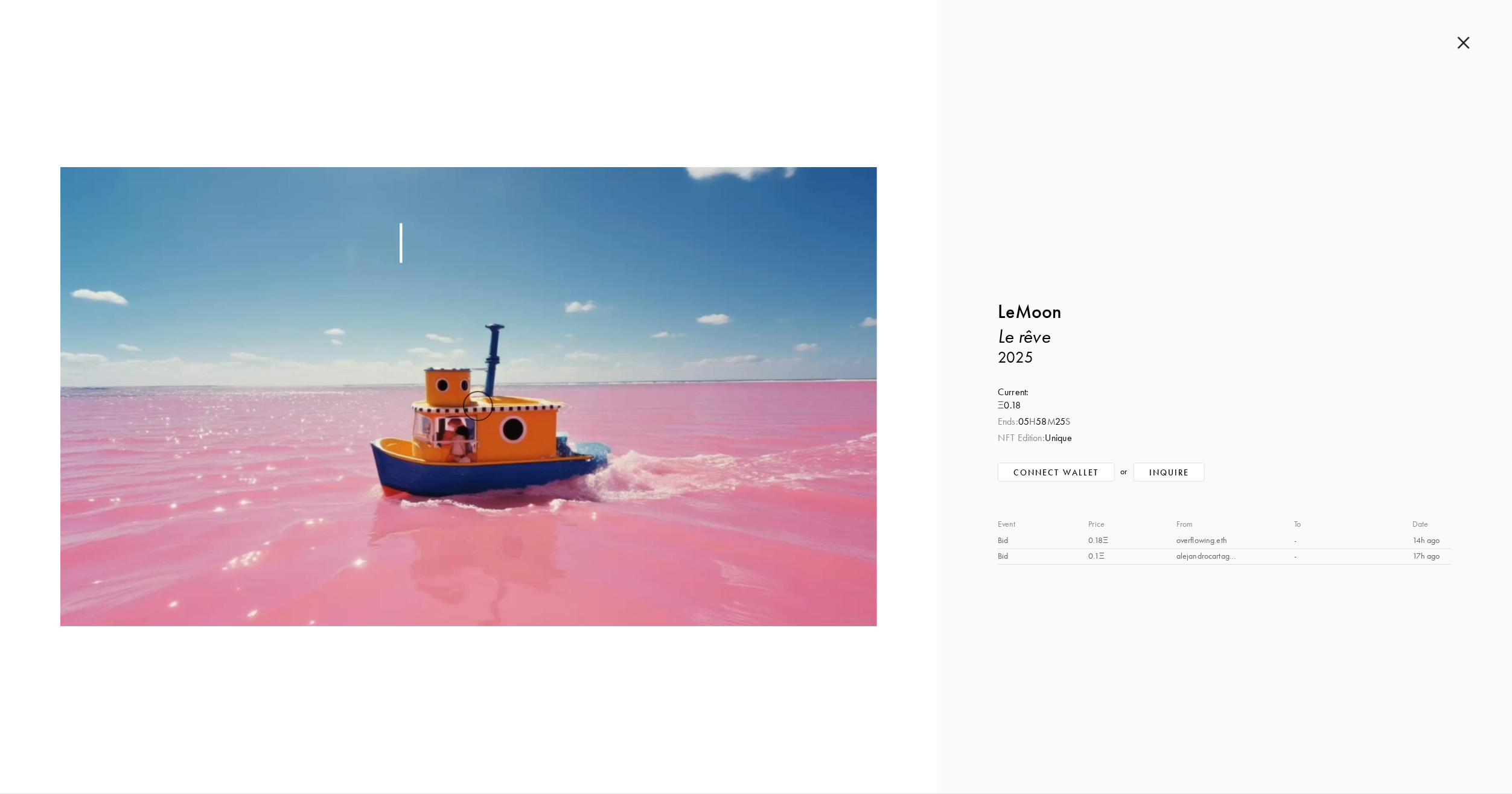
click at [1462, 41] on img at bounding box center [1463, 43] width 12 height 13
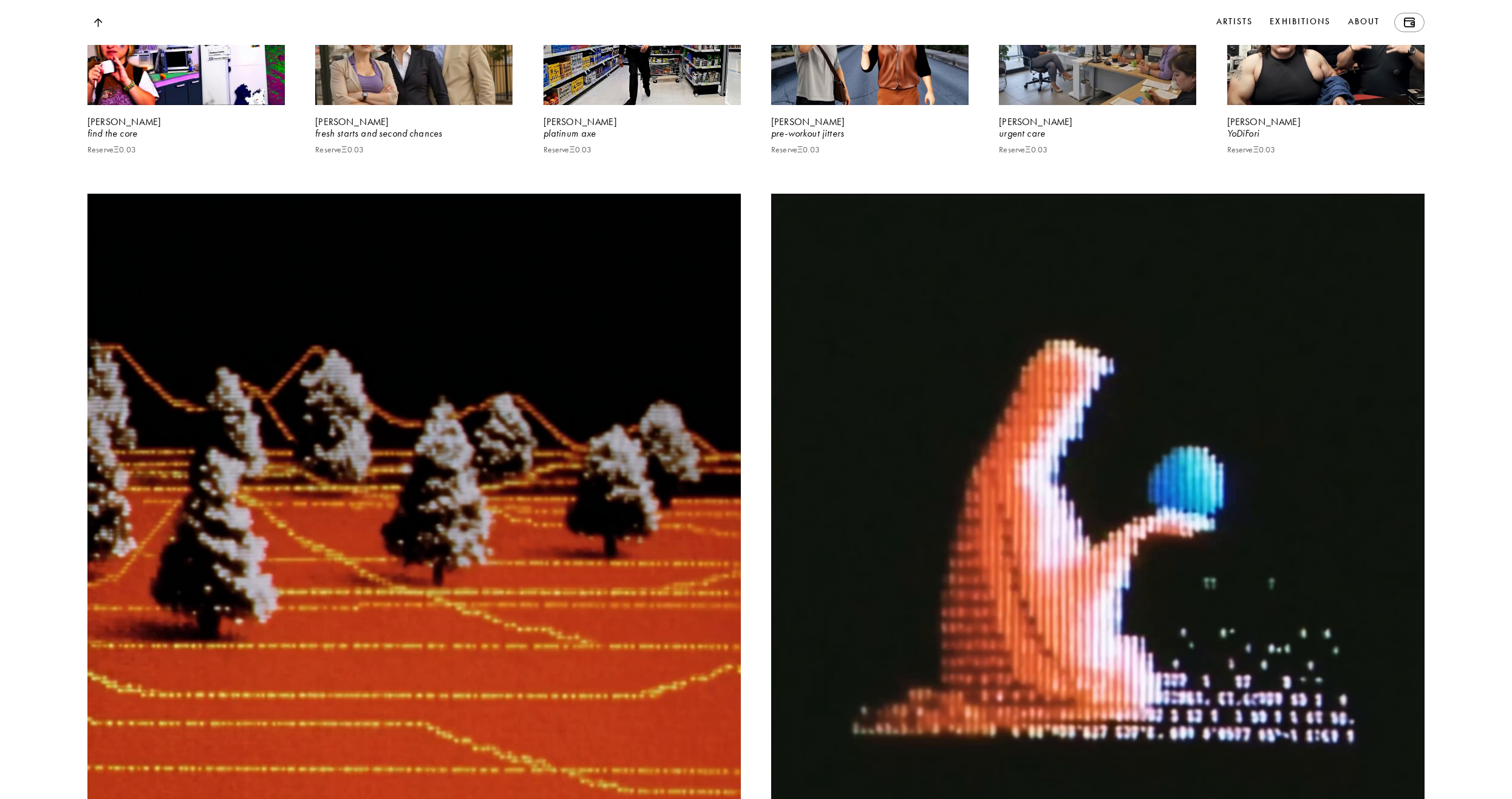
scroll to position [6048, 0]
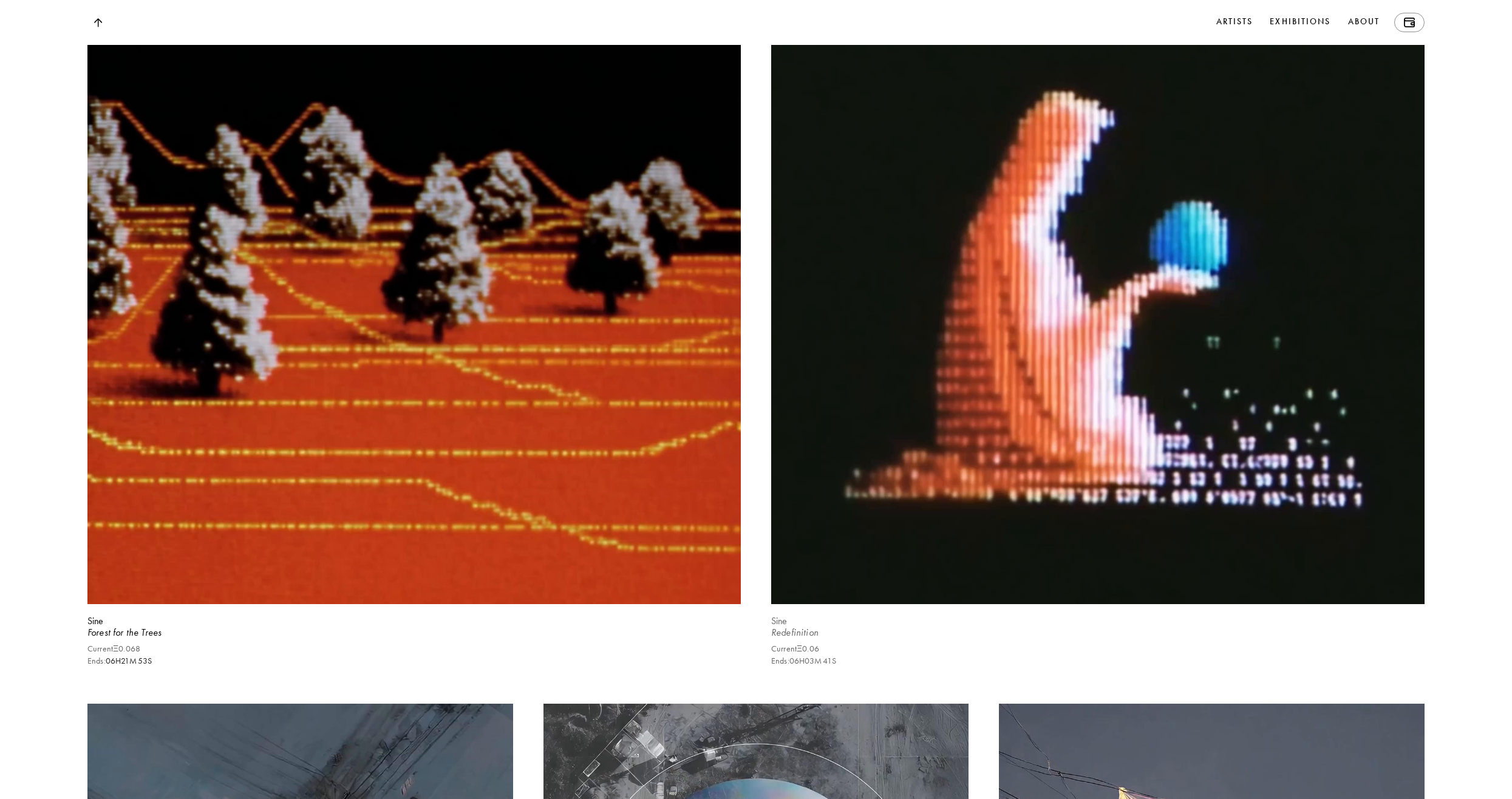
click at [995, 308] on video at bounding box center [1098, 278] width 673 height 673
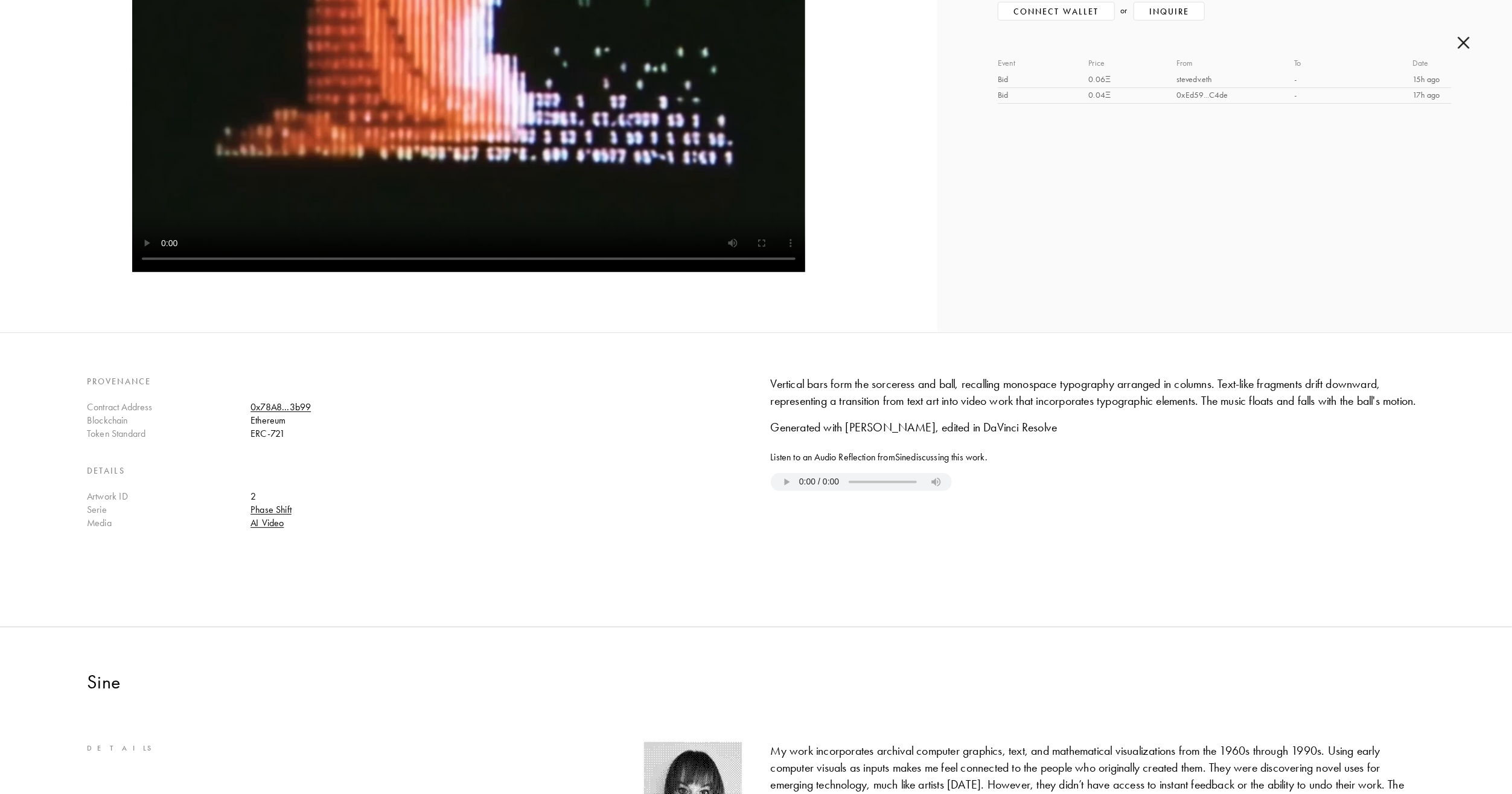
scroll to position [605, 0]
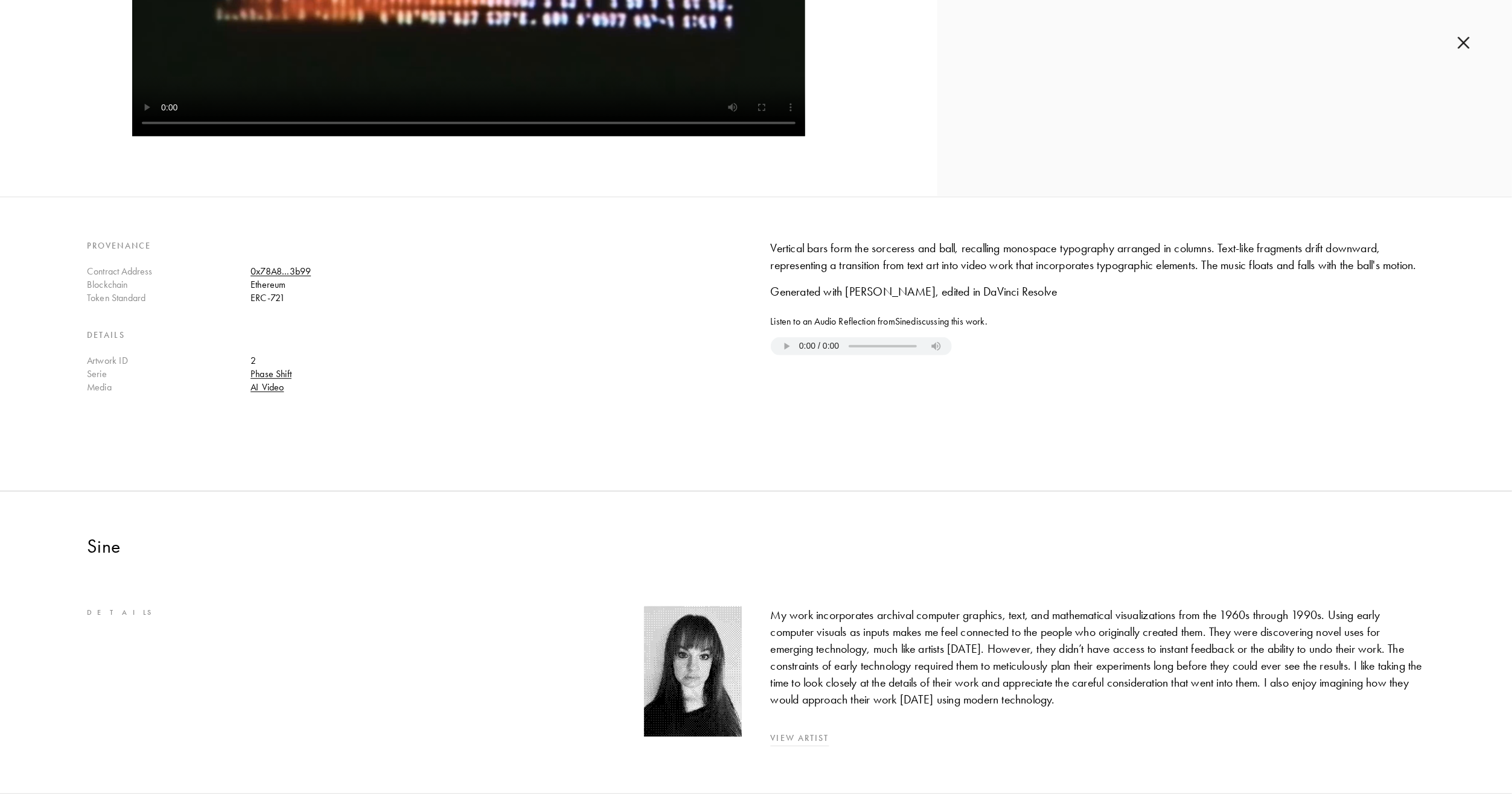
click at [801, 732] on link "View Artist" at bounding box center [1098, 739] width 655 height 13
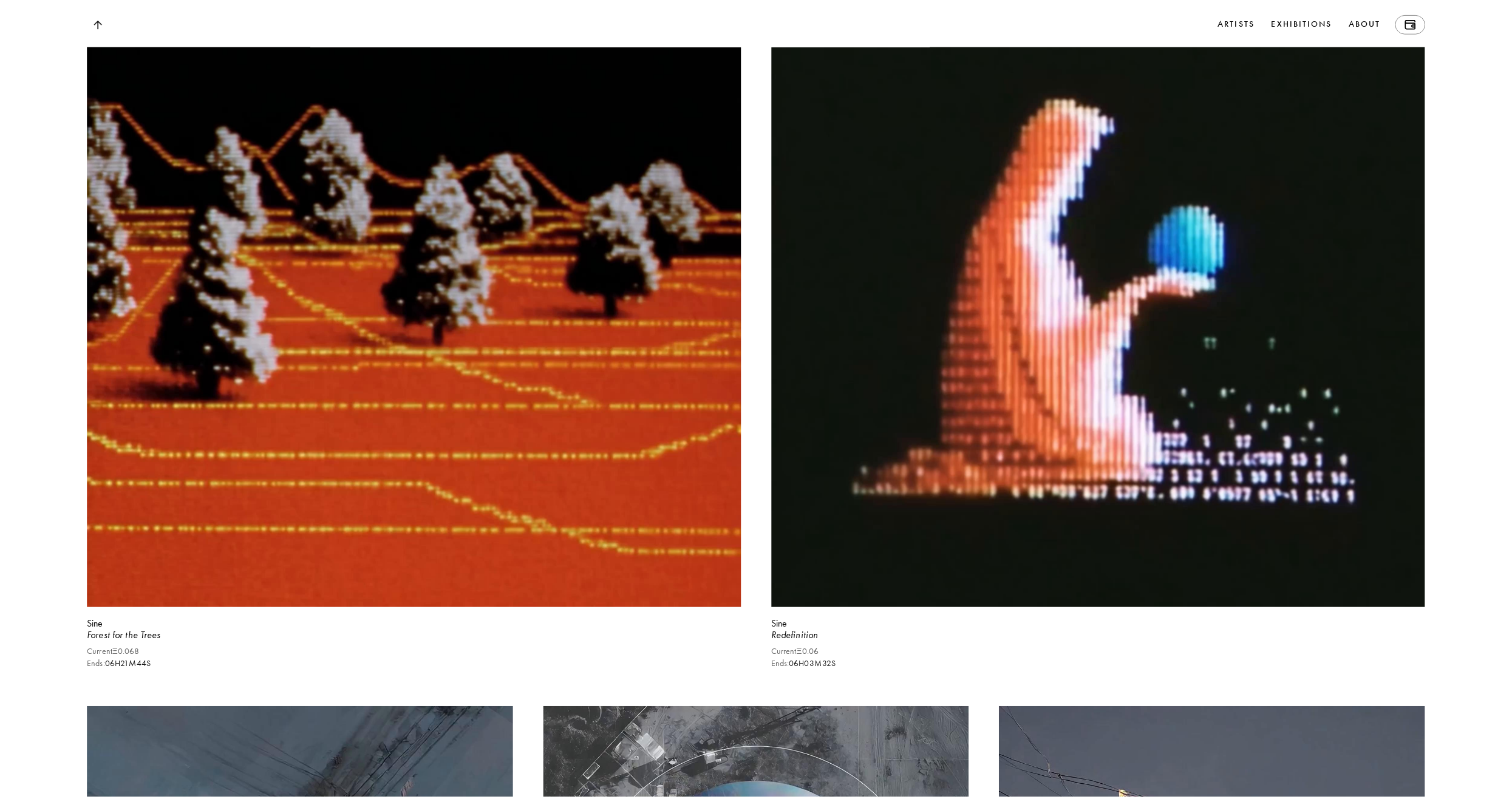
scroll to position [6048, 0]
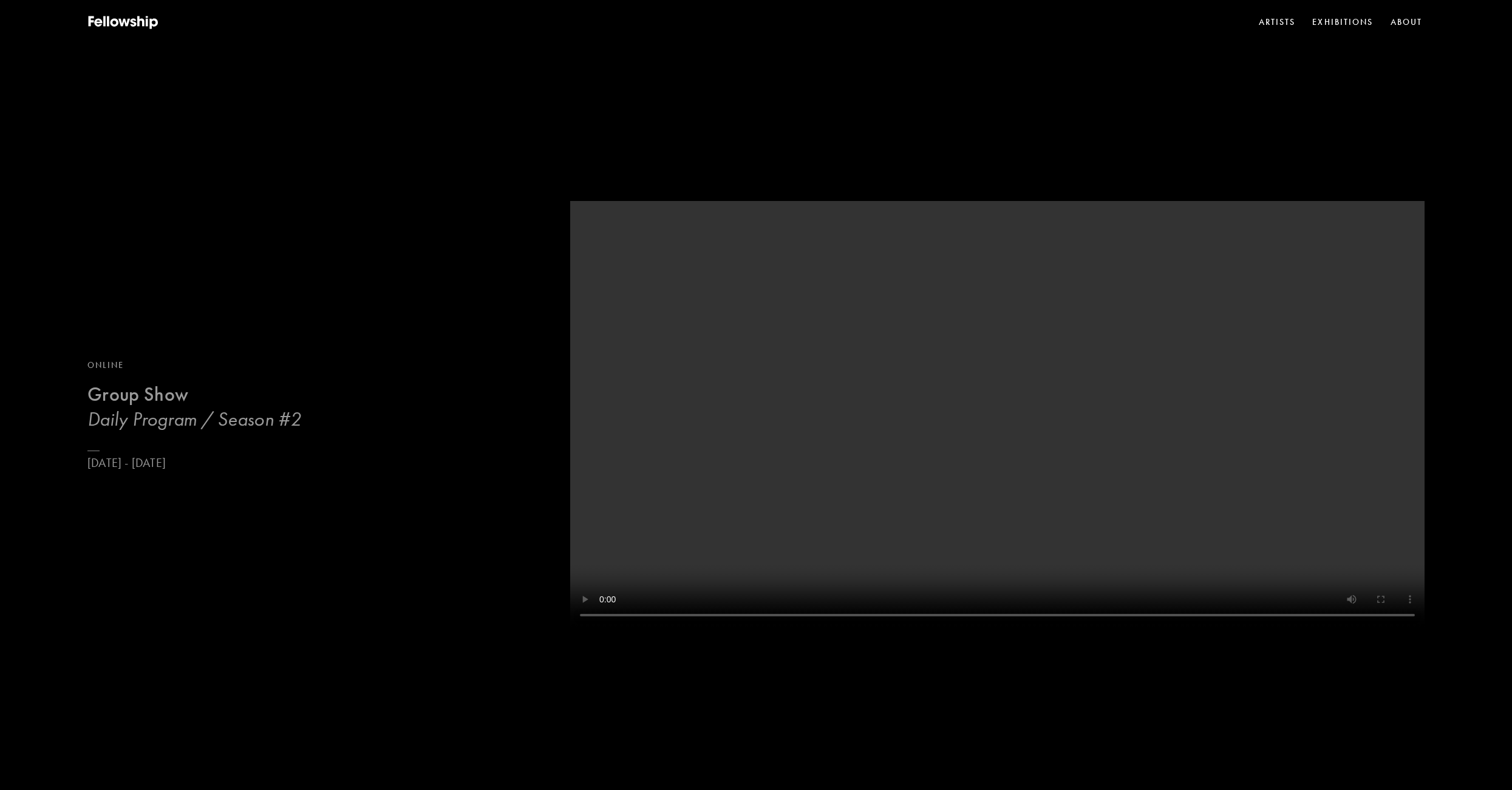
click at [159, 398] on b "Group Show" at bounding box center [138, 394] width 101 height 24
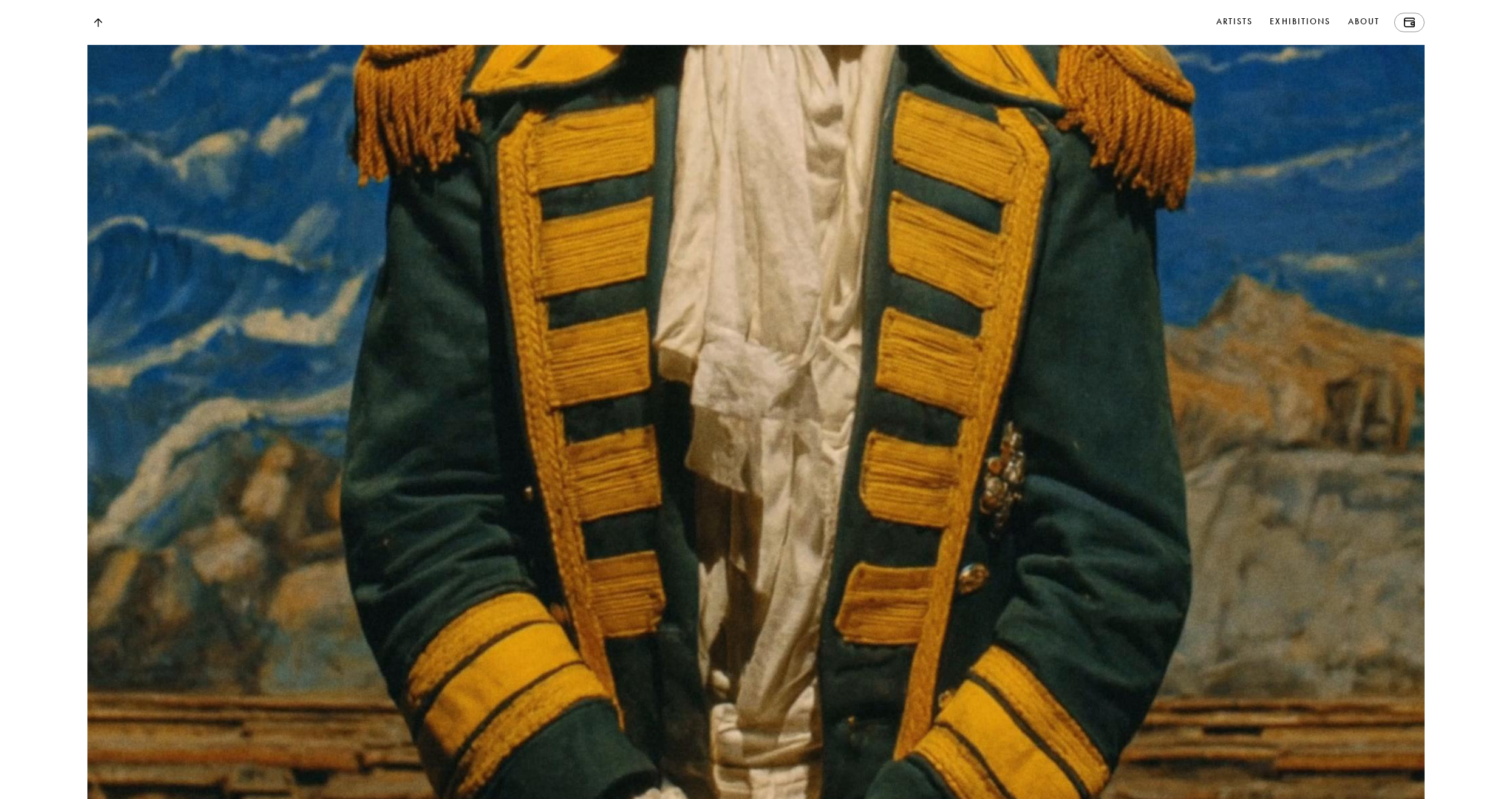
scroll to position [21248, 0]
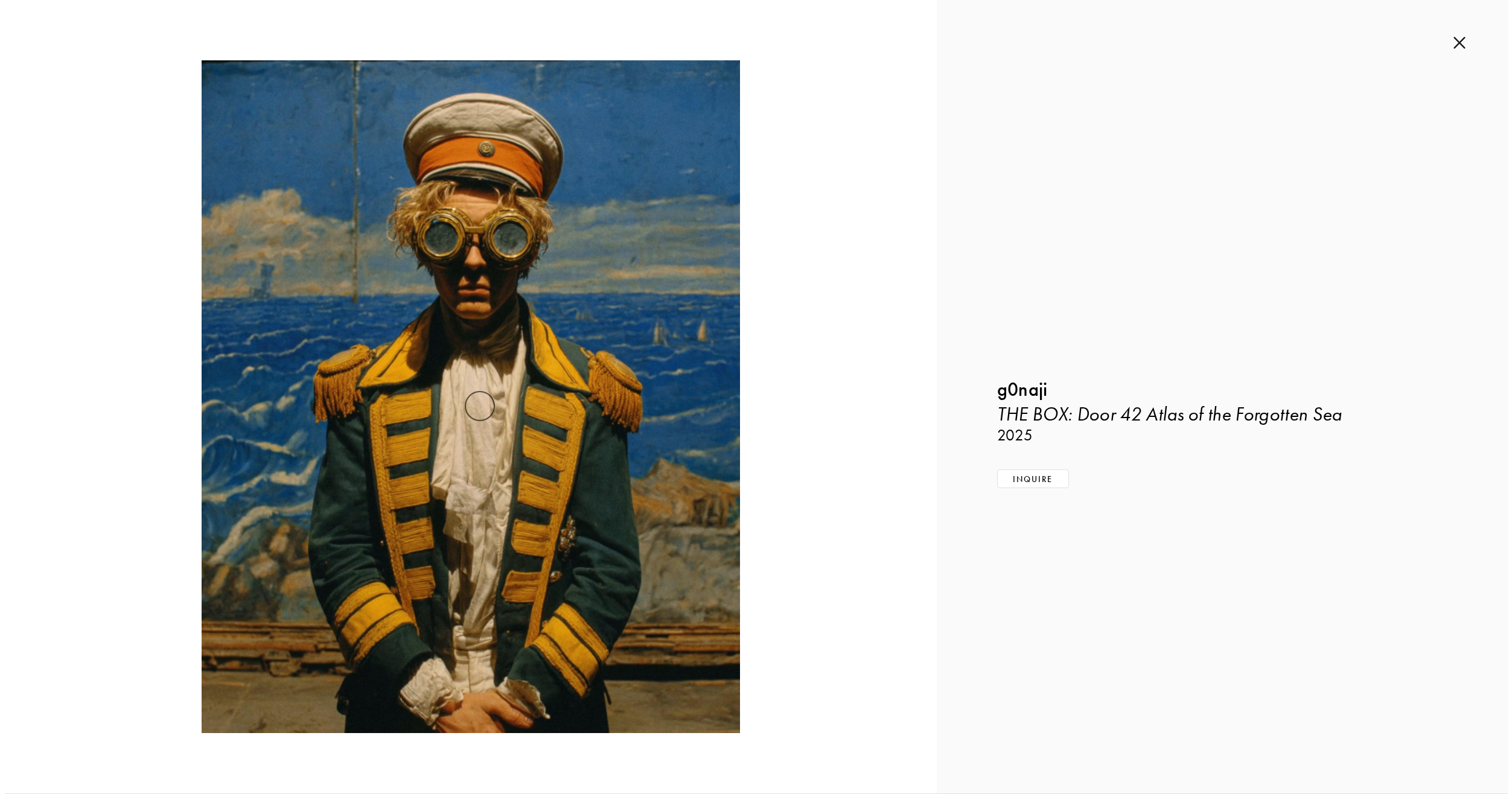
scroll to position [20140, 0]
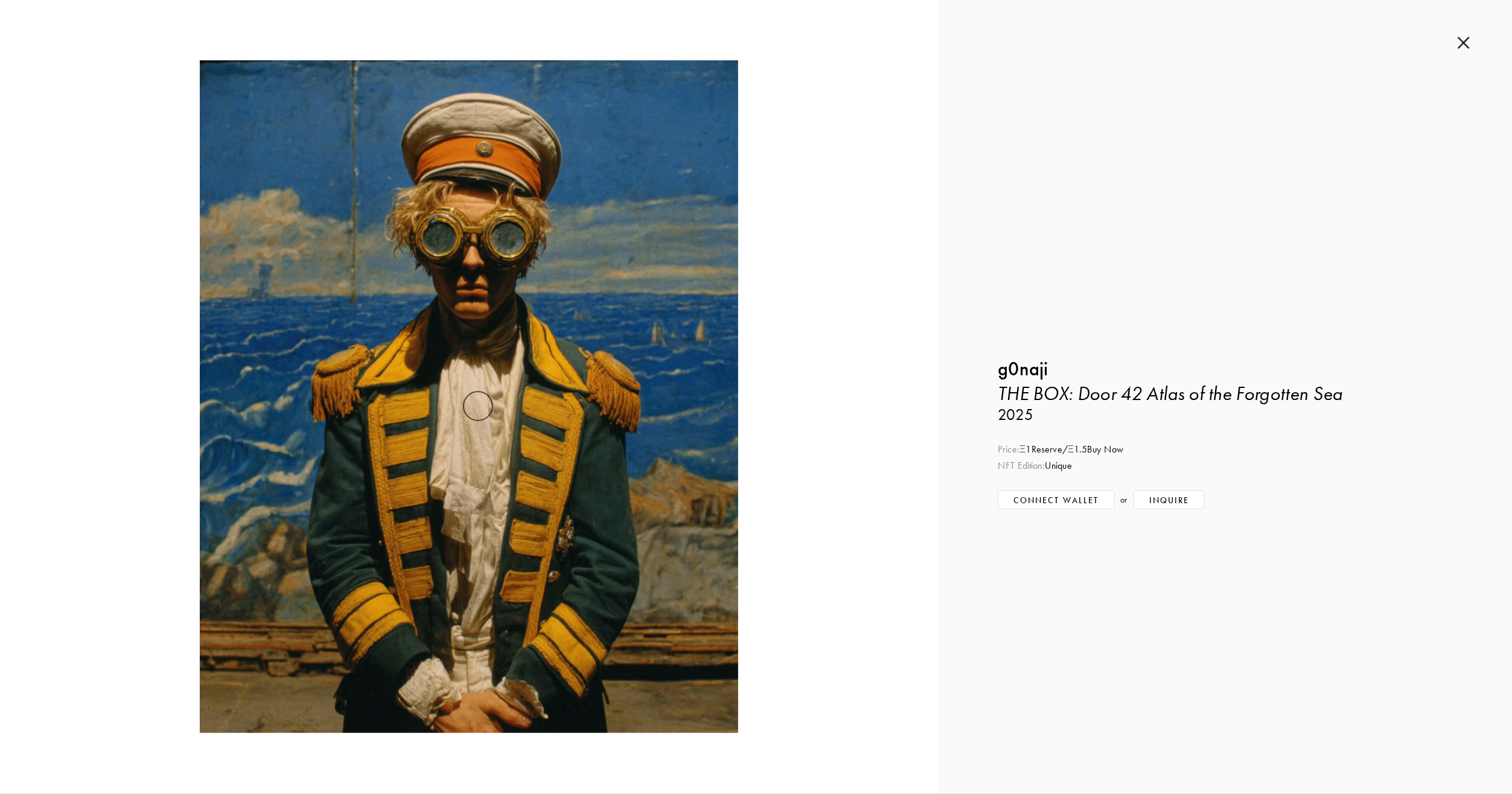
click at [882, 473] on div at bounding box center [468, 396] width 938 height 793
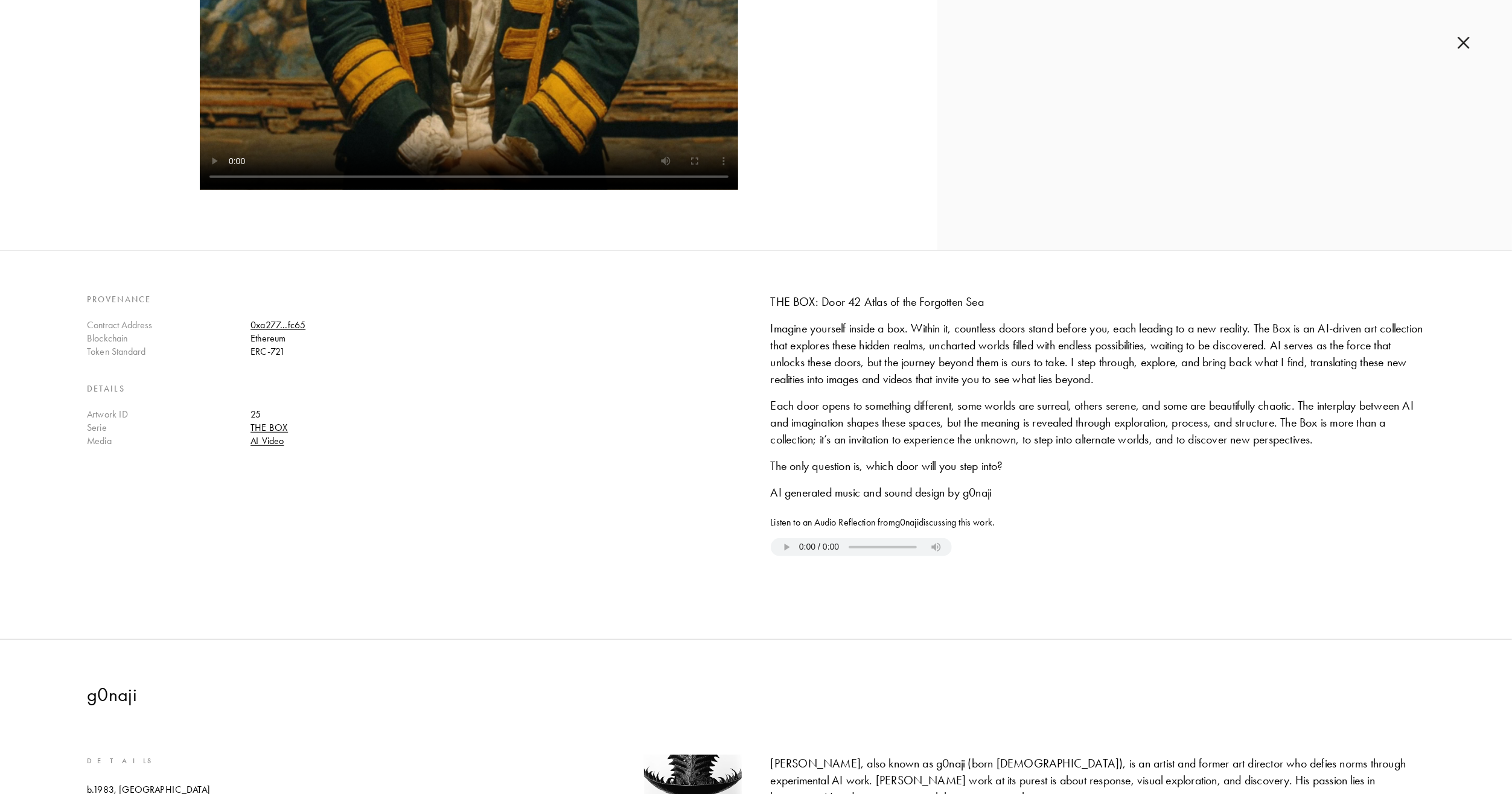
scroll to position [787, 0]
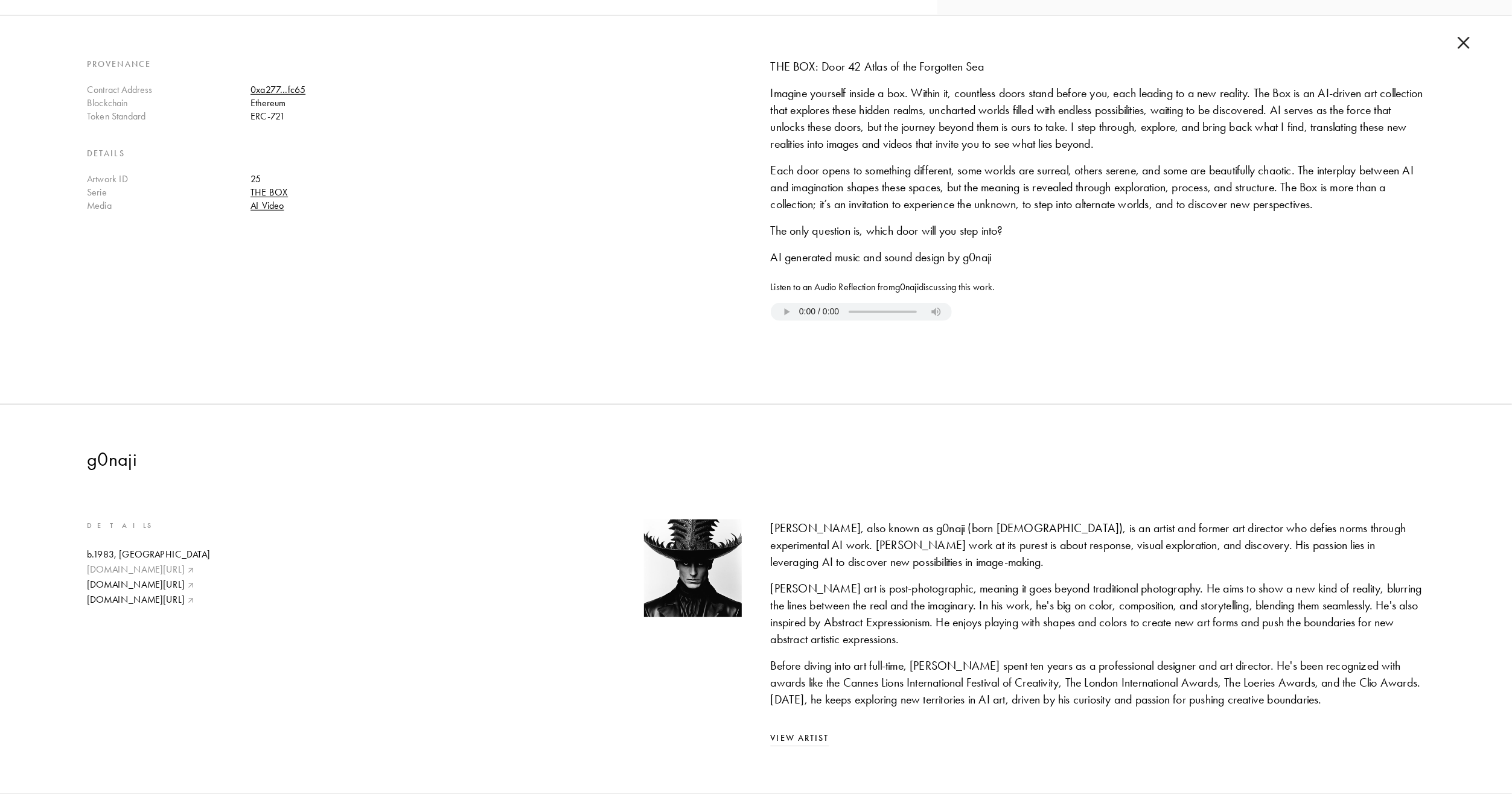
click at [126, 563] on link "[DOMAIN_NAME][URL]" at bounding box center [148, 569] width 123 height 13
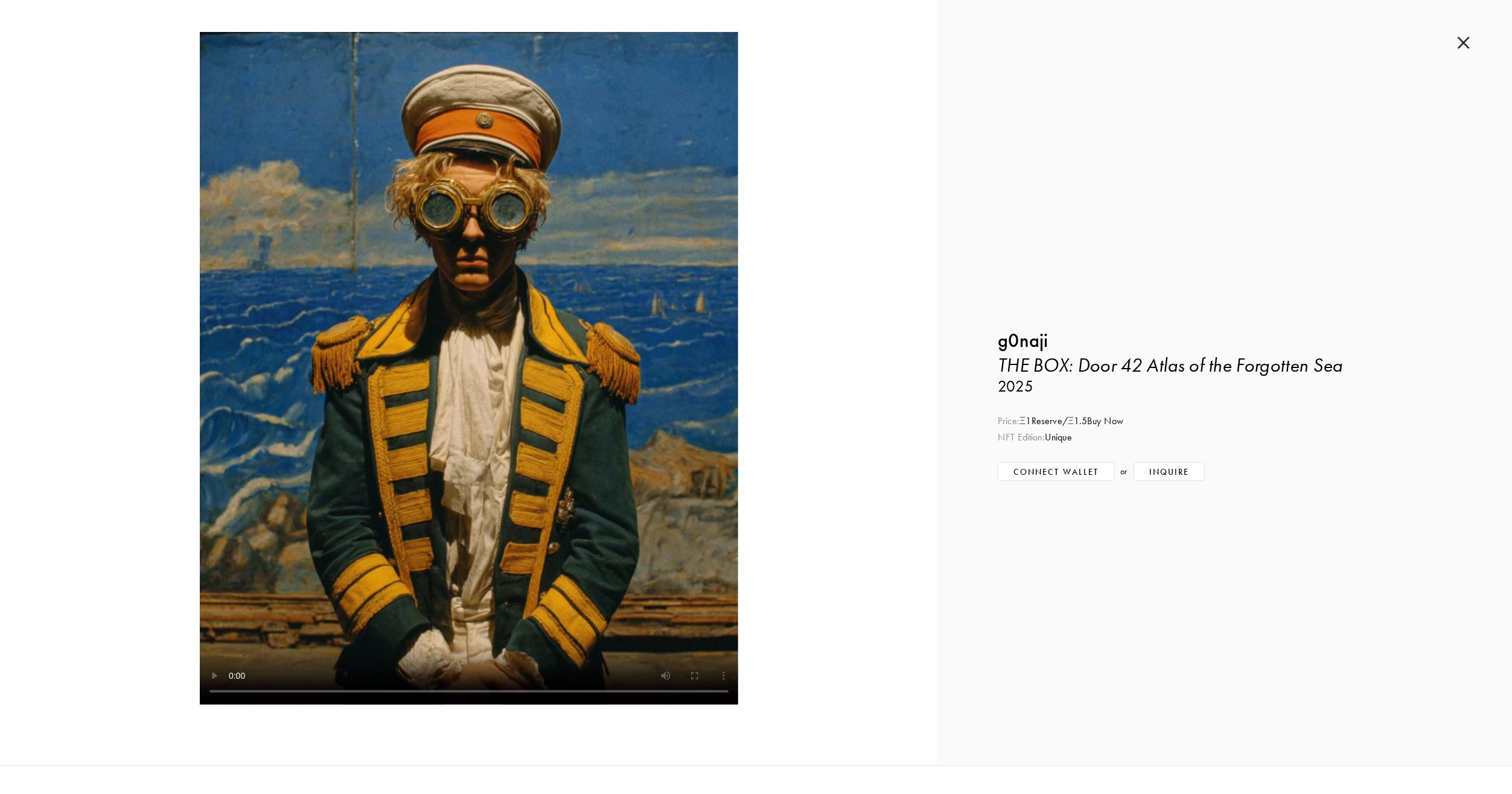
scroll to position [0, 0]
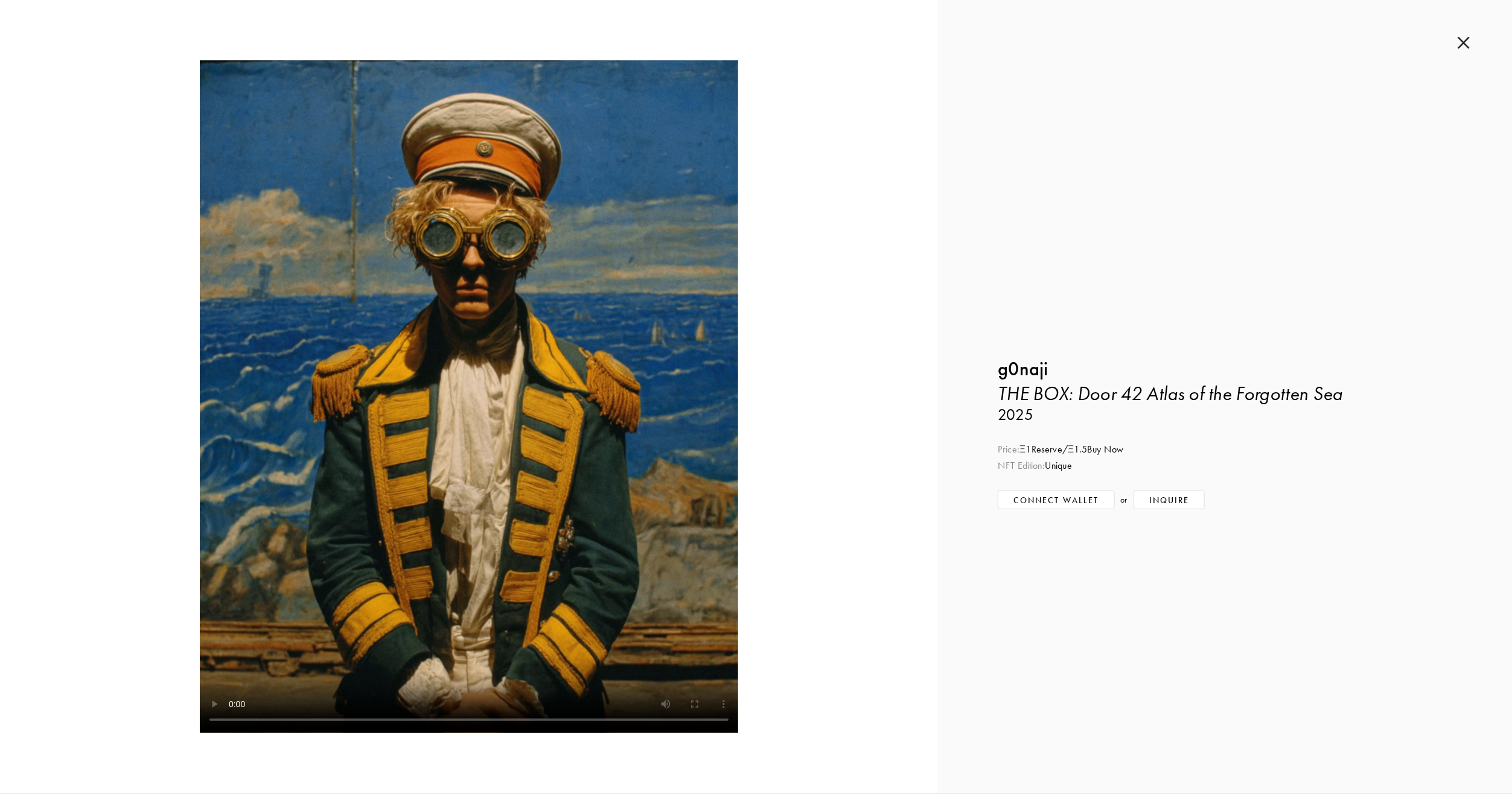
click at [1460, 47] on img at bounding box center [1463, 43] width 12 height 13
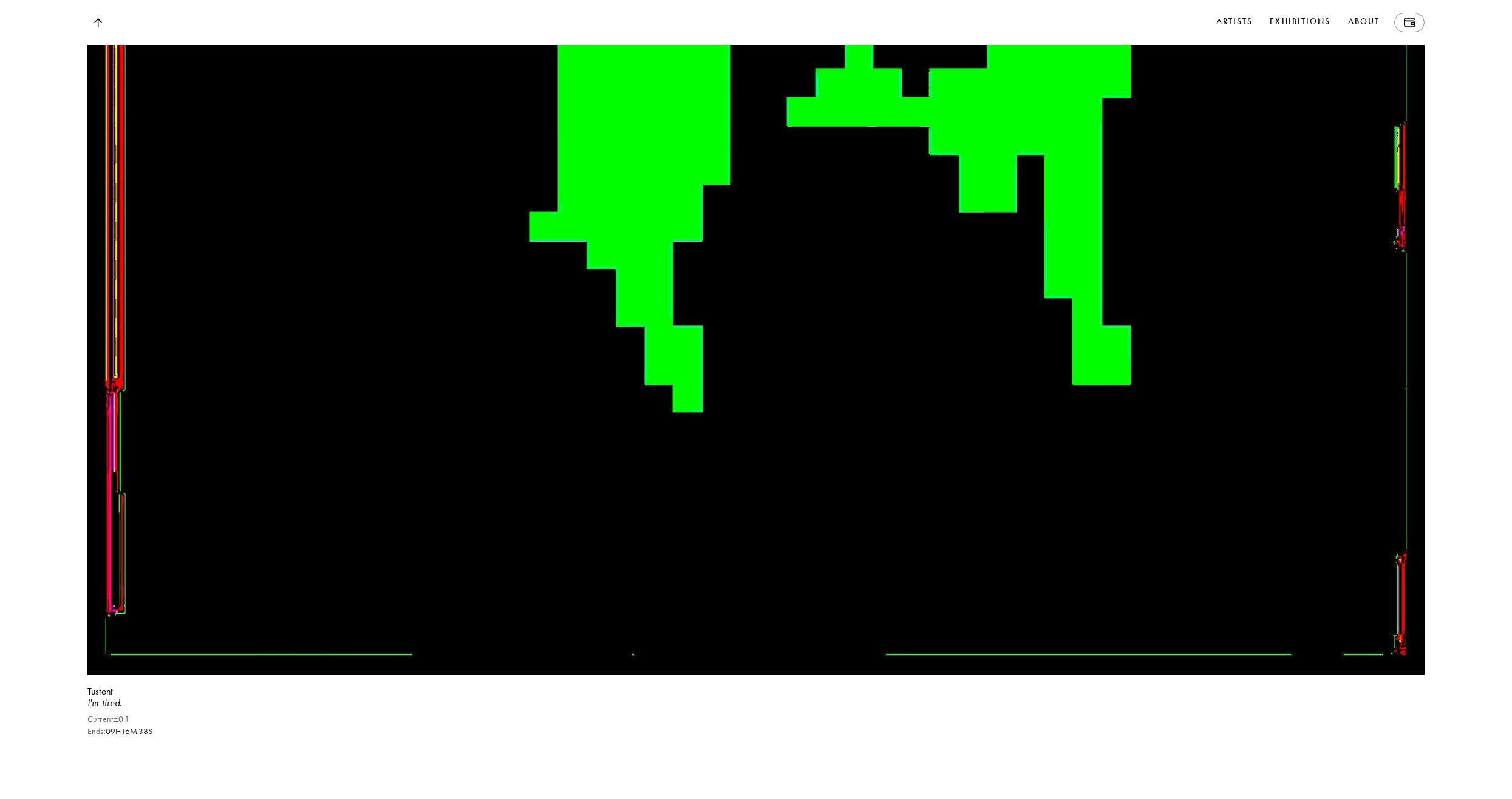
scroll to position [23676, 0]
